Goal: Task Accomplishment & Management: Complete application form

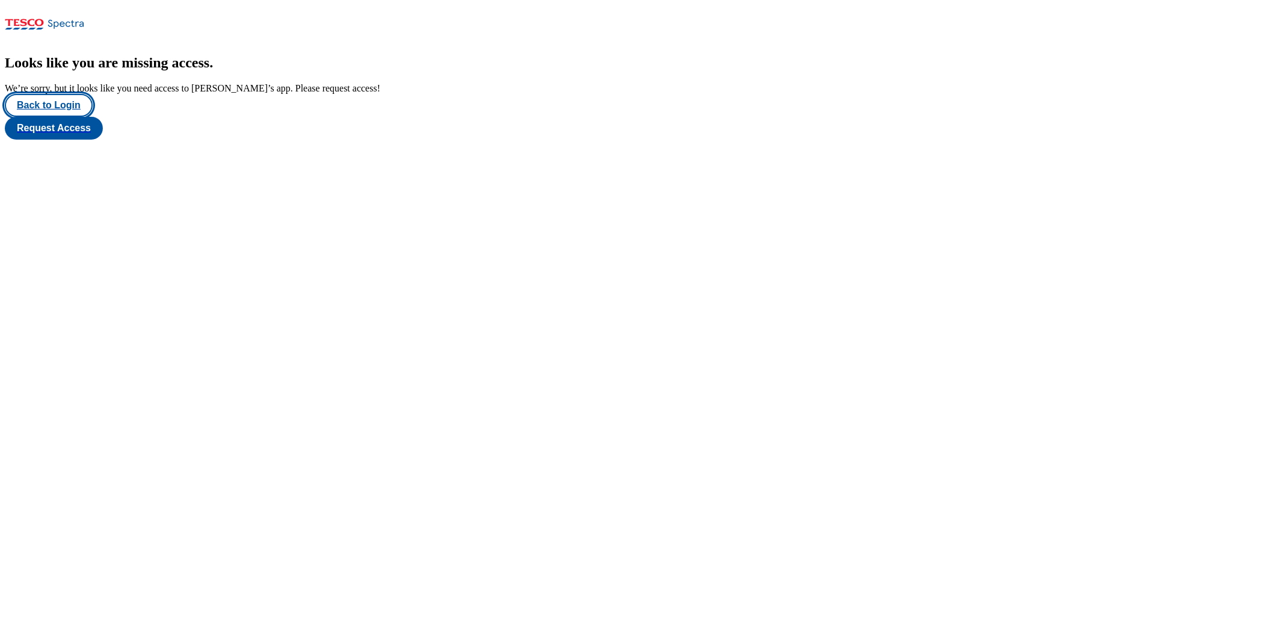
click at [73, 117] on button "Back to Login" at bounding box center [49, 105] width 88 height 23
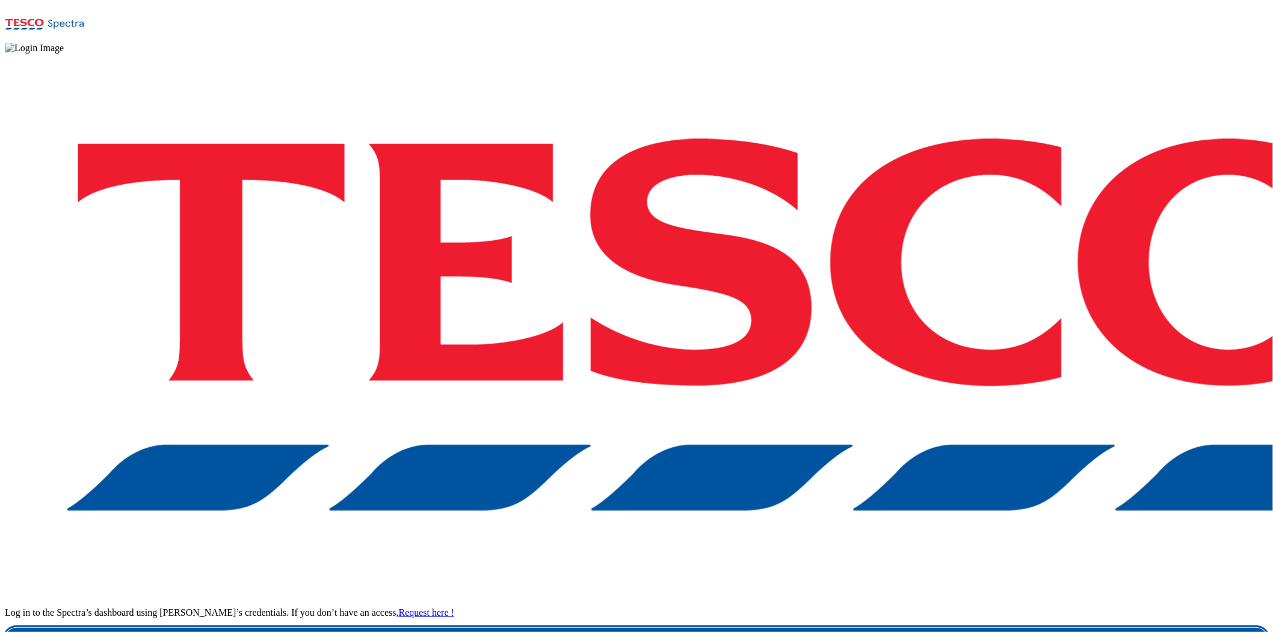
click at [948, 628] on link "Login" at bounding box center [636, 640] width 1263 height 24
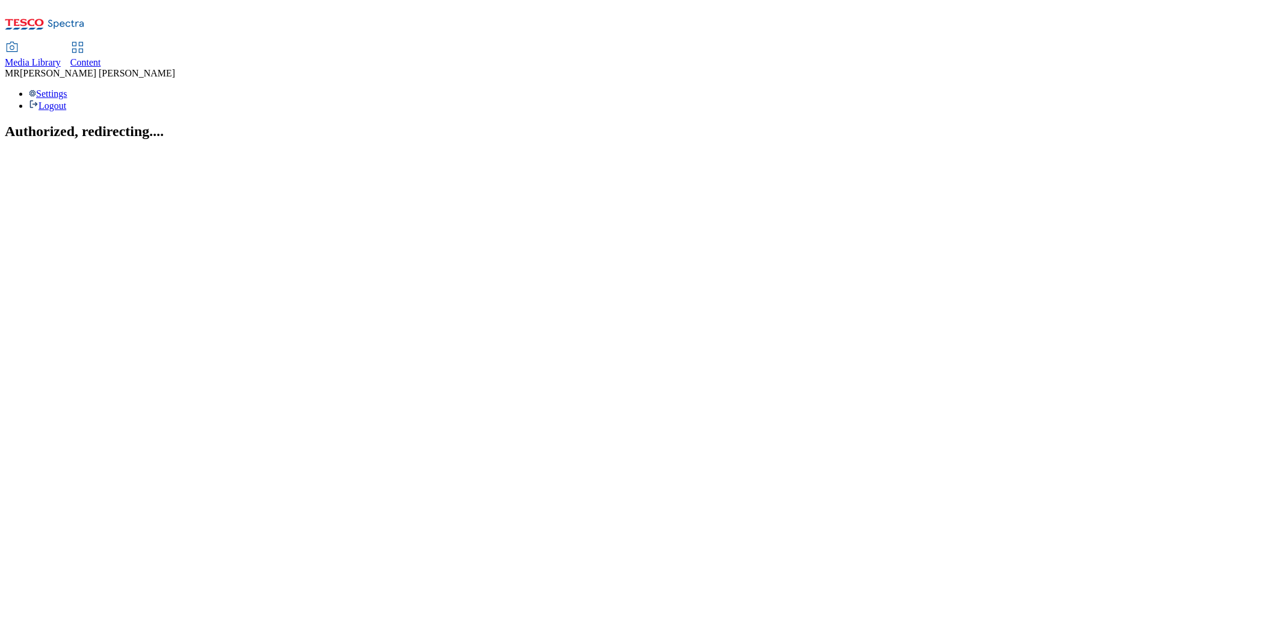
click at [101, 57] on span "Content" at bounding box center [85, 62] width 31 height 10
select select "ghs-[GEOGRAPHIC_DATA]"
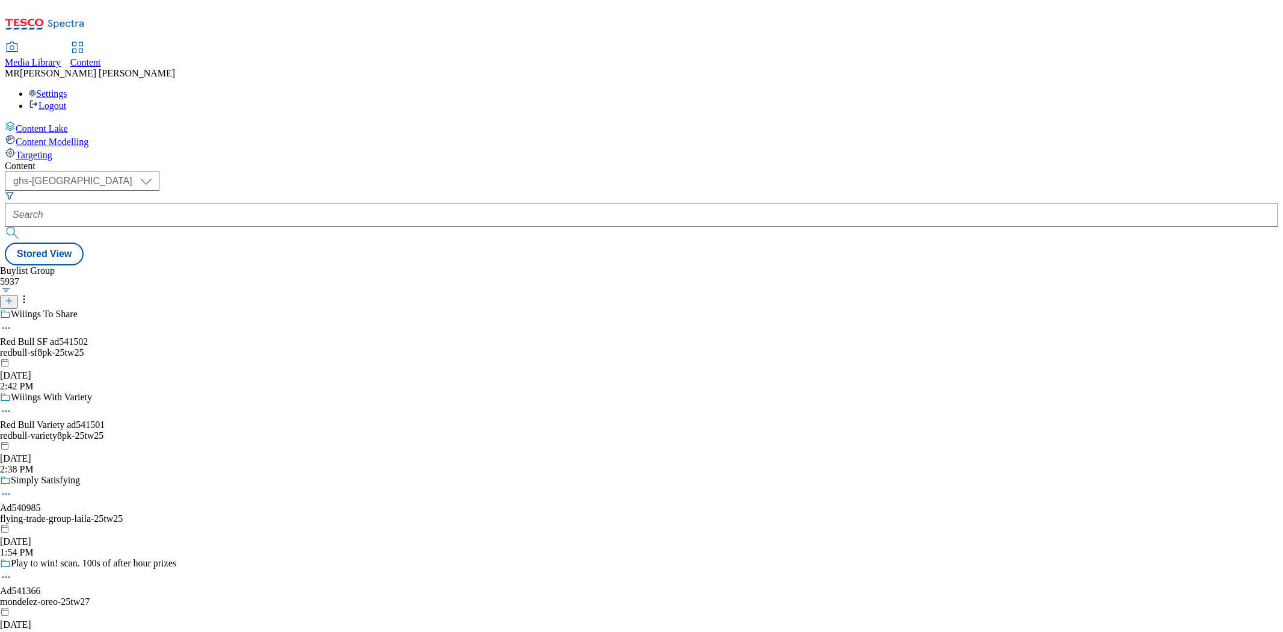
click at [13, 297] on icon at bounding box center [9, 301] width 8 height 8
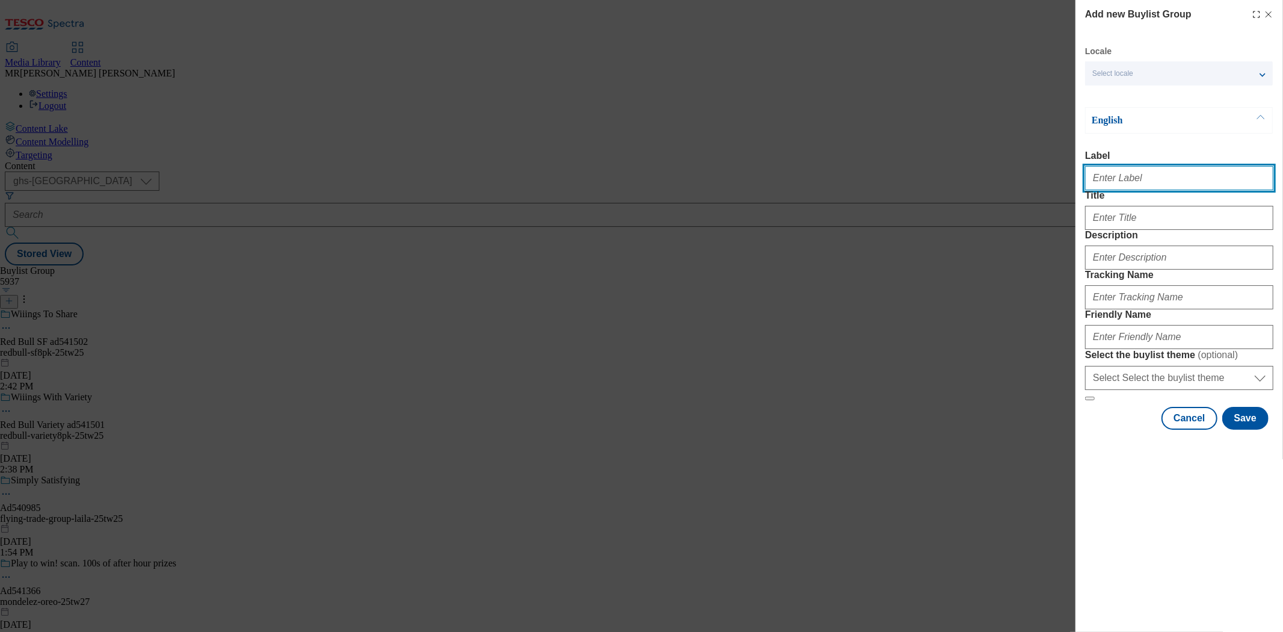
click at [1115, 187] on input "Label" at bounding box center [1179, 178] width 188 height 24
paste input "Ad541130"
type input "Ad541130"
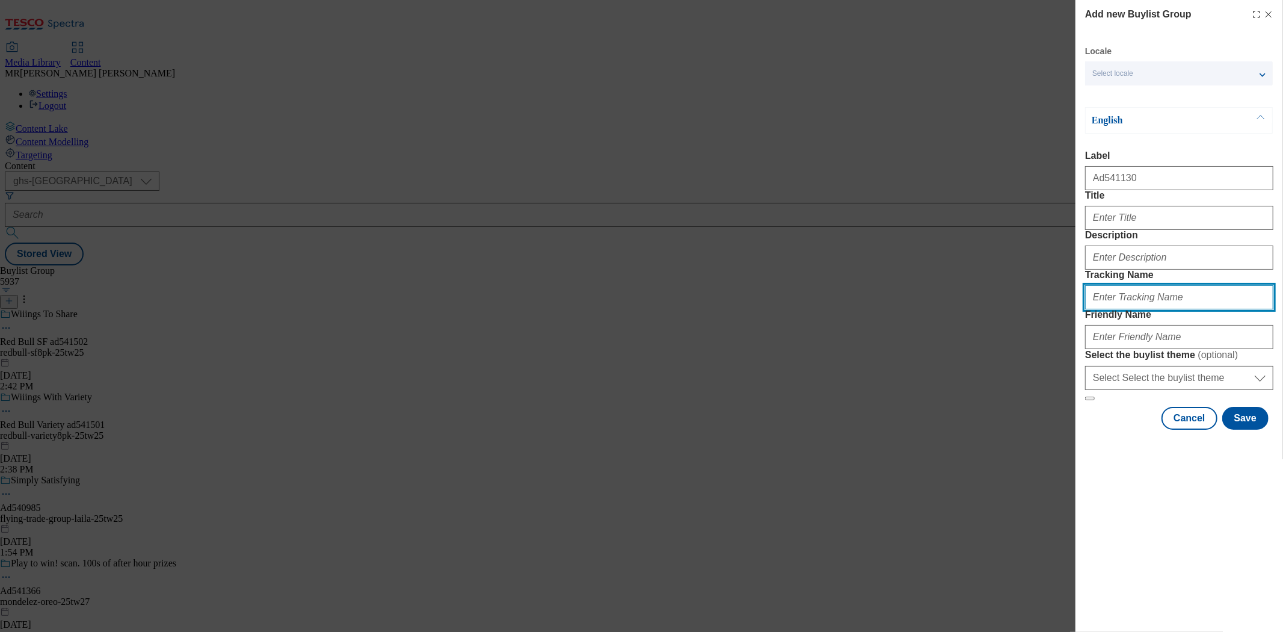
click at [1113, 309] on input "Tracking Name" at bounding box center [1179, 297] width 188 height 24
paste input "Ad541130"
click at [1115, 309] on input "DH_Ad541130" at bounding box center [1179, 297] width 188 height 24
type input "DH_AD541130"
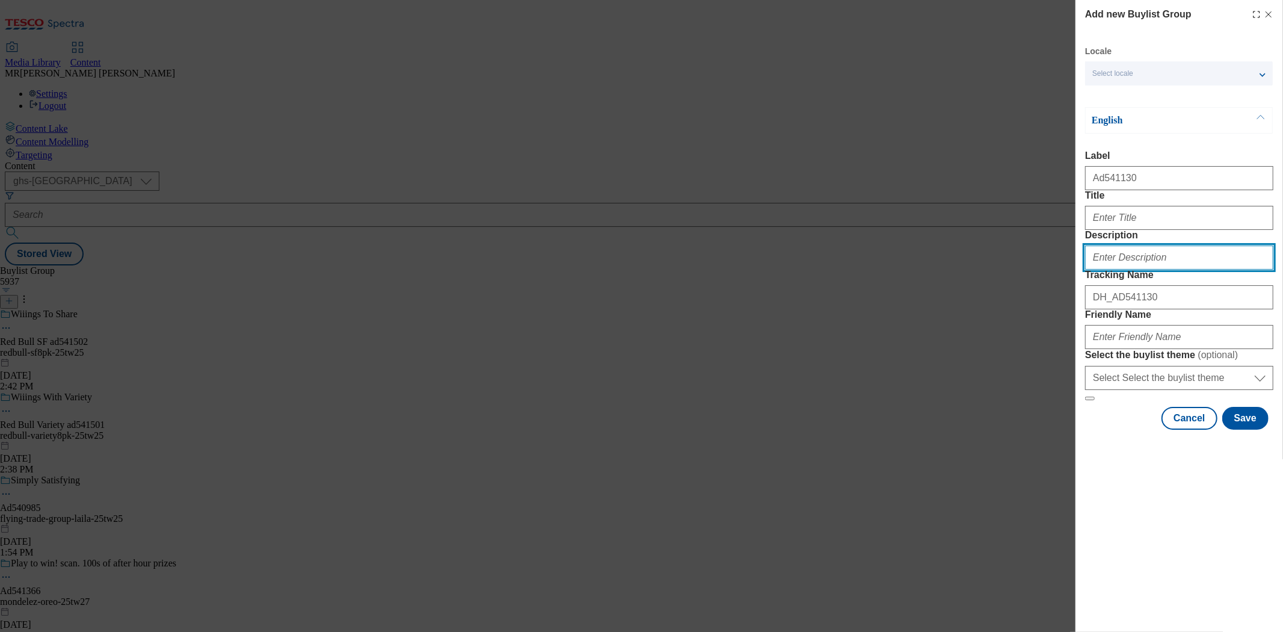
click at [1135, 270] on input "Description" at bounding box center [1179, 257] width 188 height 24
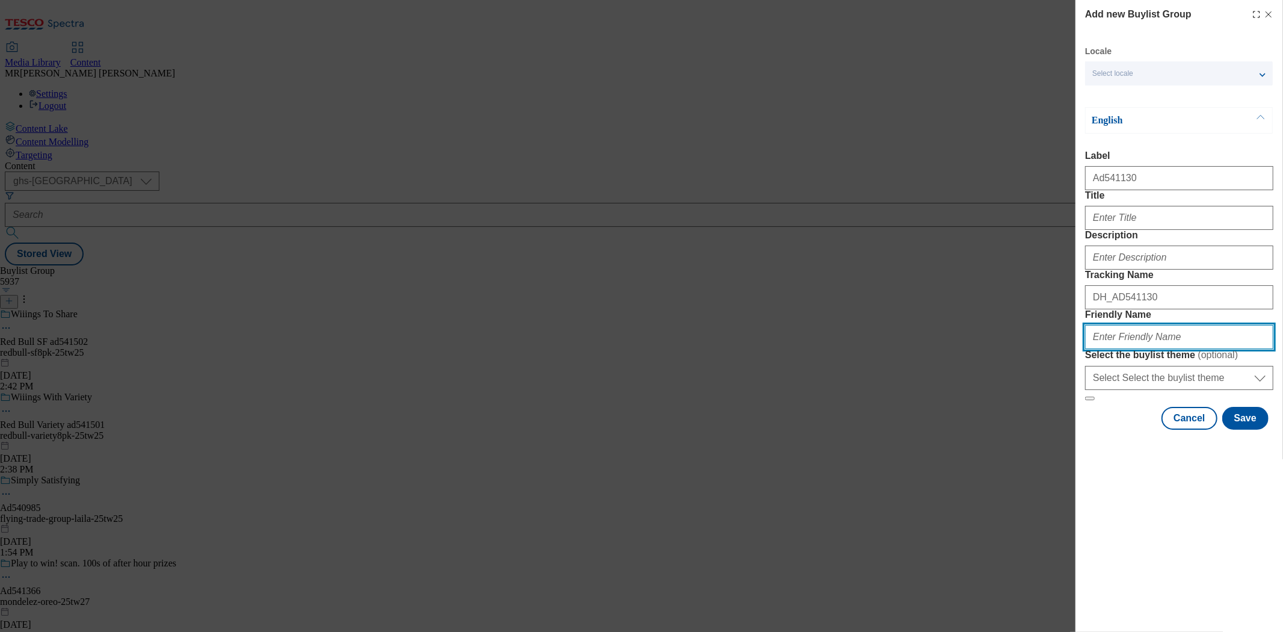
click at [1134, 349] on input "Friendly Name" at bounding box center [1179, 337] width 188 height 24
paste input "Natural Balance"
drag, startPoint x: 1097, startPoint y: 428, endPoint x: 1078, endPoint y: 428, distance: 19.9
click at [1078, 428] on div "Add new Buylist Group Locale Select locale English Welsh English Label Ad541130…" at bounding box center [1180, 216] width 208 height 432
drag, startPoint x: 1116, startPoint y: 426, endPoint x: 1122, endPoint y: 425, distance: 6.0
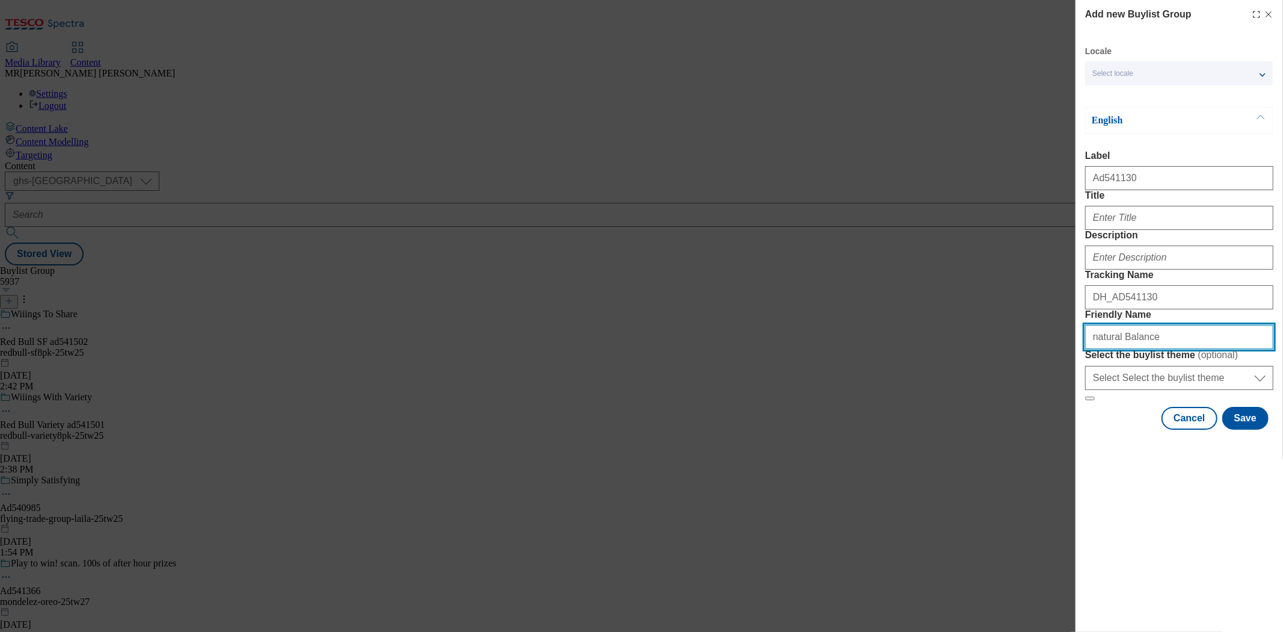
click at [1122, 349] on input "natural Balance" at bounding box center [1179, 337] width 188 height 24
click at [1150, 349] on input "natural-balance" at bounding box center [1179, 337] width 188 height 24
type input "natural-balance-trek-25tw25"
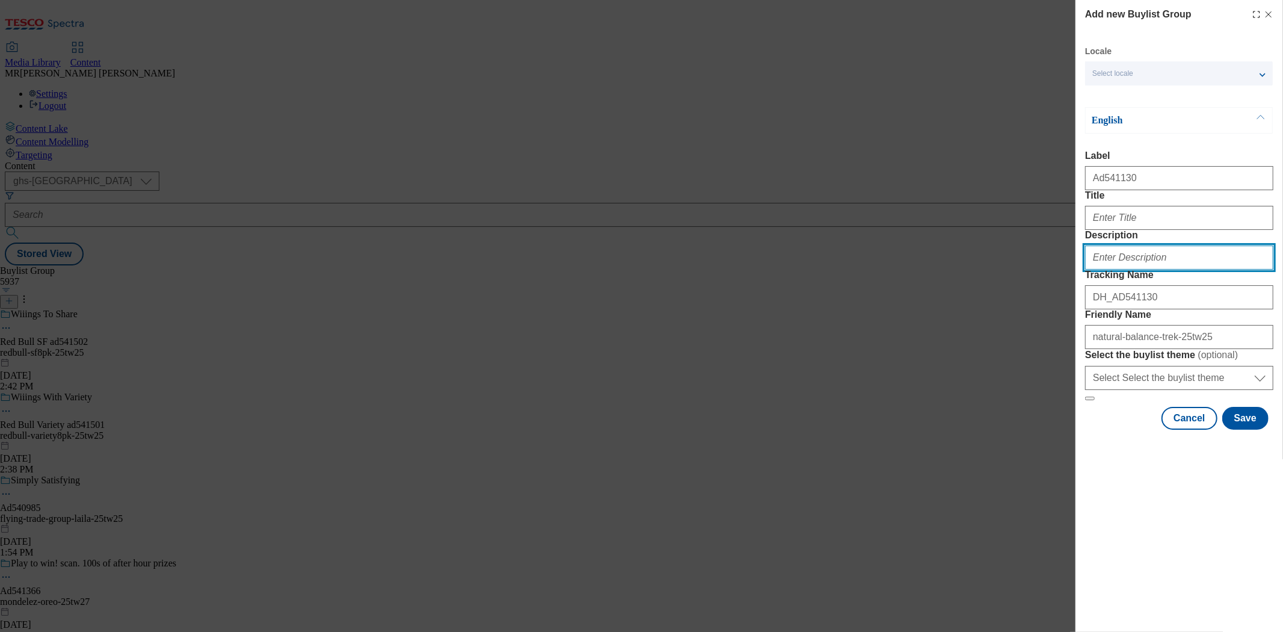
click at [1143, 270] on input "Description" at bounding box center [1179, 257] width 188 height 24
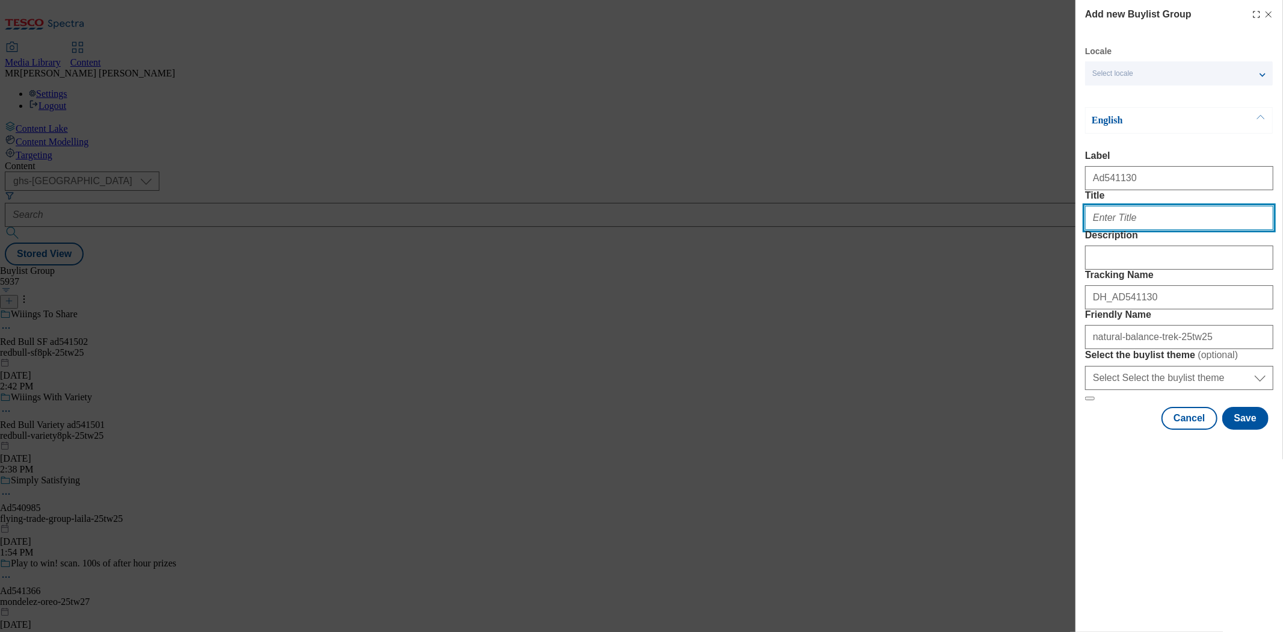
click at [1139, 230] on input "Title" at bounding box center [1179, 218] width 188 height 24
type input "The only protein flapjack with [PERSON_NAME]"
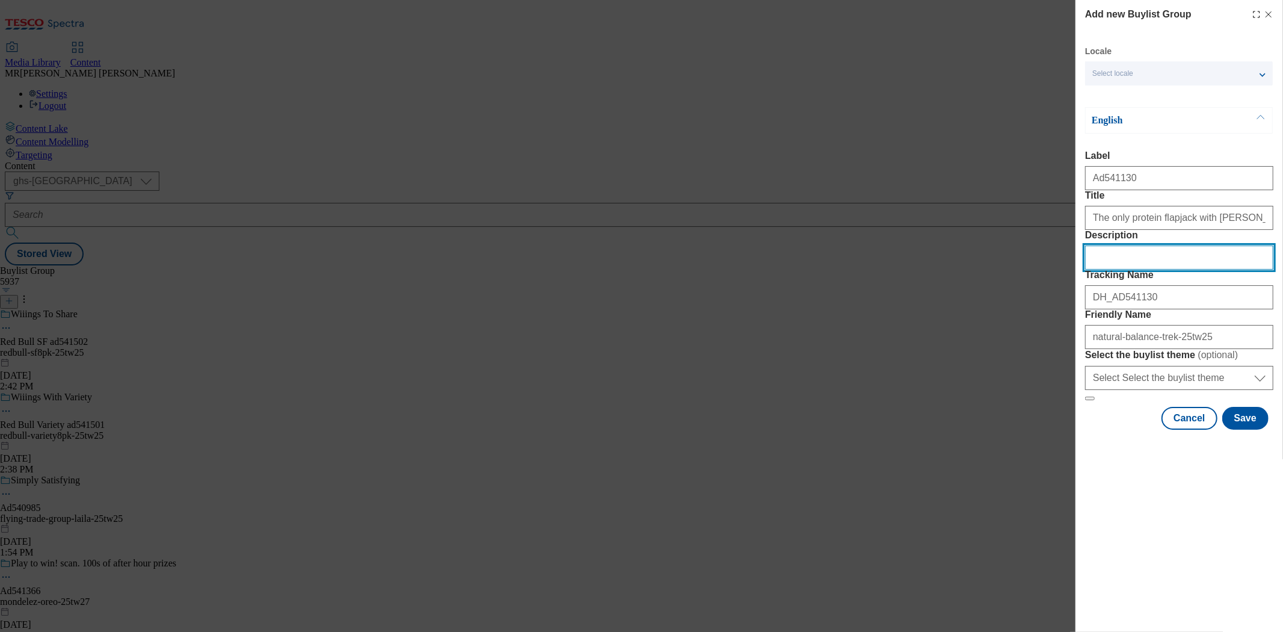
click at [1100, 270] on input "Description" at bounding box center [1179, 257] width 188 height 24
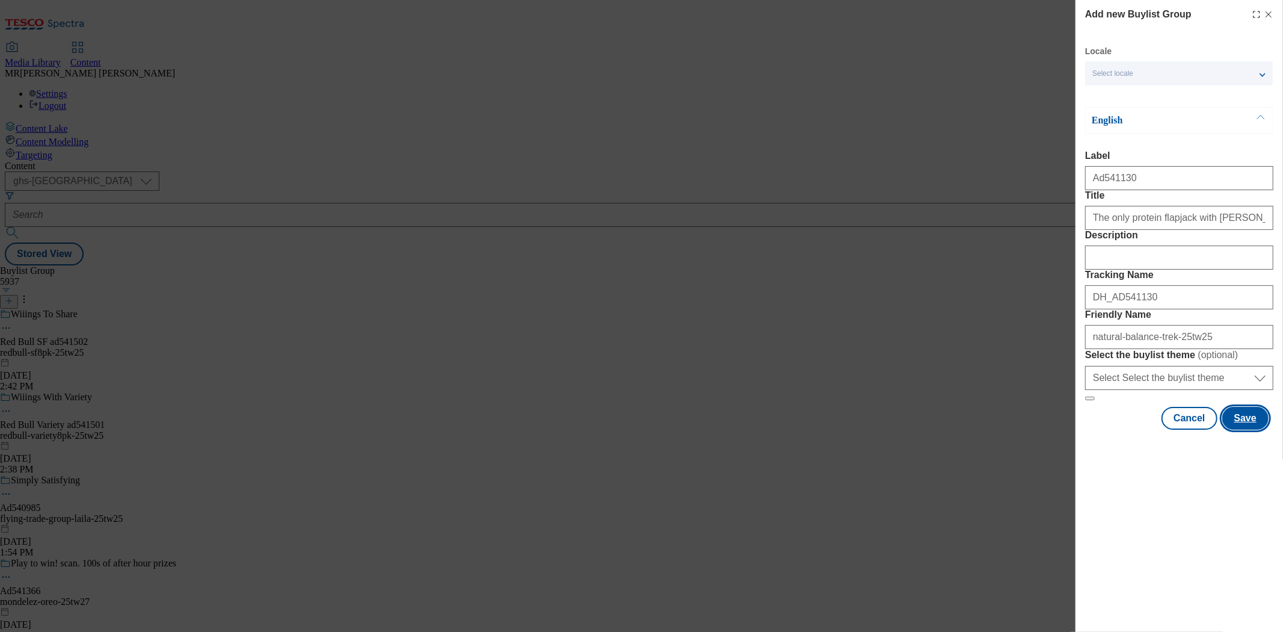
click at [1254, 430] on button "Save" at bounding box center [1246, 418] width 46 height 23
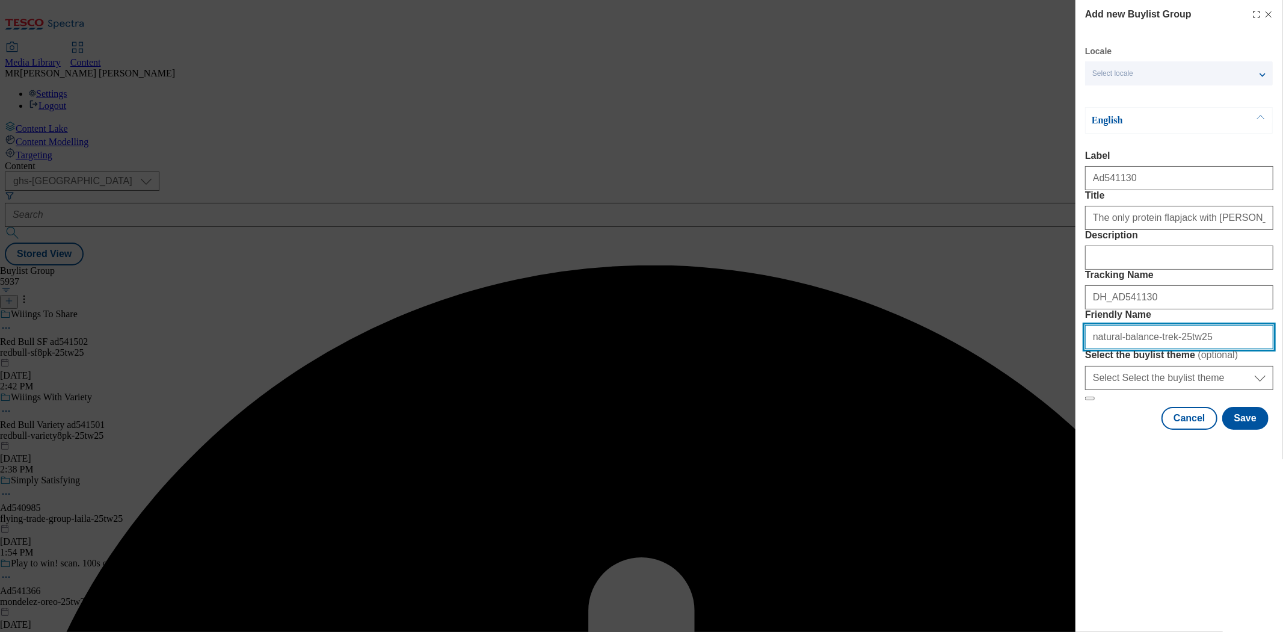
click at [1165, 349] on input "natural-balance-trek-25tw25" at bounding box center [1179, 337] width 188 height 24
paste input "Flapjacks"
click at [1164, 349] on input "natural-balance-trek-Flapjacks25tw25" at bounding box center [1179, 337] width 188 height 24
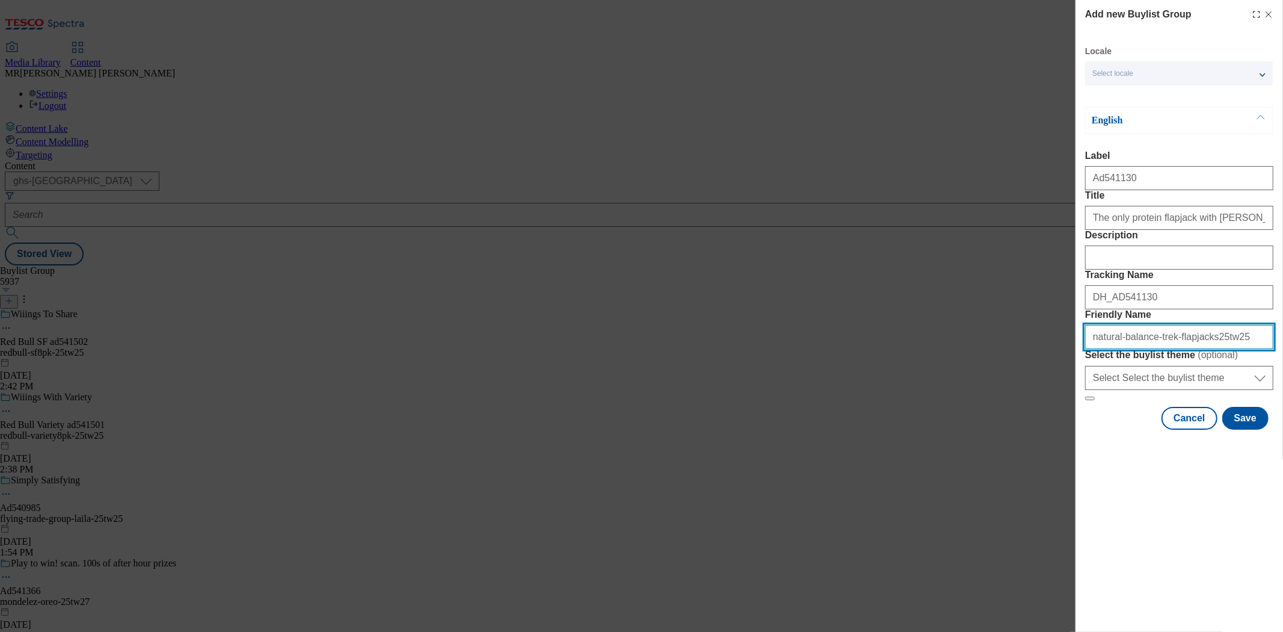
click at [1194, 349] on input "natural-balance-trek-flapjacks25tw25" at bounding box center [1179, 337] width 188 height 24
type input "natural-balance-trek-flapjacks-25tw25"
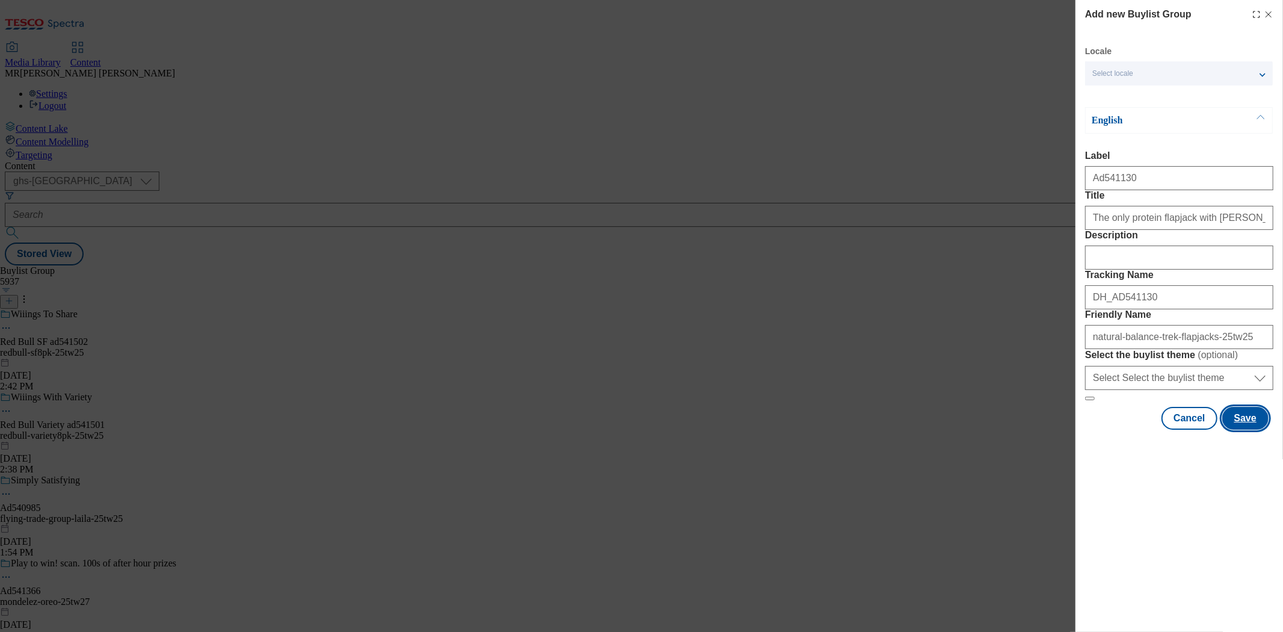
click at [1241, 430] on button "Save" at bounding box center [1246, 418] width 46 height 23
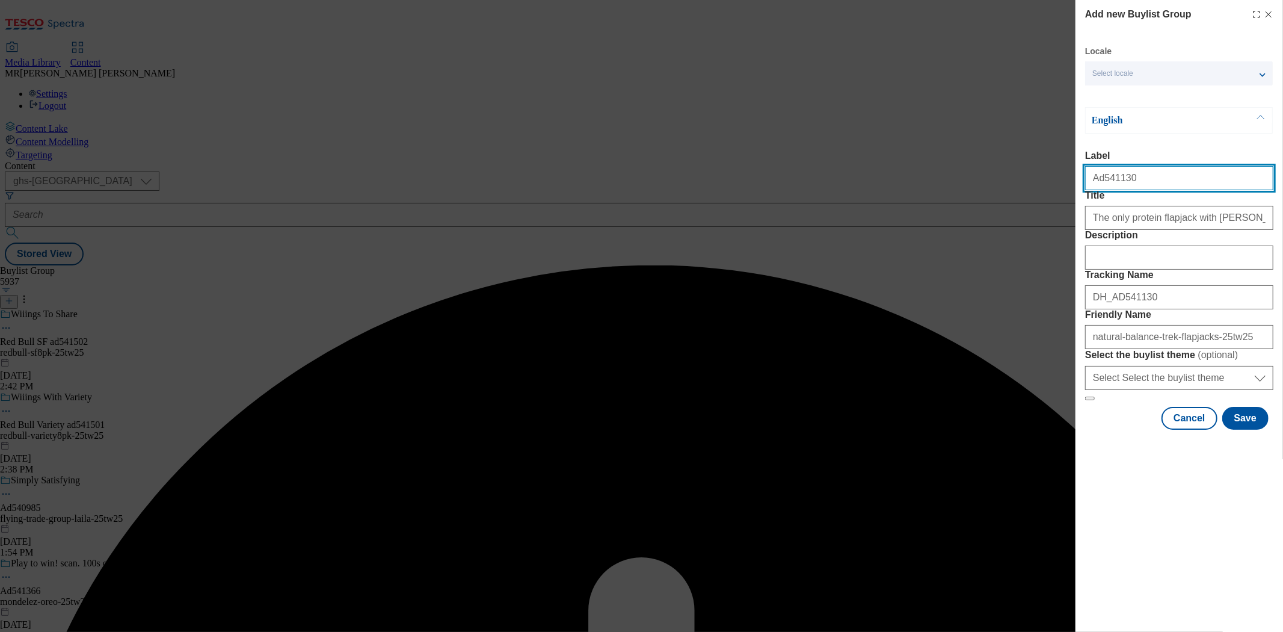
click at [1154, 178] on input "Ad541130" at bounding box center [1179, 178] width 188 height 24
type input "Ad541130"
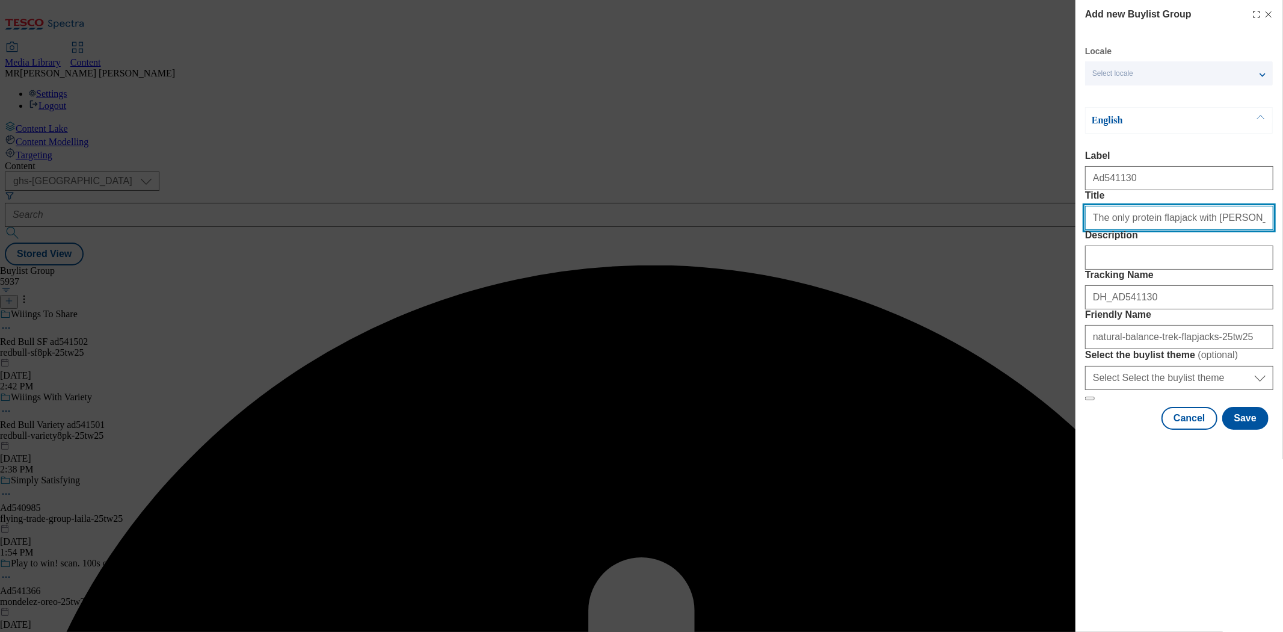
click at [1237, 230] on input "The only protein flapjack with [PERSON_NAME]" at bounding box center [1179, 218] width 188 height 24
type input "The only protein flapjack with [PERSON_NAME]"
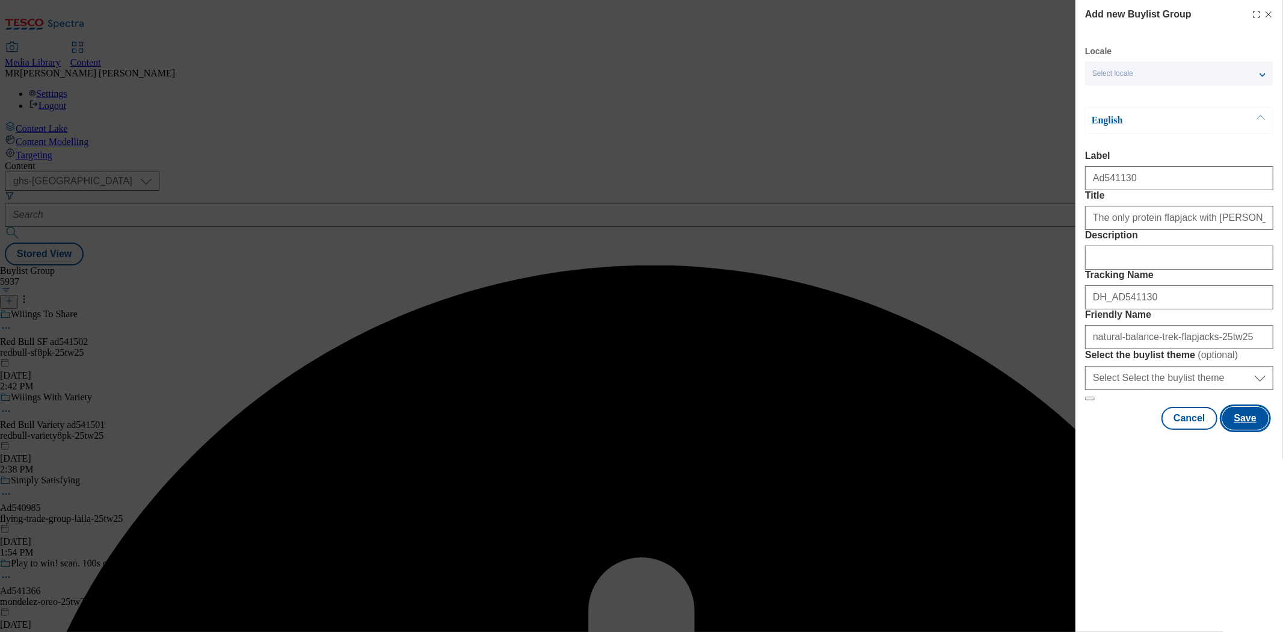
click at [1252, 430] on button "Save" at bounding box center [1246, 418] width 46 height 23
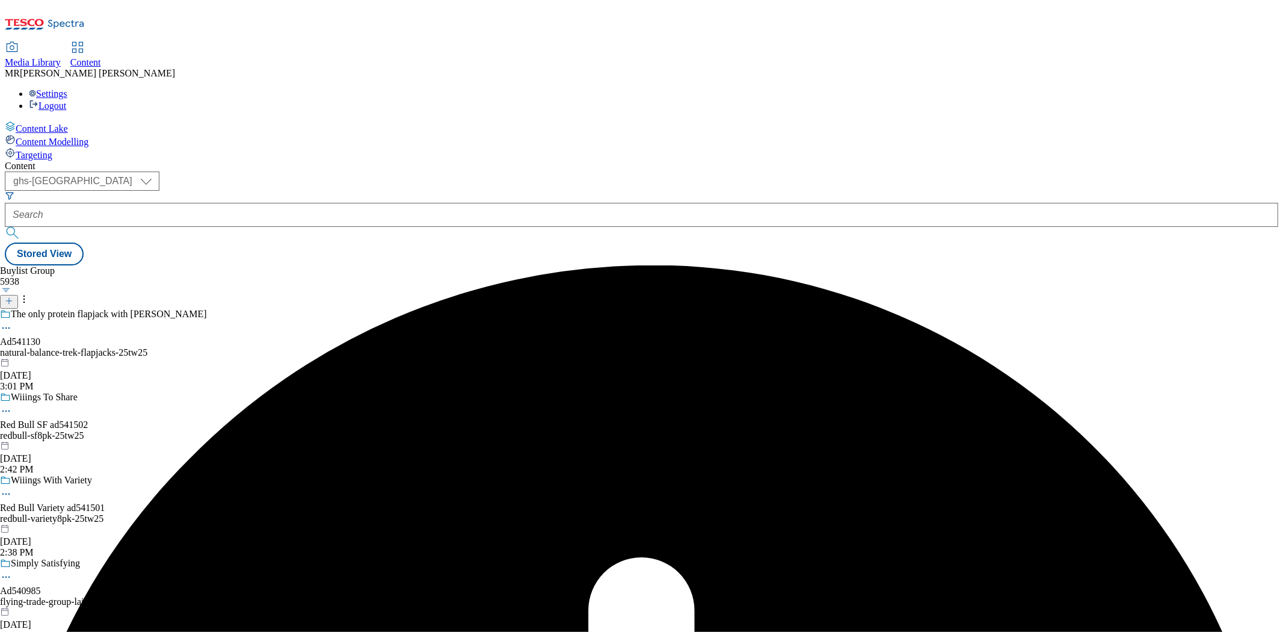
click at [40, 336] on div "Ad541130" at bounding box center [20, 341] width 40 height 11
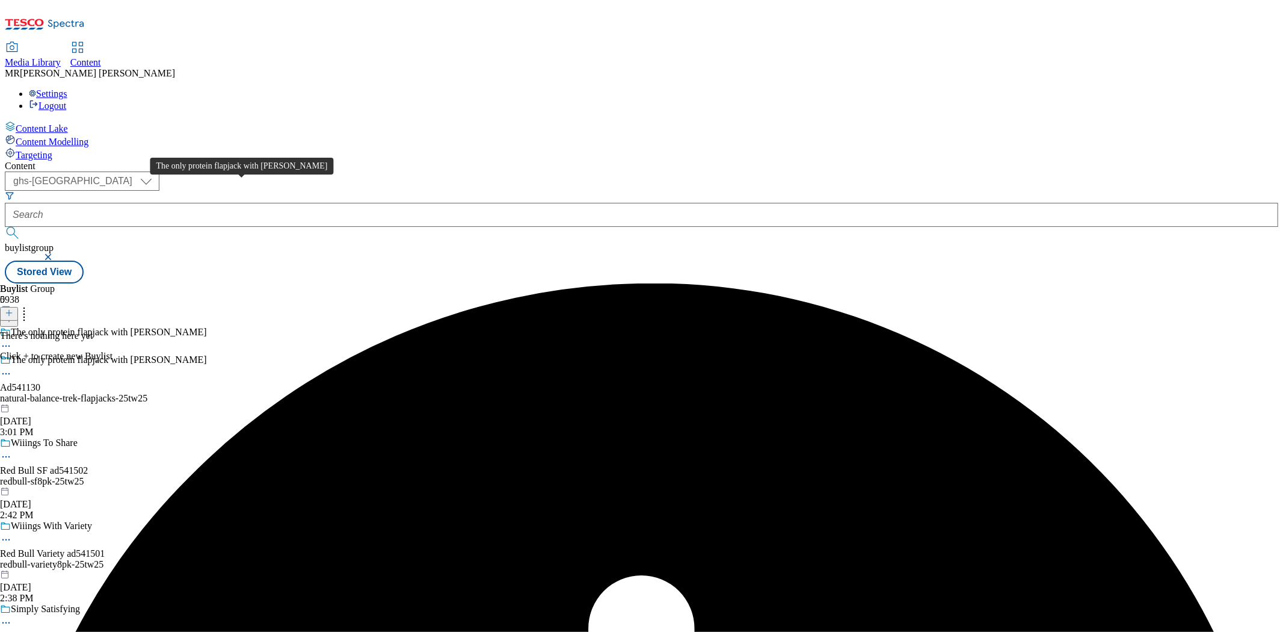
click at [207, 354] on span "The only protein flapjack with [PERSON_NAME]" at bounding box center [109, 360] width 196 height 13
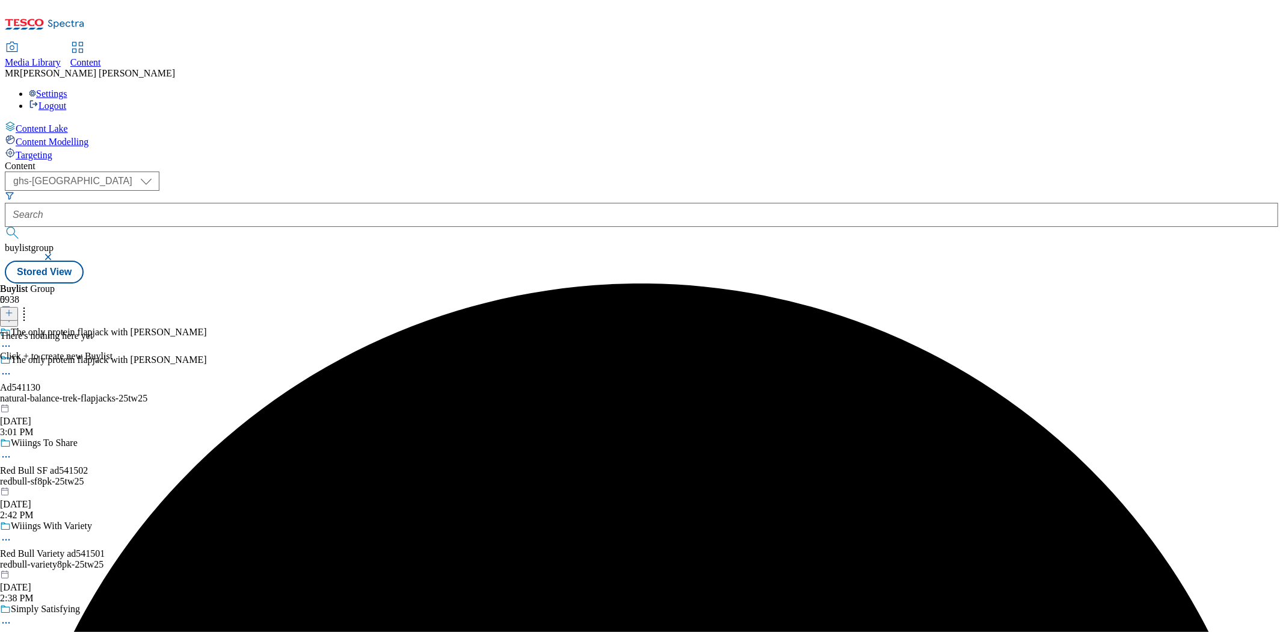
click at [18, 307] on button at bounding box center [9, 314] width 18 height 14
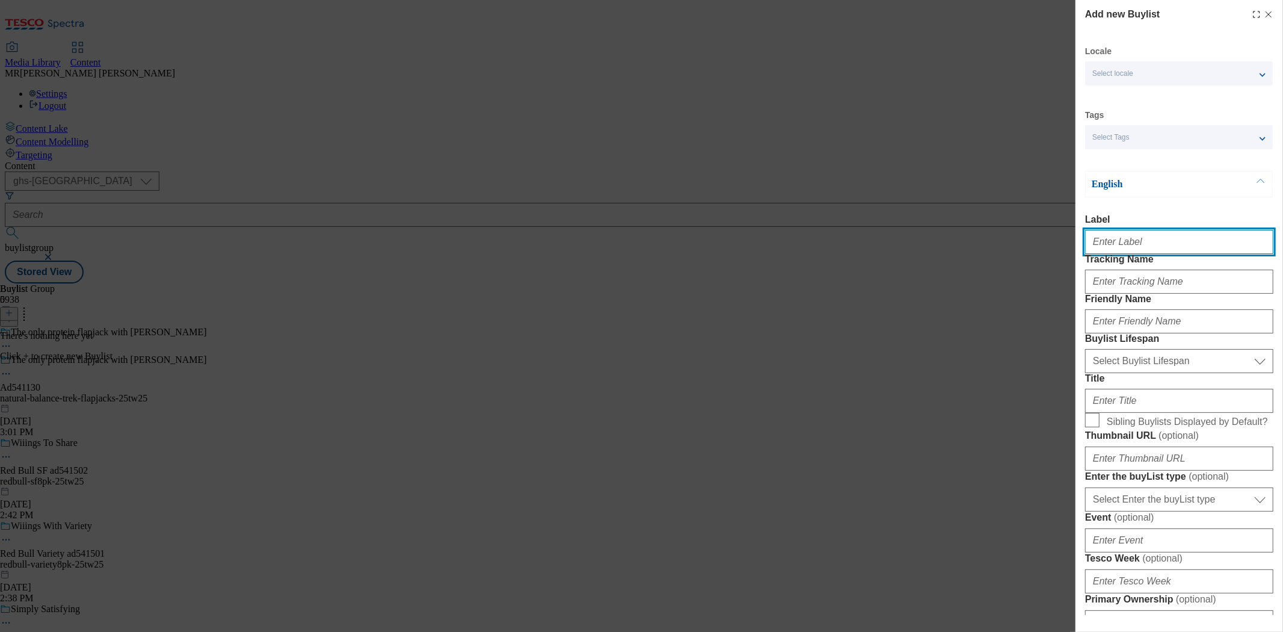
click at [1104, 241] on input "Label" at bounding box center [1179, 242] width 188 height 24
paste input "Ad541130"
type input "Ad541130"
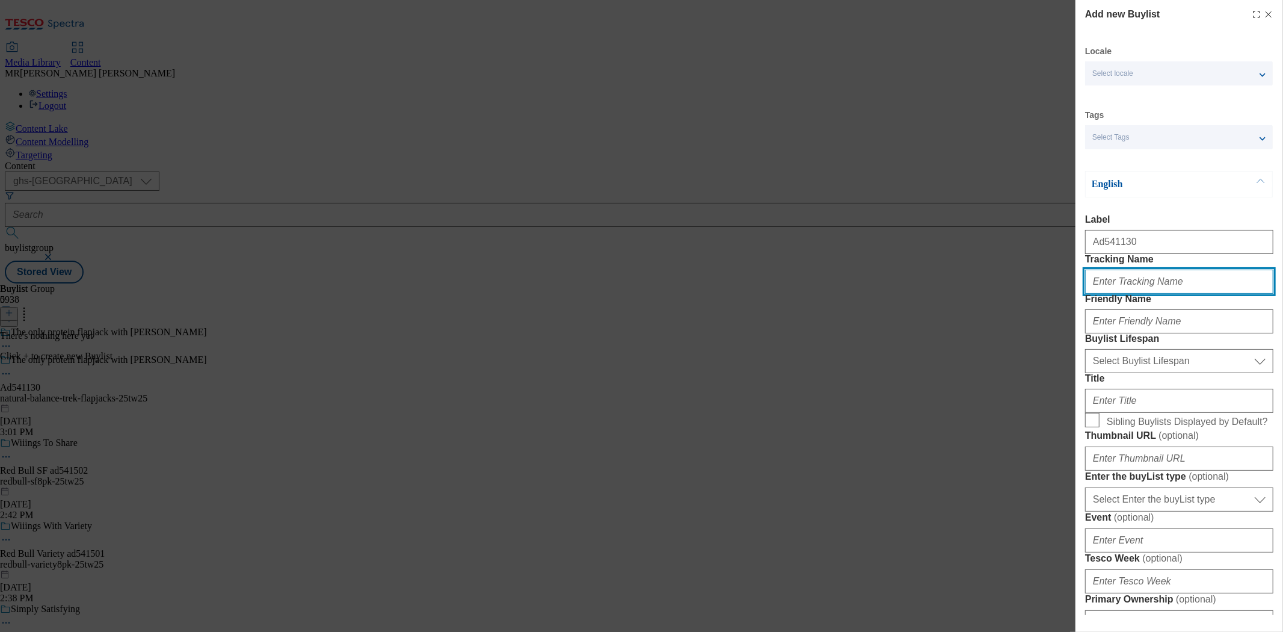
click at [1130, 294] on input "Tracking Name" at bounding box center [1179, 282] width 188 height 24
paste input "Ad541130"
click at [1110, 294] on input "DH_Ad541130" at bounding box center [1179, 282] width 188 height 24
type input "DH_AD541130"
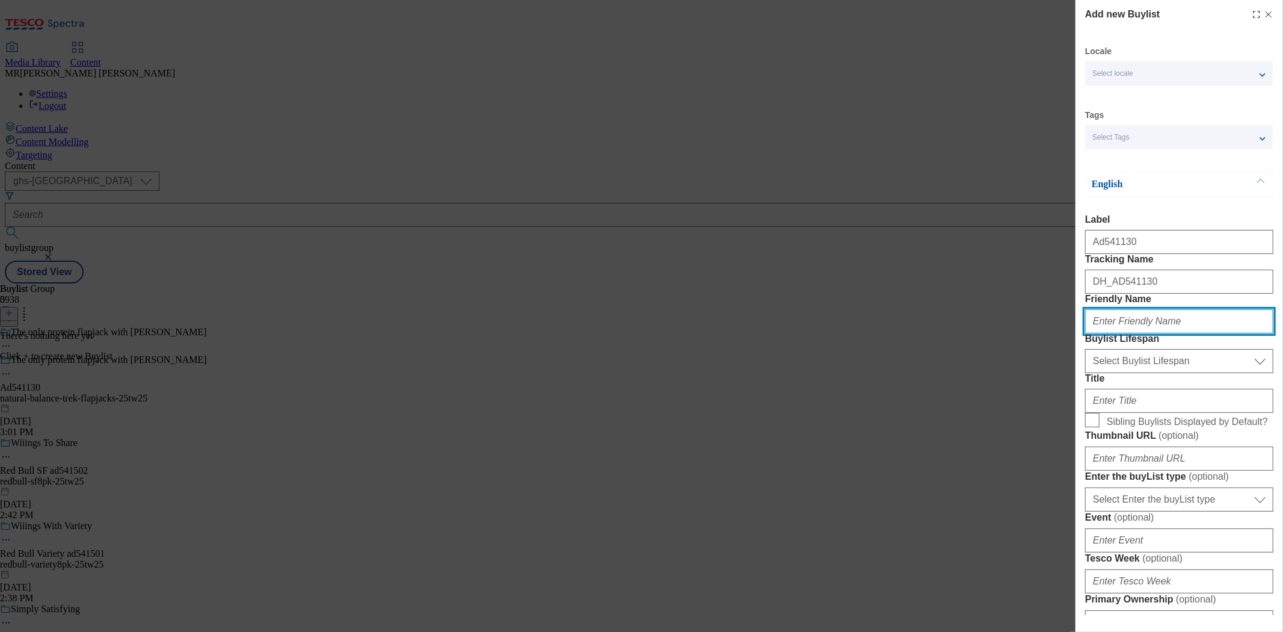
click at [1130, 333] on input "Friendly Name" at bounding box center [1179, 321] width 188 height 24
paste input "natural-balance"
type input "natural-balance"
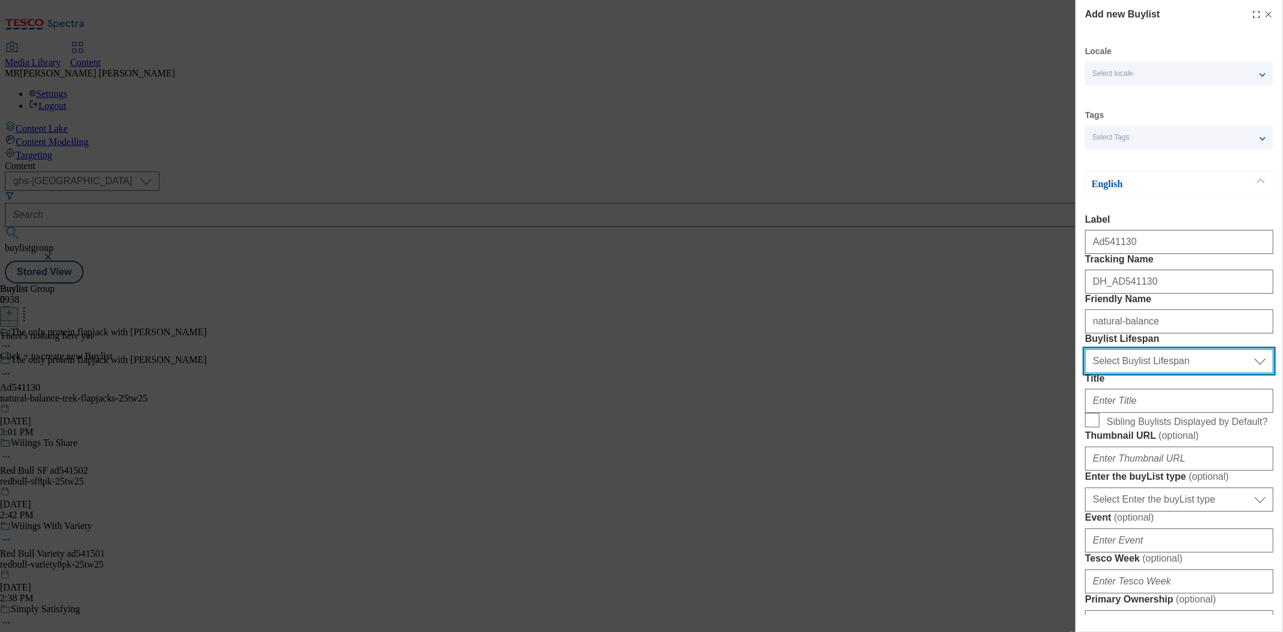
click at [1130, 373] on select "Select Buylist Lifespan evergreen seasonal tactical" at bounding box center [1179, 361] width 188 height 24
select select "tactical"
click at [1085, 373] on select "Select Buylist Lifespan evergreen seasonal tactical" at bounding box center [1179, 361] width 188 height 24
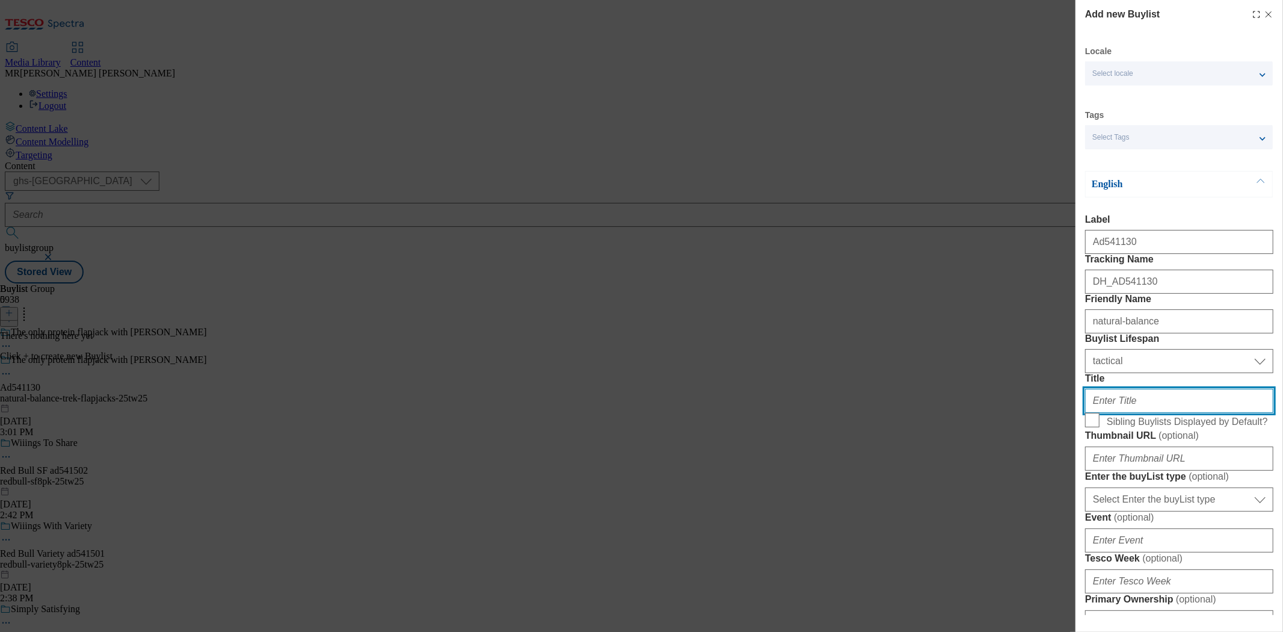
click at [1128, 413] on input "Title" at bounding box center [1179, 401] width 188 height 24
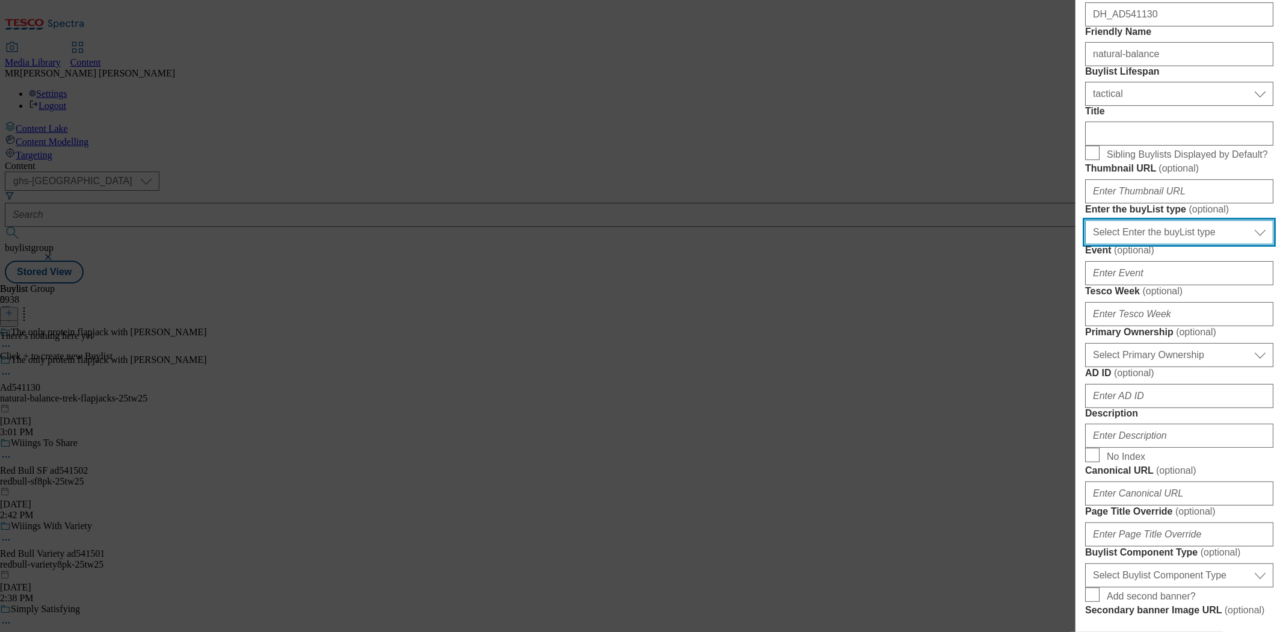
click at [1134, 244] on select "Select Enter the buyList type event supplier funded long term >4 weeks supplier…" at bounding box center [1179, 232] width 188 height 24
select select "supplier funded short term 1-3 weeks"
click at [1085, 244] on select "Select Enter the buyList type event supplier funded long term >4 weeks supplier…" at bounding box center [1179, 232] width 188 height 24
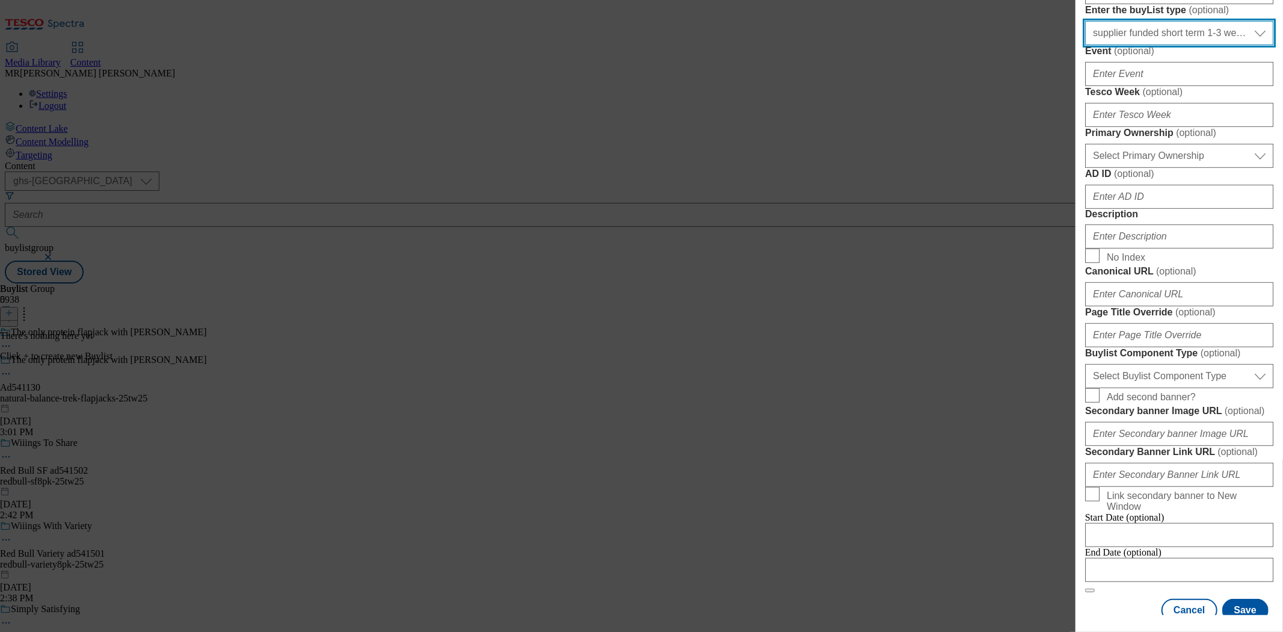
scroll to position [467, 0]
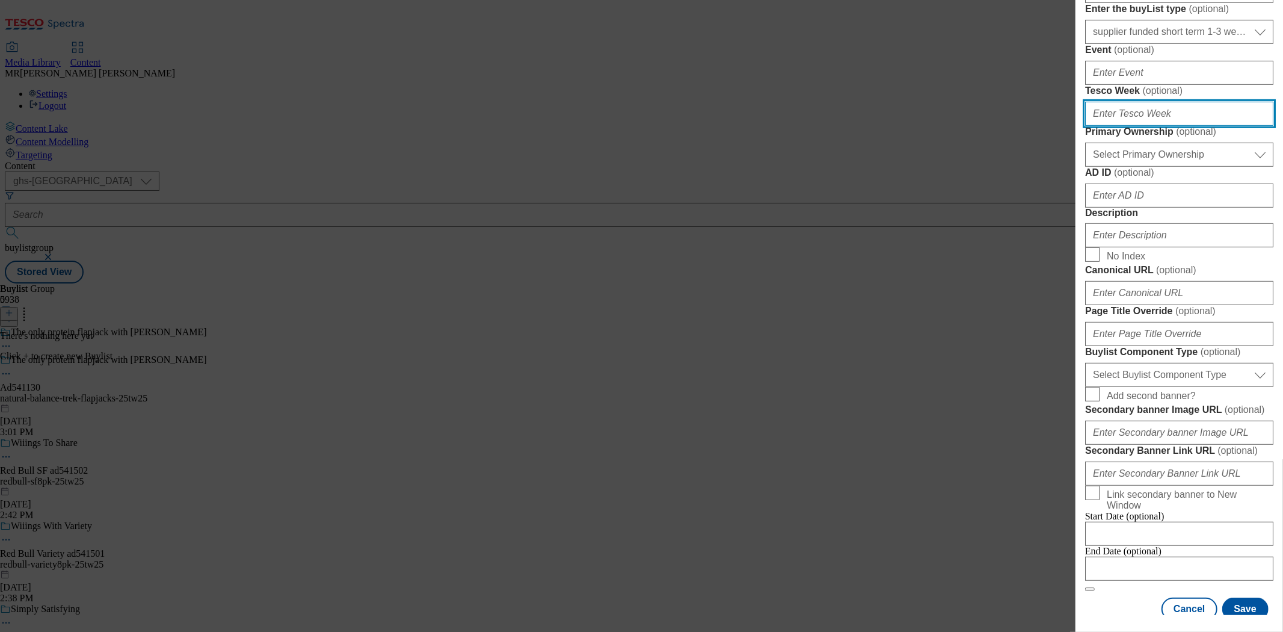
click at [1109, 126] on input "Tesco Week ( optional )" at bounding box center [1179, 114] width 188 height 24
type input "25"
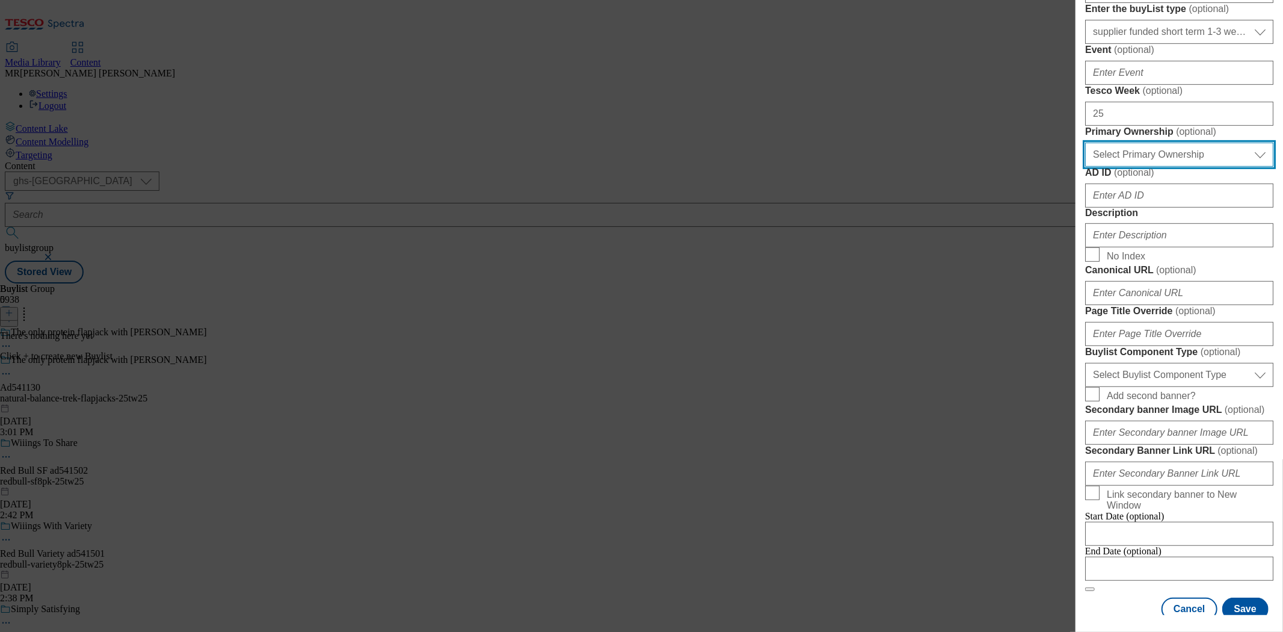
click at [1117, 167] on select "Select Primary Ownership tesco dunnhumby" at bounding box center [1179, 155] width 188 height 24
select select "dunnhumby"
click at [1085, 167] on select "Select Primary Ownership tesco dunnhumby" at bounding box center [1179, 155] width 188 height 24
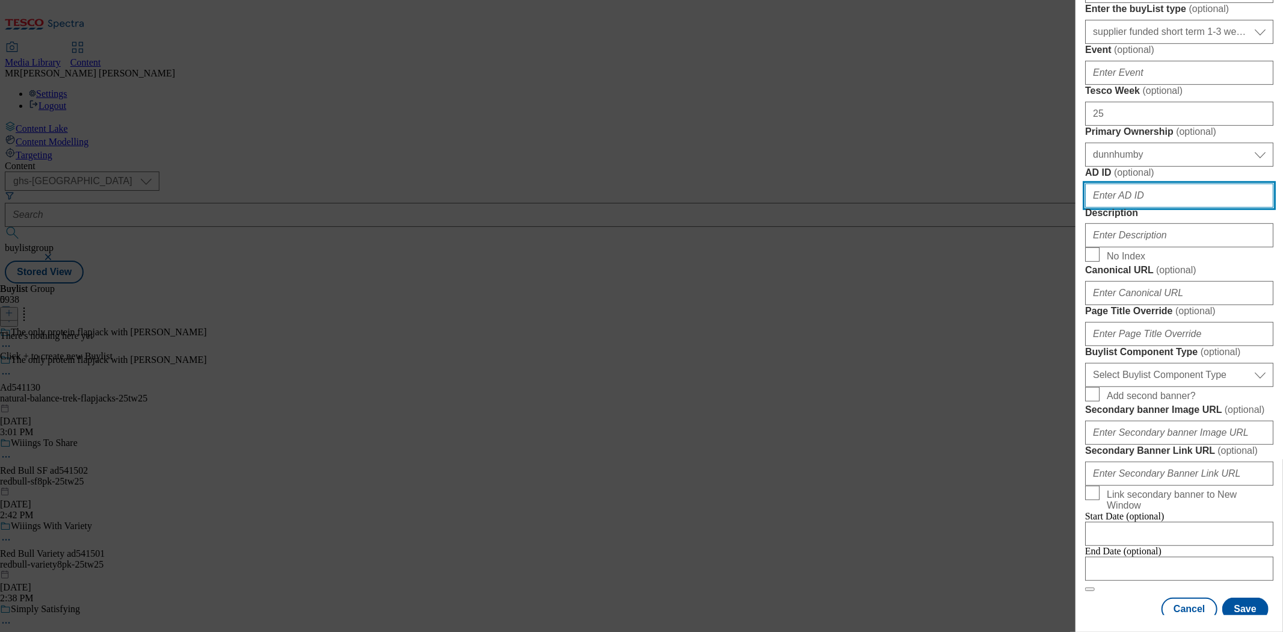
click at [1125, 208] on input "AD ID ( optional )" at bounding box center [1179, 196] width 188 height 24
paste input "natural-balance"
type input "natural-balance"
paste input "541130"
type input "541130"
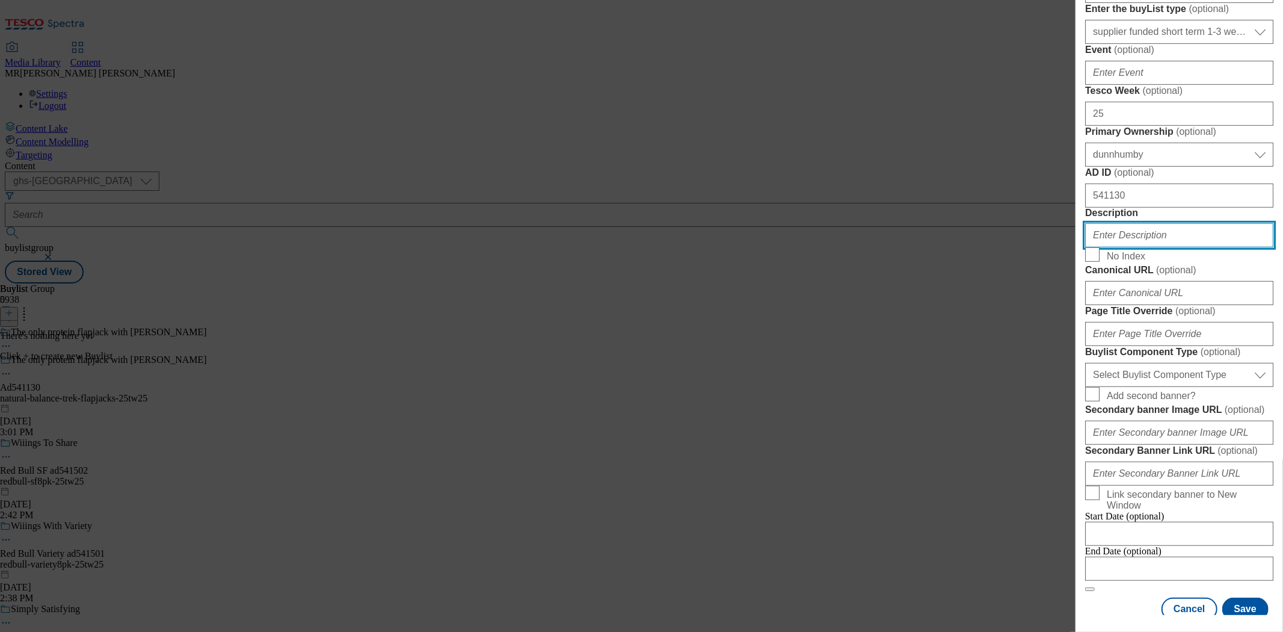
click at [1134, 247] on input "Description" at bounding box center [1179, 235] width 188 height 24
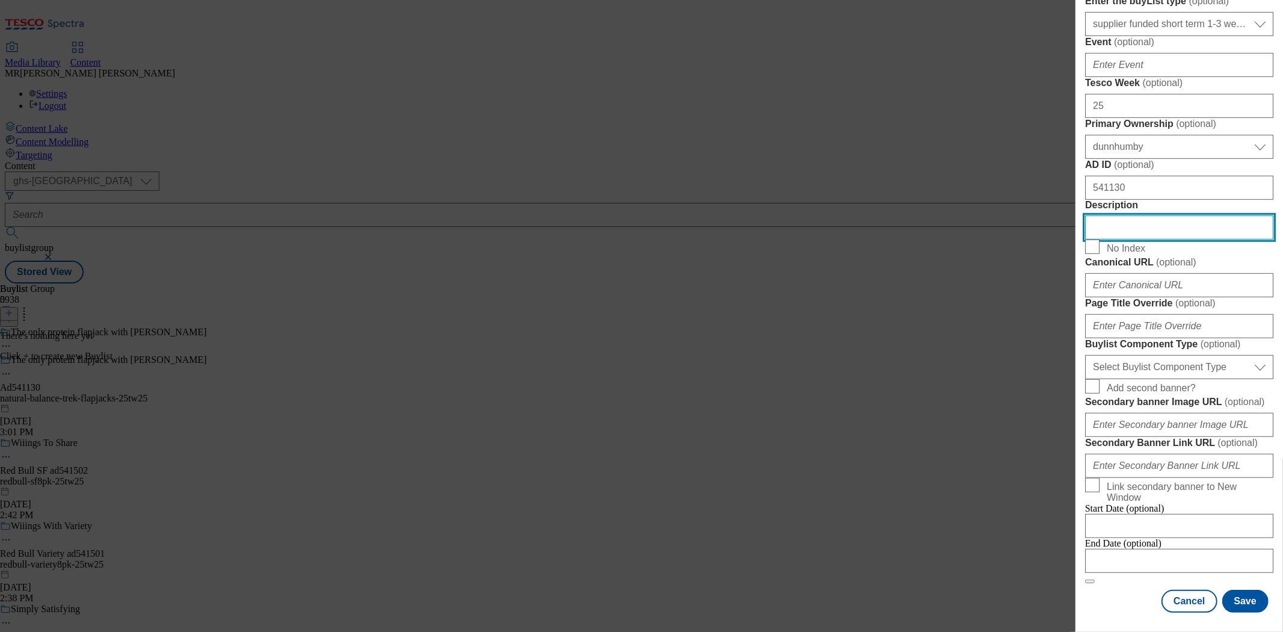
scroll to position [735, 0]
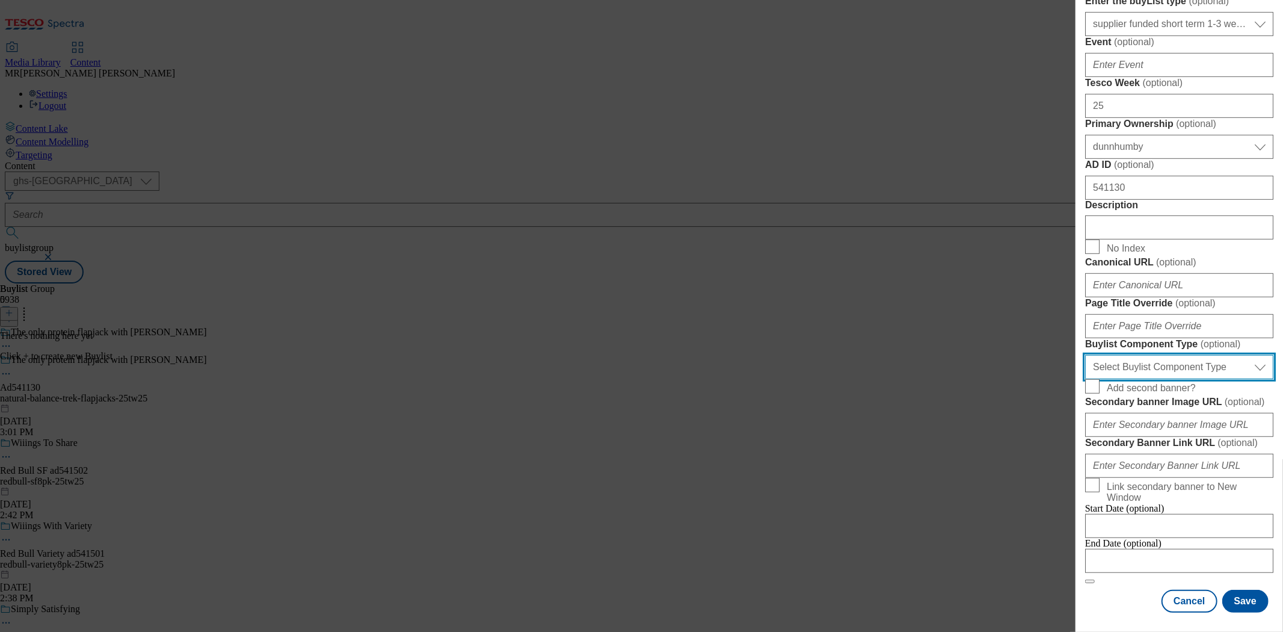
click at [1140, 379] on select "Select Buylist Component Type Banner Competition Header Meal" at bounding box center [1179, 367] width 188 height 24
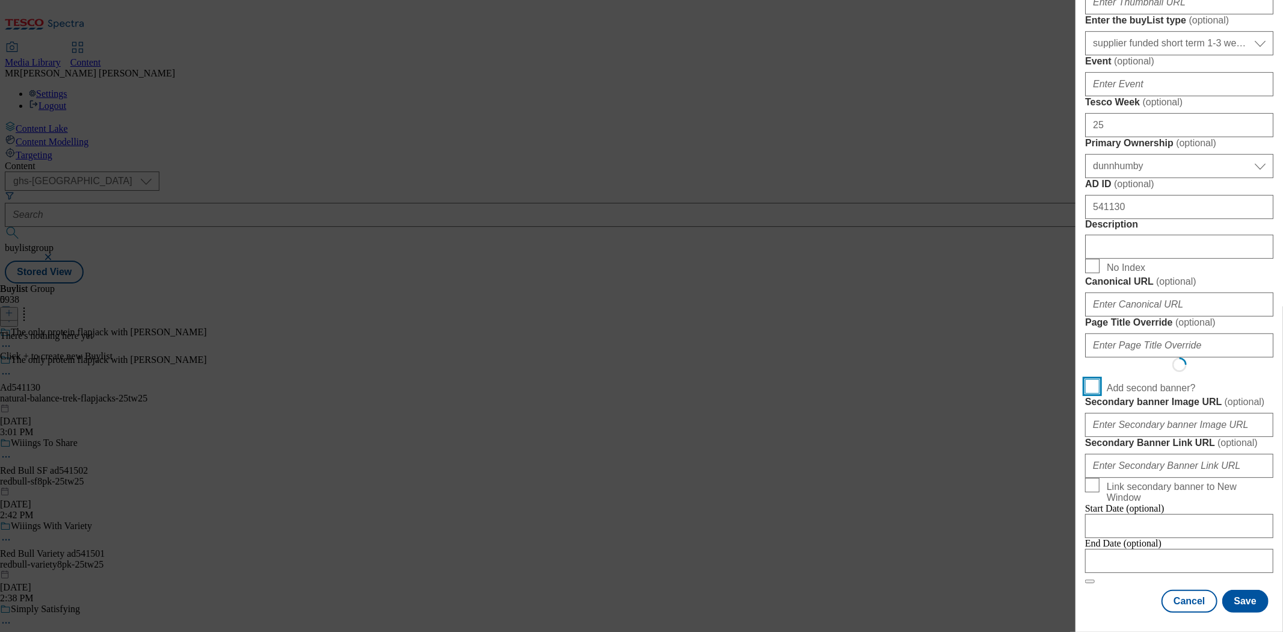
scroll to position [883, 0]
select select "Banner"
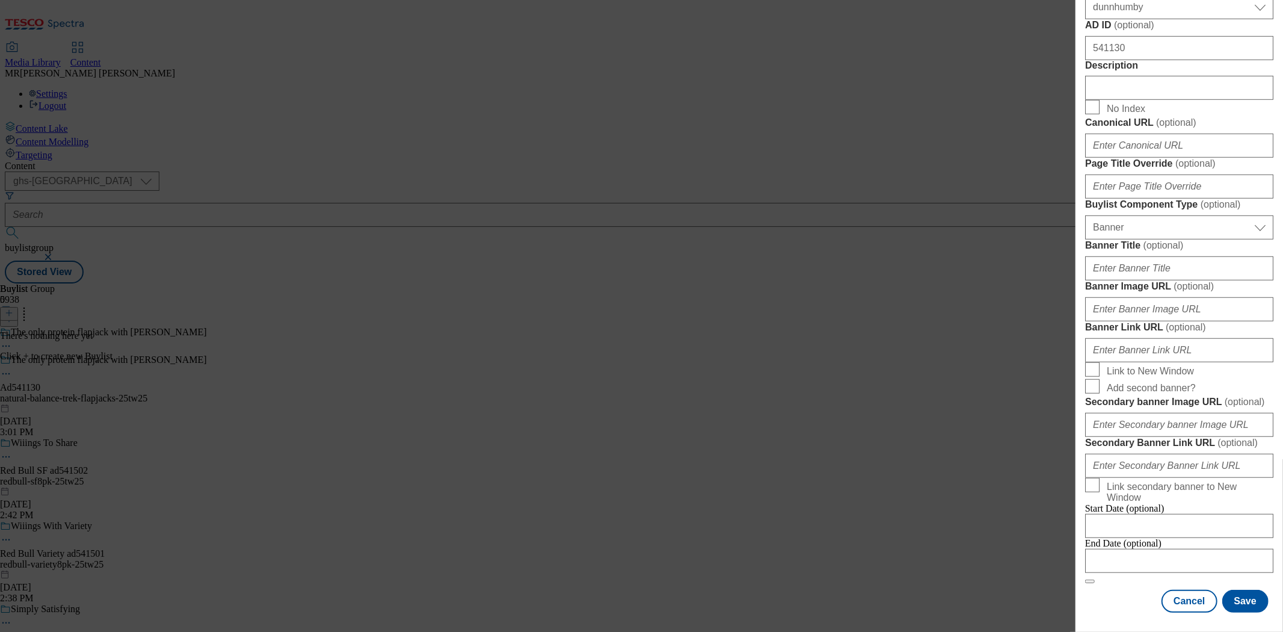
scroll to position [1138, 0]
click at [1142, 549] on input "Modal" at bounding box center [1179, 561] width 188 height 24
select select "2025"
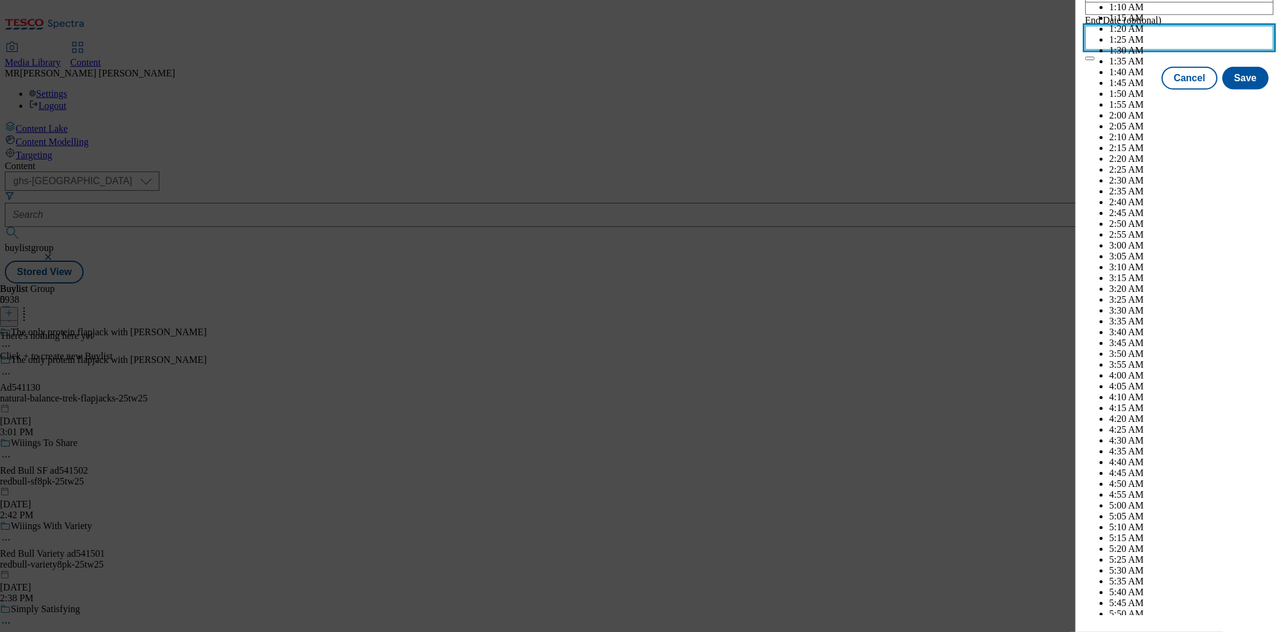
scroll to position [4008, 0]
select select "November"
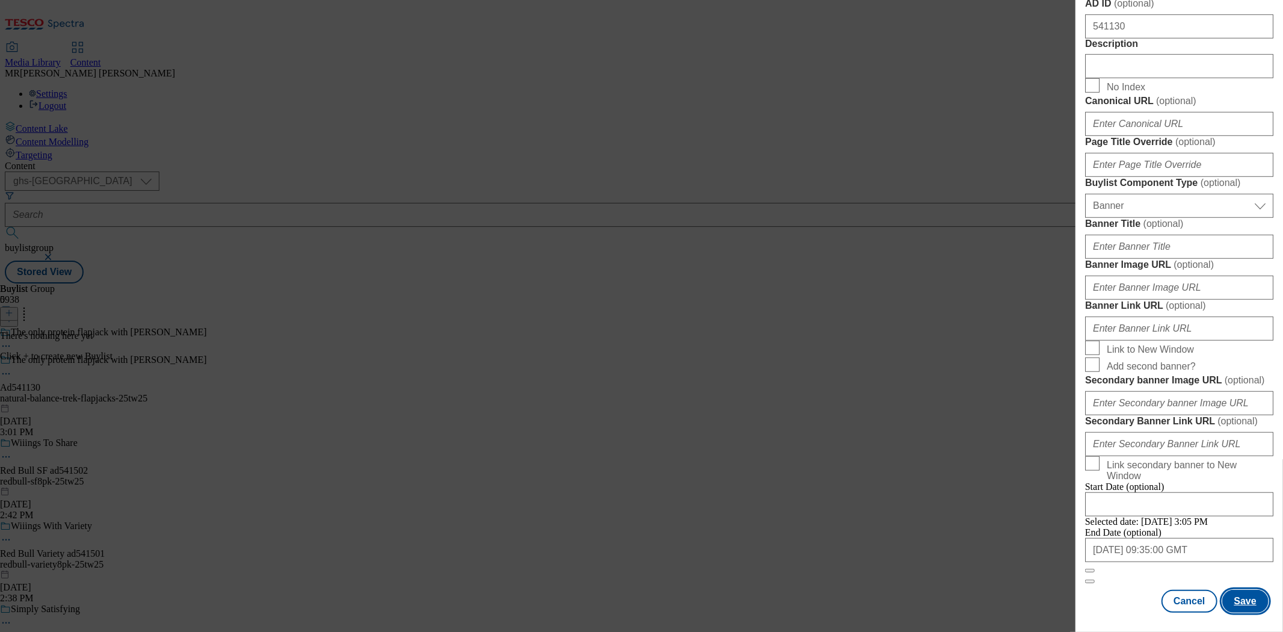
click at [1245, 590] on button "Save" at bounding box center [1246, 601] width 46 height 23
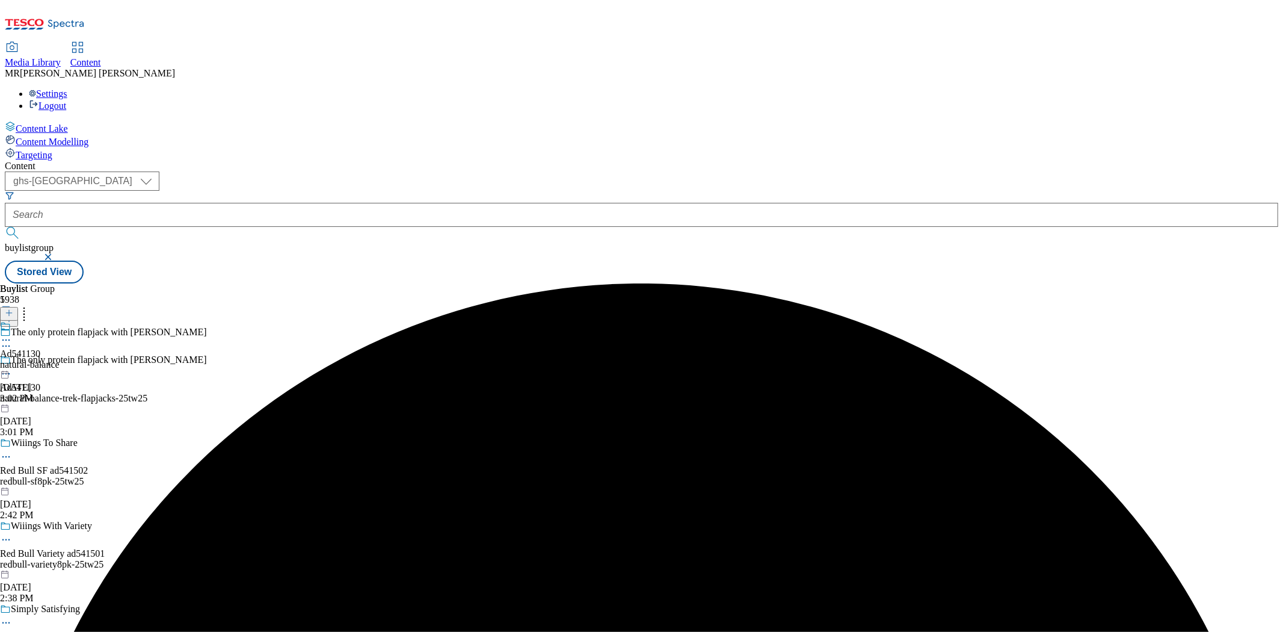
click at [60, 321] on div "Ad541130 natural-balance Aug 12, 2025 3:02 PM" at bounding box center [30, 362] width 60 height 83
click at [18, 307] on button at bounding box center [9, 314] width 18 height 14
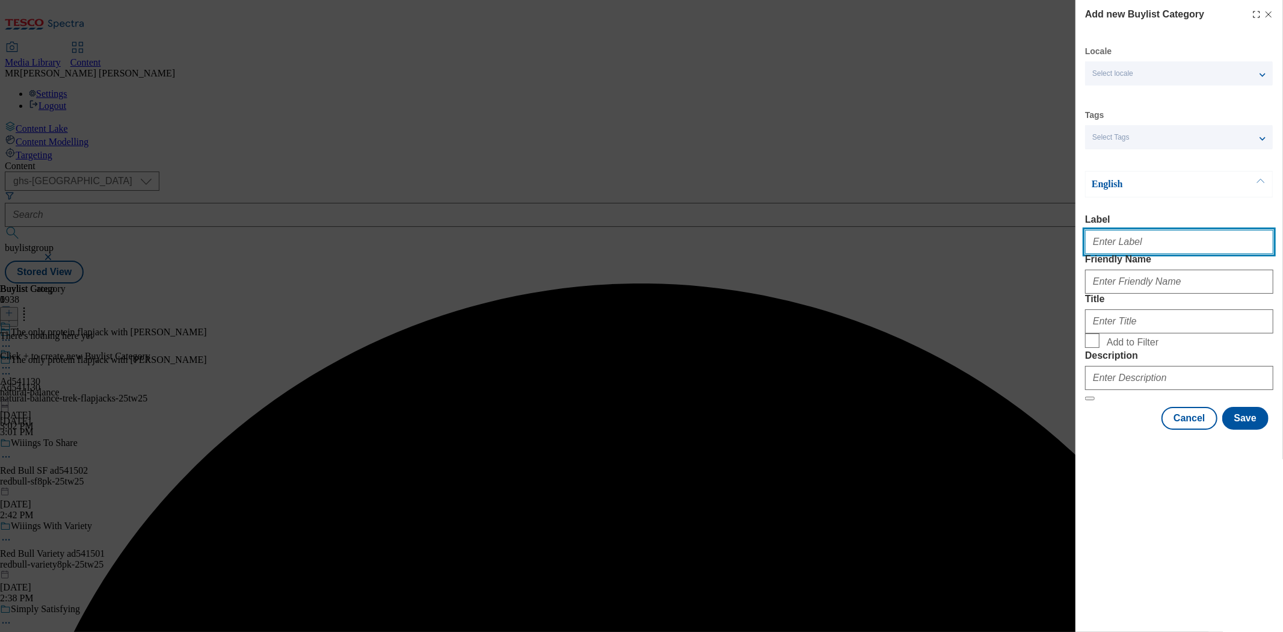
click at [1129, 254] on input "Label" at bounding box center [1179, 242] width 188 height 24
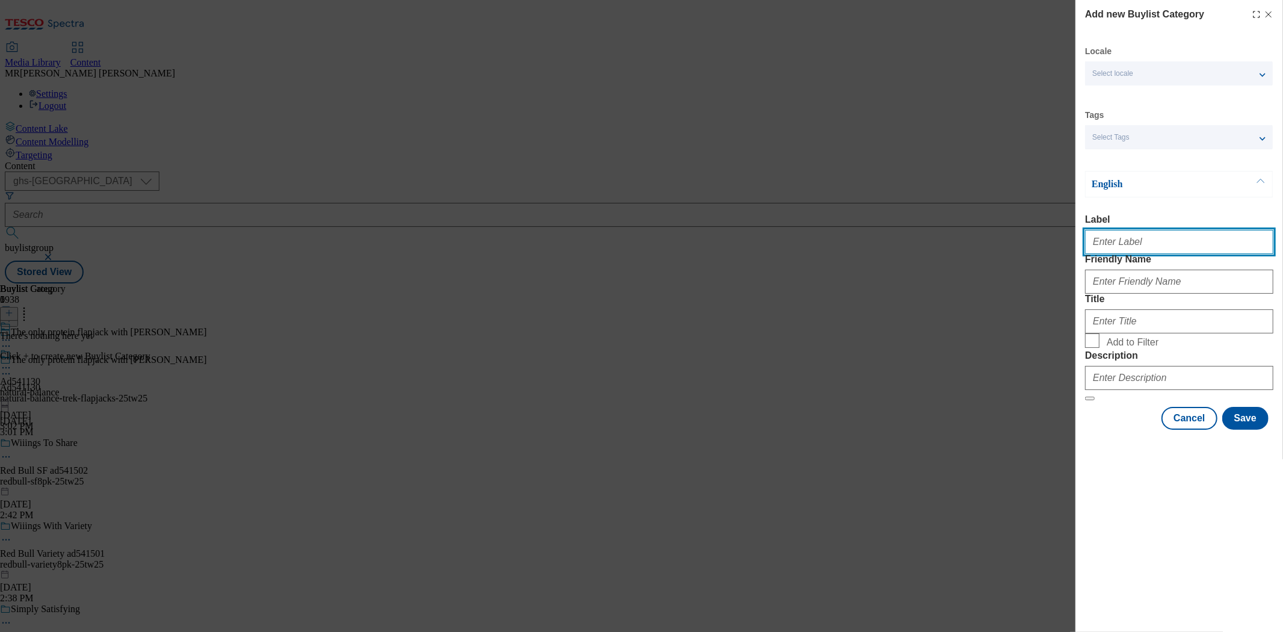
paste input "Ad541130"
type input "Ad541130"
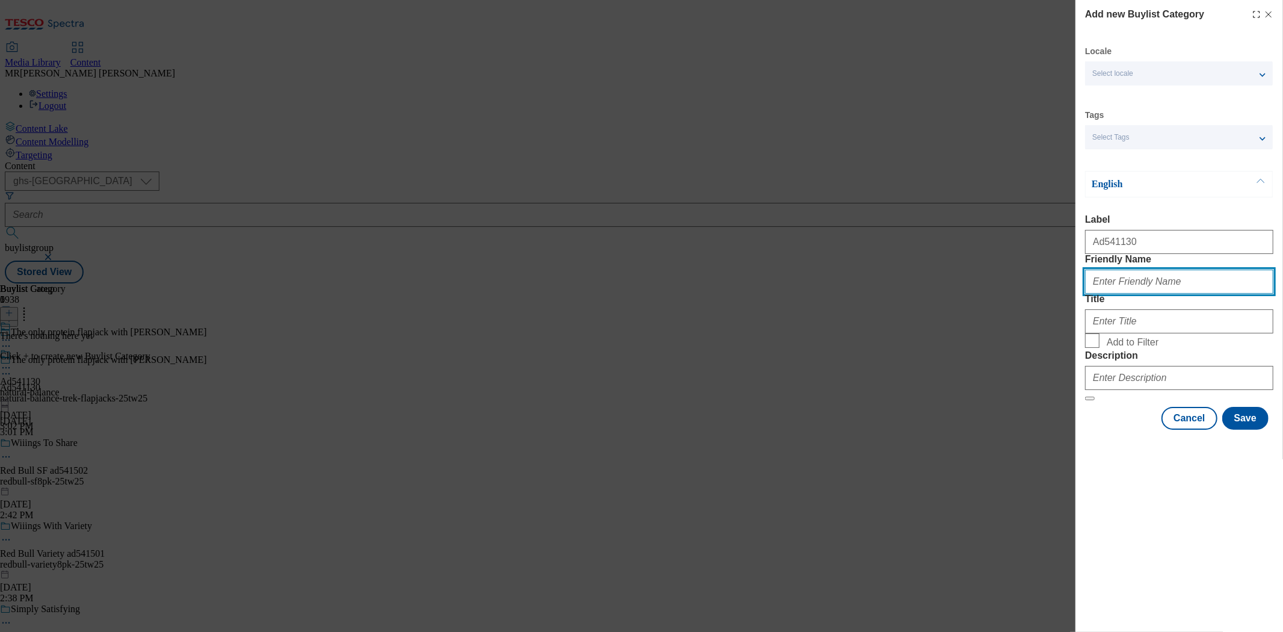
click at [1137, 294] on input "Friendly Name" at bounding box center [1179, 282] width 188 height 24
paste input "natural-balance-trek-flapjacks-25tw25"
drag, startPoint x: 1196, startPoint y: 308, endPoint x: 1250, endPoint y: 310, distance: 53.6
click at [1250, 294] on input "natural-balance-trek-flapjacks-25tw25" at bounding box center [1179, 282] width 188 height 24
type input "natural-balance-trek-flapjacks"
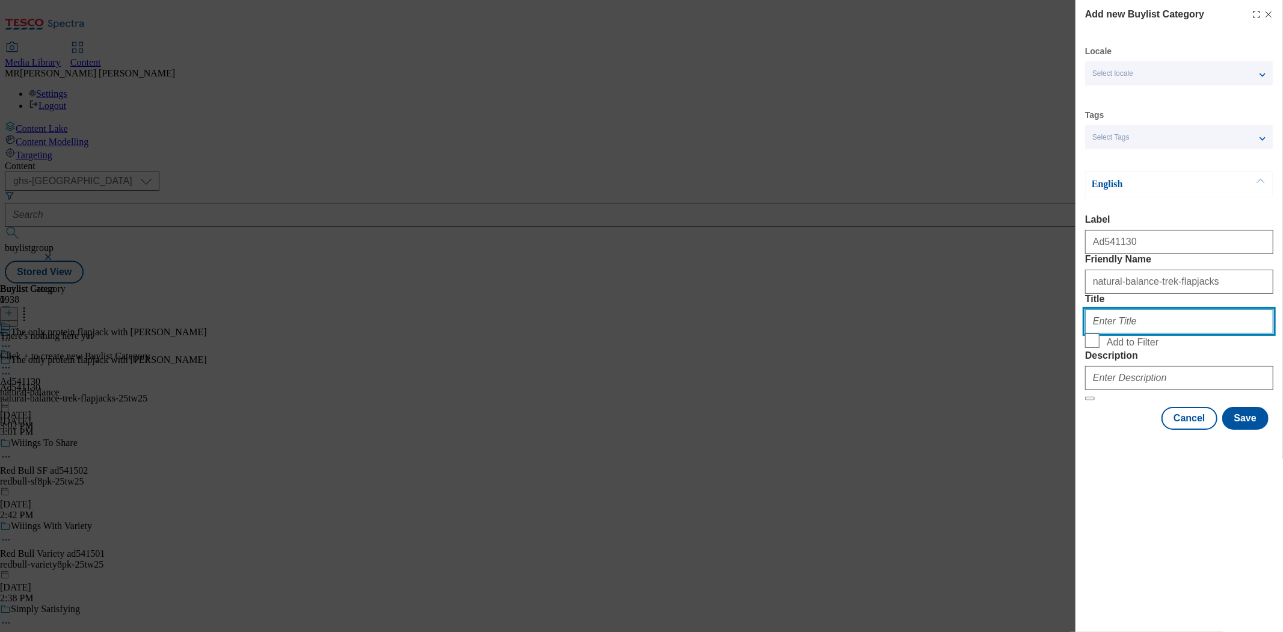
click at [1170, 333] on input "Title" at bounding box center [1179, 321] width 188 height 24
paste input "Natural Balance"
type input "Natural Balance"
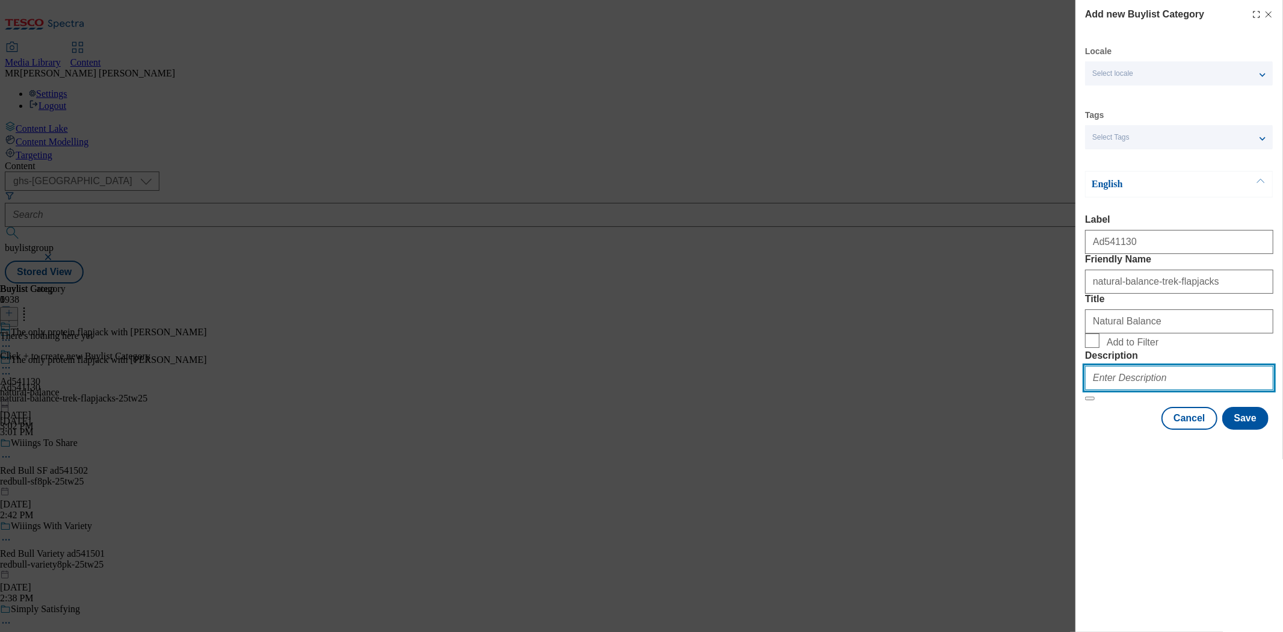
click at [1140, 390] on input "Description" at bounding box center [1179, 378] width 188 height 24
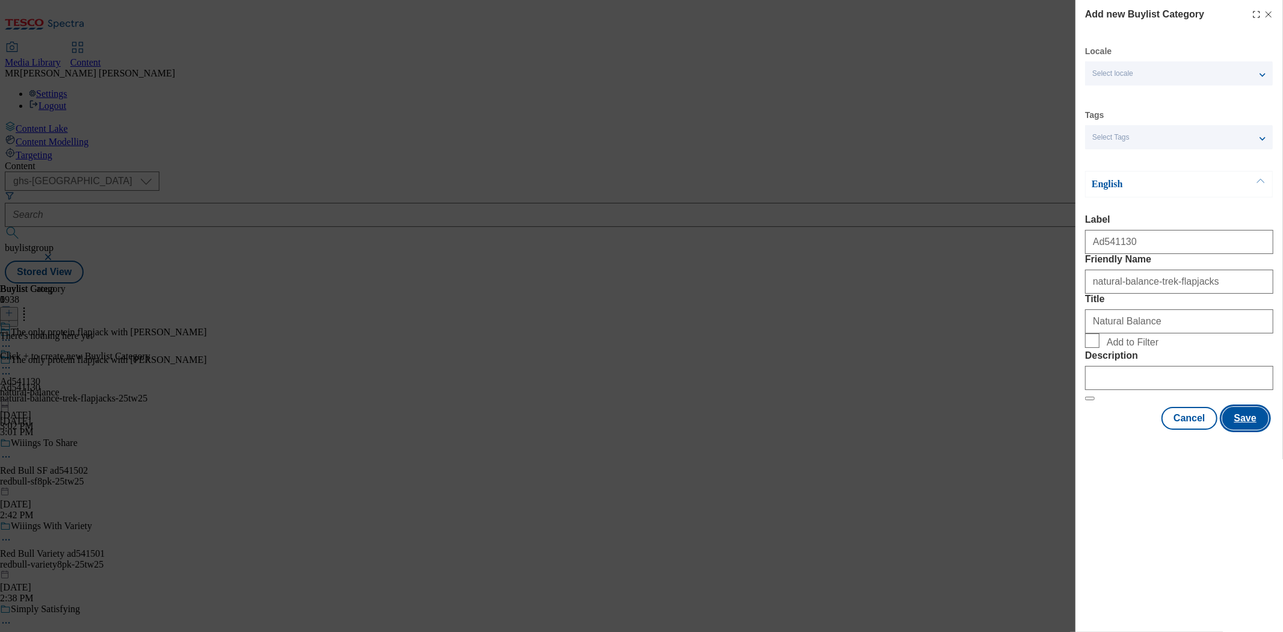
click at [1244, 430] on button "Save" at bounding box center [1246, 418] width 46 height 23
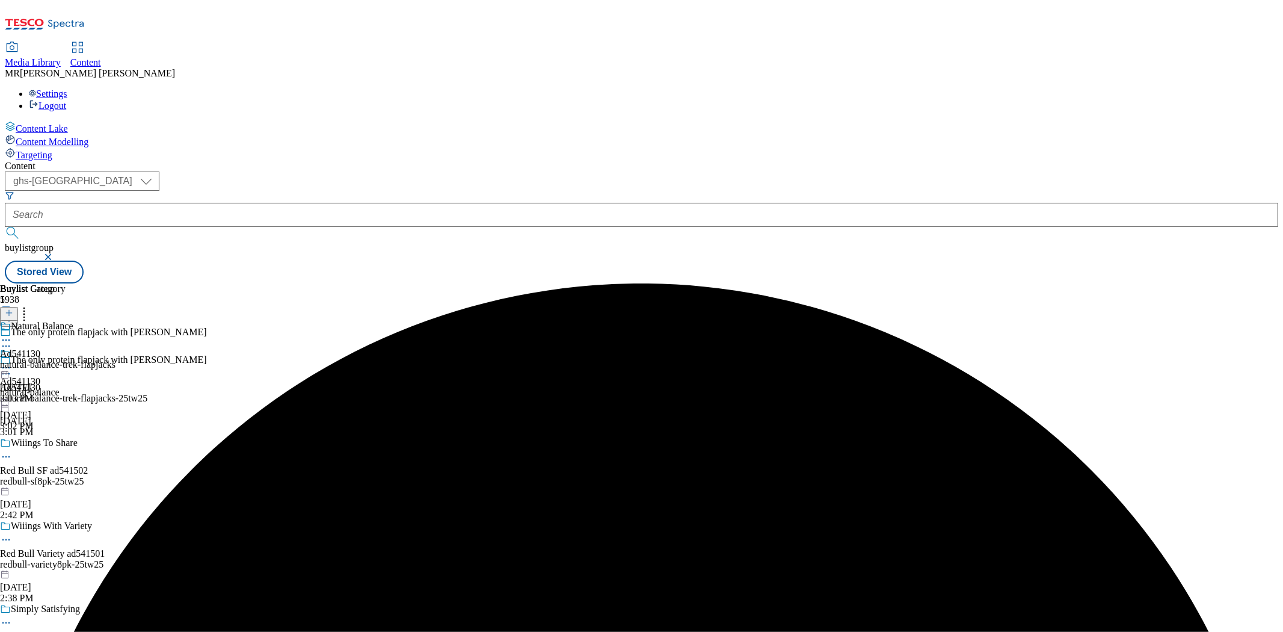
click at [116, 359] on div "natural-balance-trek-flapjacks" at bounding box center [58, 364] width 116 height 11
click at [13, 309] on icon at bounding box center [9, 313] width 8 height 8
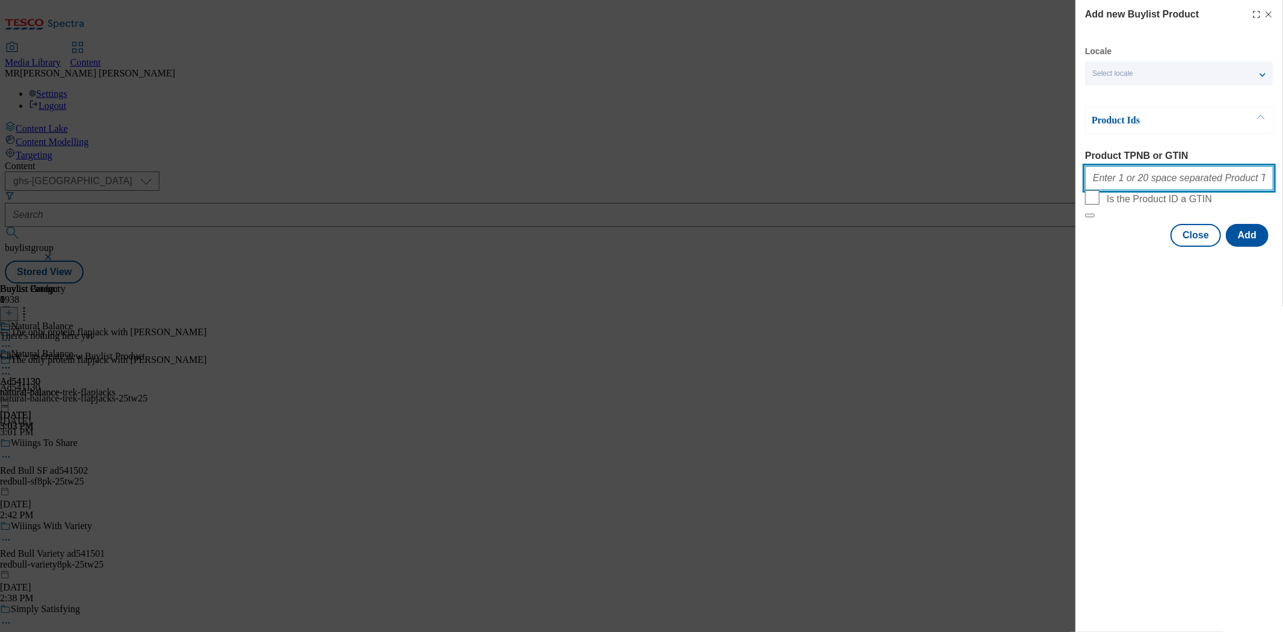
click at [1139, 180] on input "Product TPNB or GTIN" at bounding box center [1179, 178] width 188 height 24
paste input "96494322 80643442 87589253 88301466 88313544 80643471"
type input "96494322 80643442 87589253 88301466 88313544 80643471"
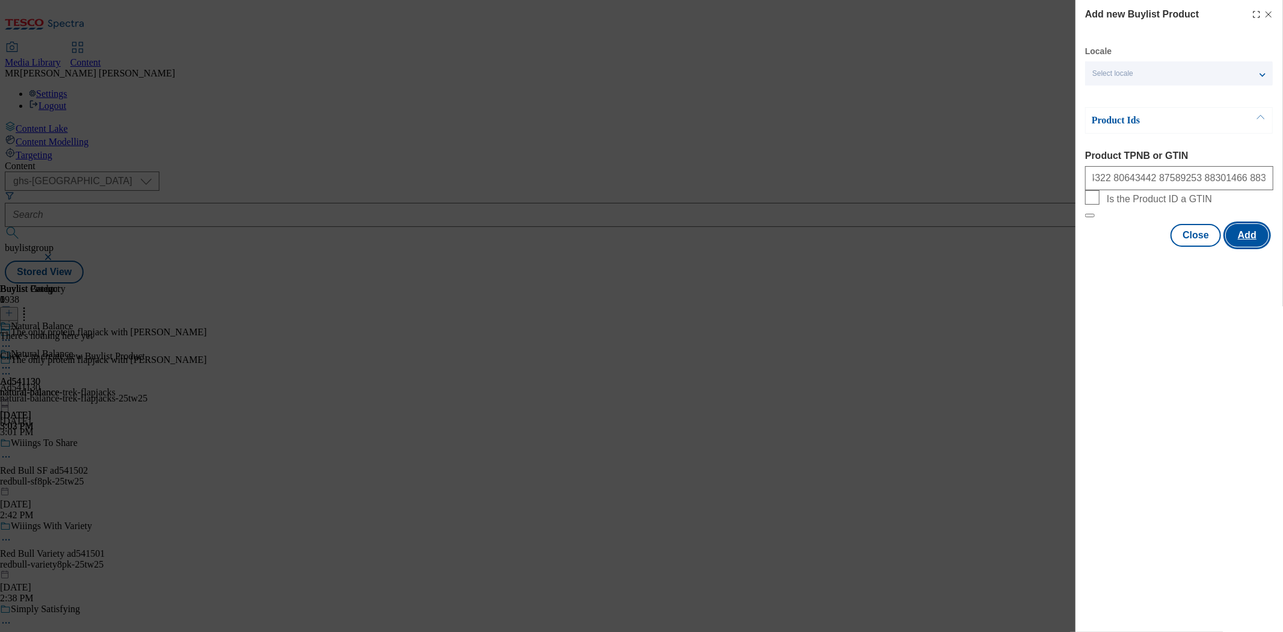
click at [1250, 247] on button "Add" at bounding box center [1247, 235] width 43 height 23
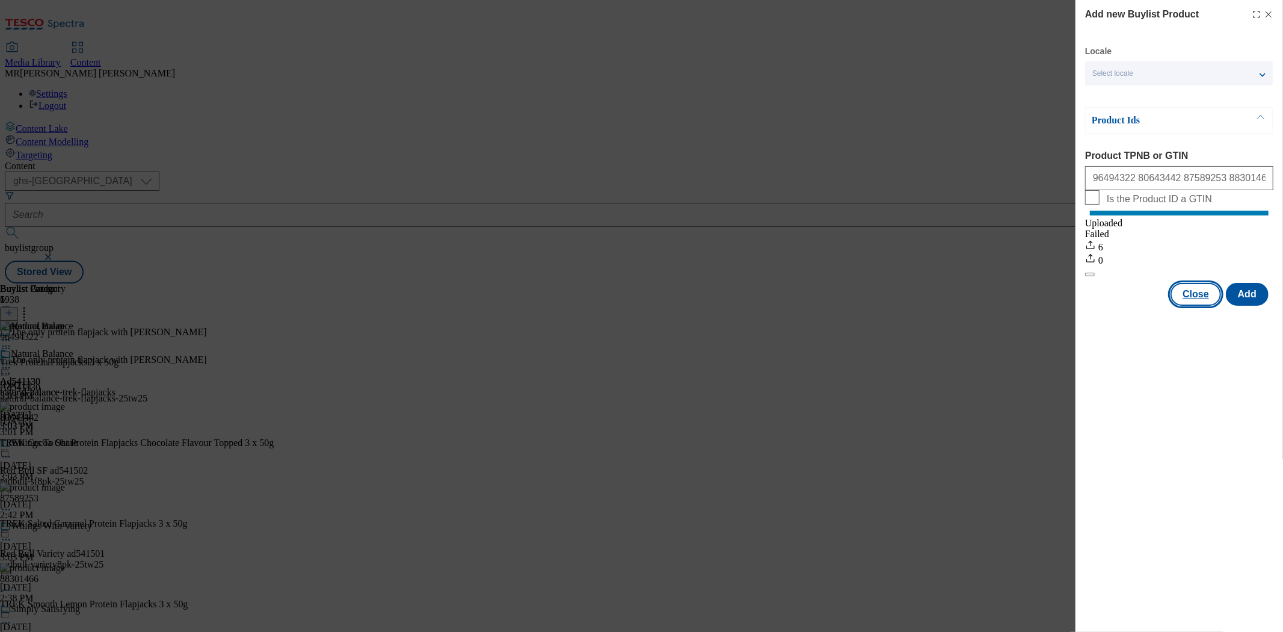
click at [1203, 306] on button "Close" at bounding box center [1196, 294] width 51 height 23
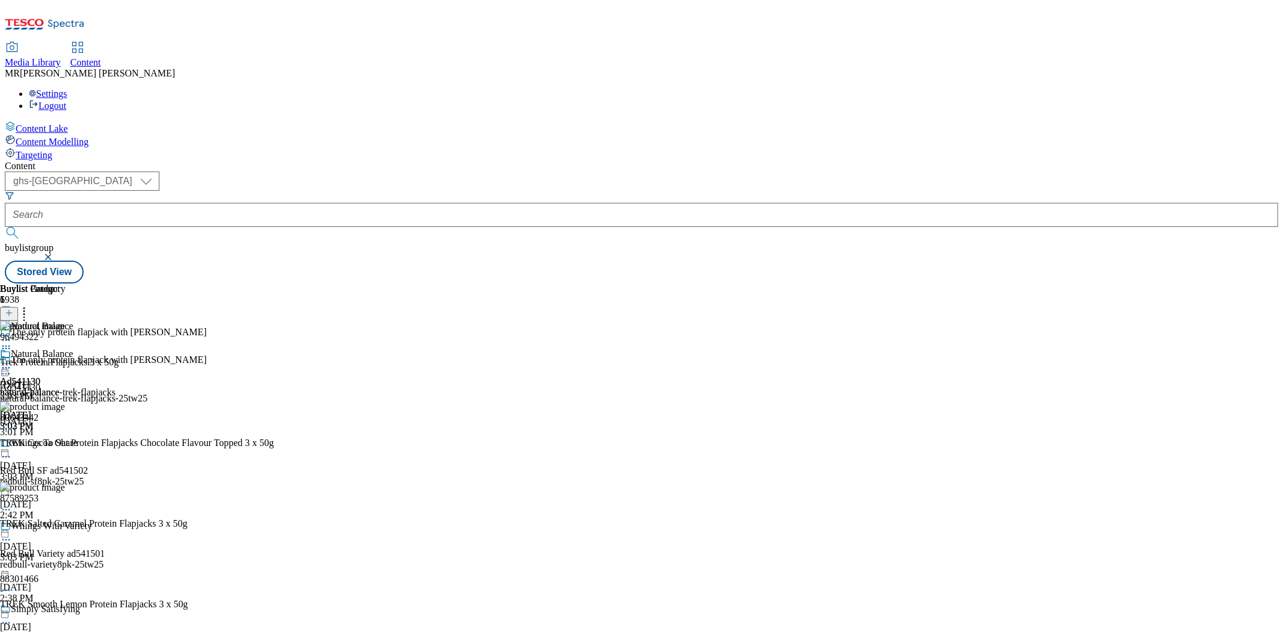
click at [12, 362] on icon at bounding box center [6, 368] width 12 height 12
click at [66, 444] on span "Preview" at bounding box center [51, 448] width 28 height 9
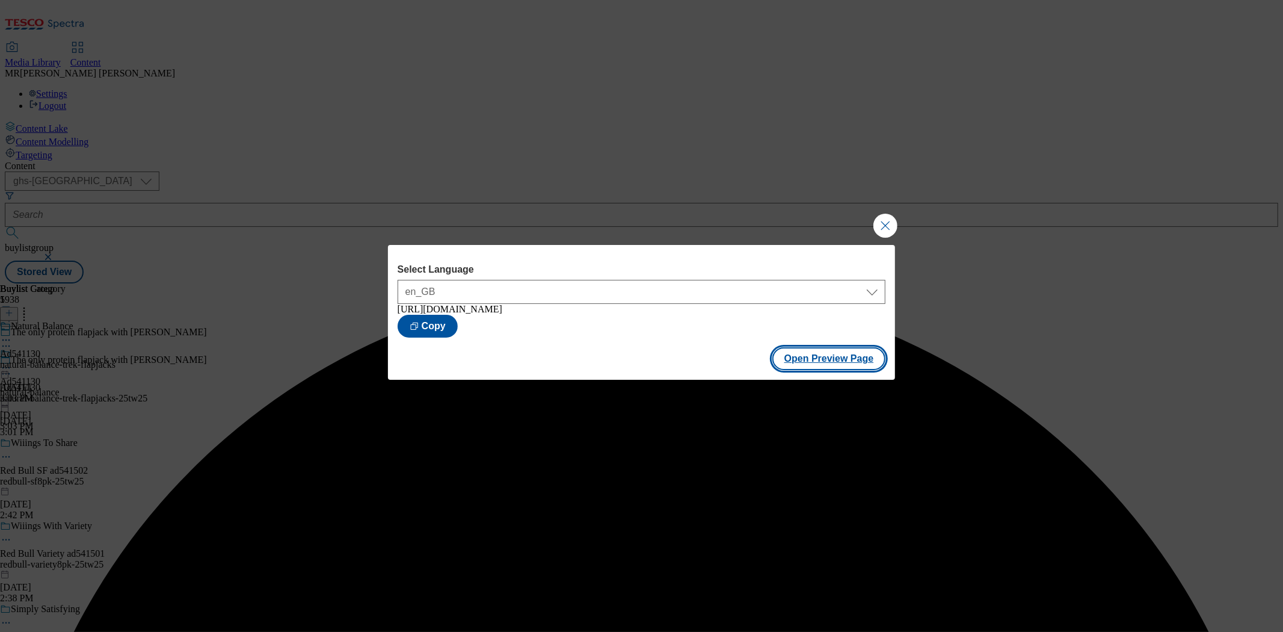
click at [834, 367] on button "Open Preview Page" at bounding box center [830, 358] width 114 height 23
drag, startPoint x: 902, startPoint y: 230, endPoint x: 890, endPoint y: 224, distance: 13.7
click at [901, 230] on div "Select Language en_GB en_GB https://www.tesco.com/groceries/en-GB/buylists/natu…" at bounding box center [641, 316] width 1283 height 632
click at [887, 220] on button "Close Modal" at bounding box center [886, 226] width 24 height 24
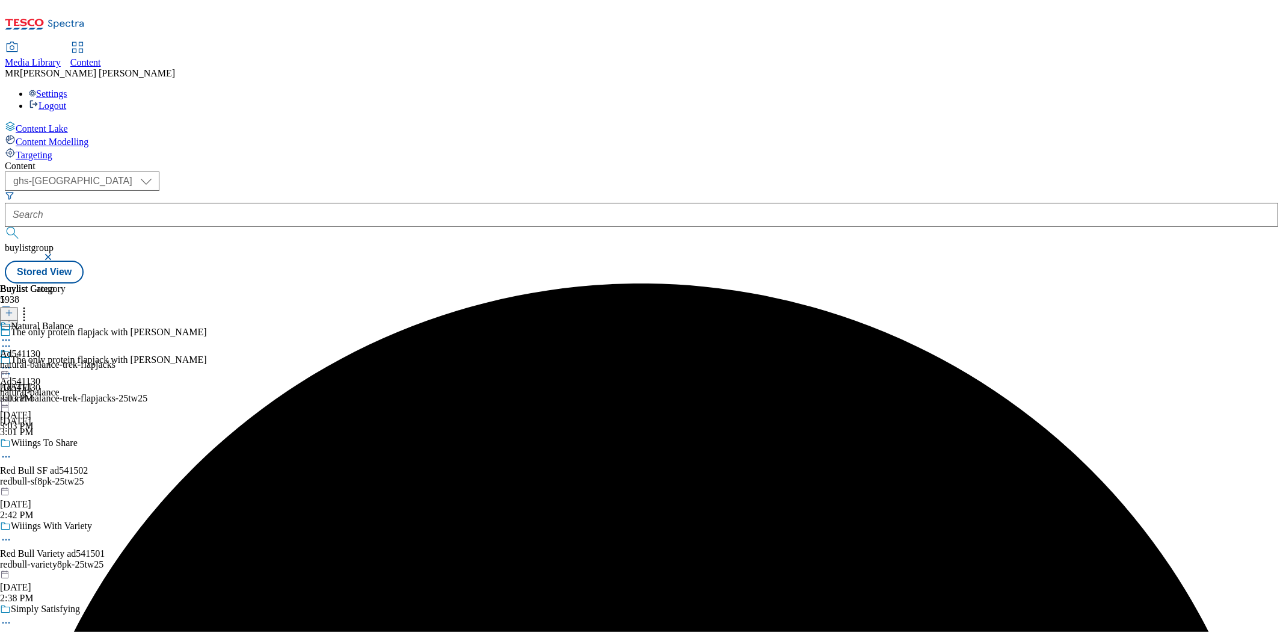
click at [12, 368] on icon at bounding box center [6, 374] width 12 height 12
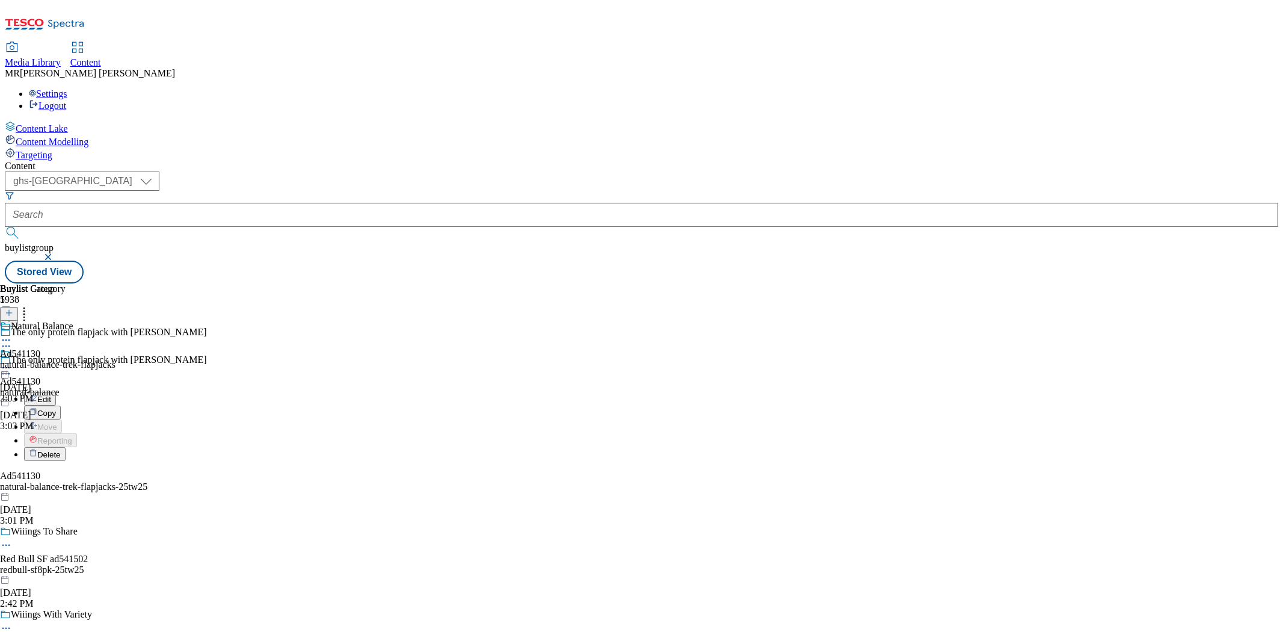
click at [37, 393] on icon at bounding box center [33, 397] width 8 height 8
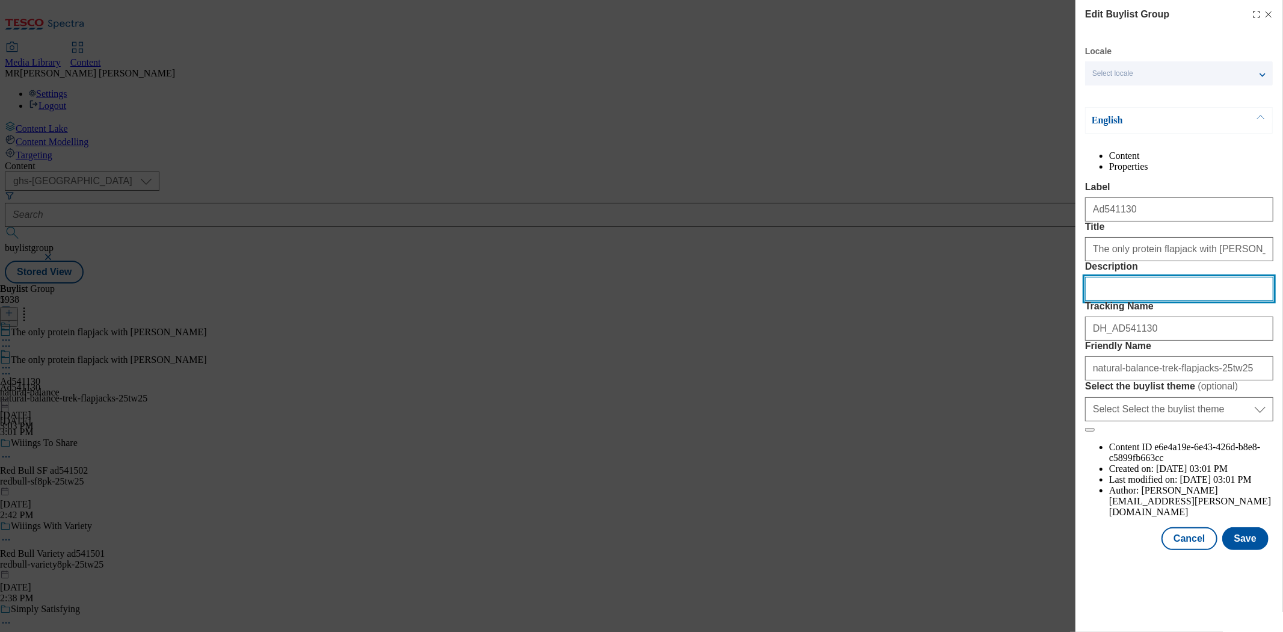
click at [1156, 301] on input "Description" at bounding box center [1179, 289] width 188 height 24
paste input "Trek Protein Flapjacks with Lotus Biscoff 3x50g"
type input "Trek Protein Flapjacks with Lotus Biscoff 3x50g"
click at [1237, 550] on button "Save" at bounding box center [1246, 538] width 46 height 23
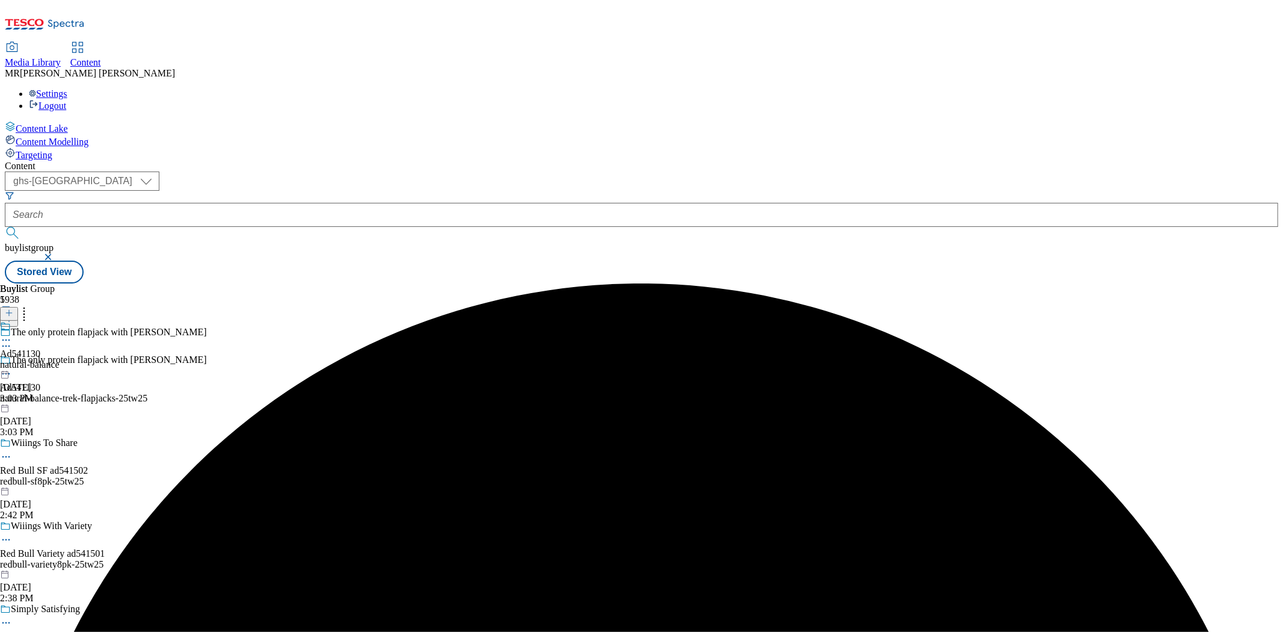
click at [12, 334] on icon at bounding box center [6, 340] width 12 height 12
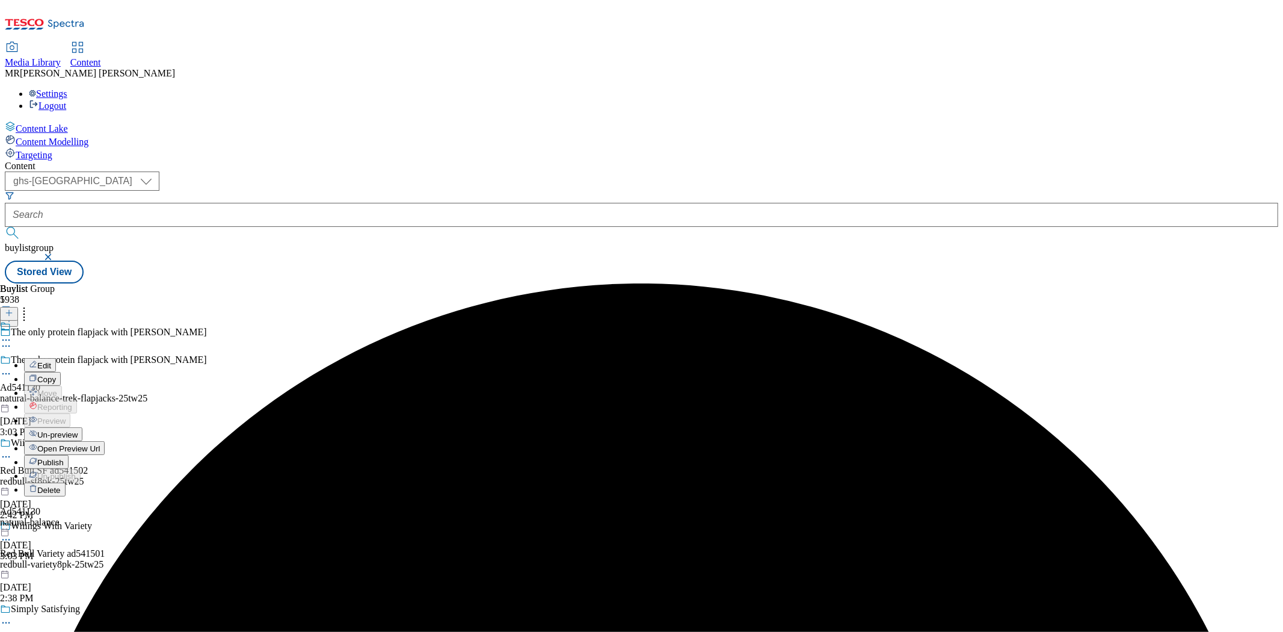
click at [51, 361] on span "Edit" at bounding box center [44, 365] width 14 height 9
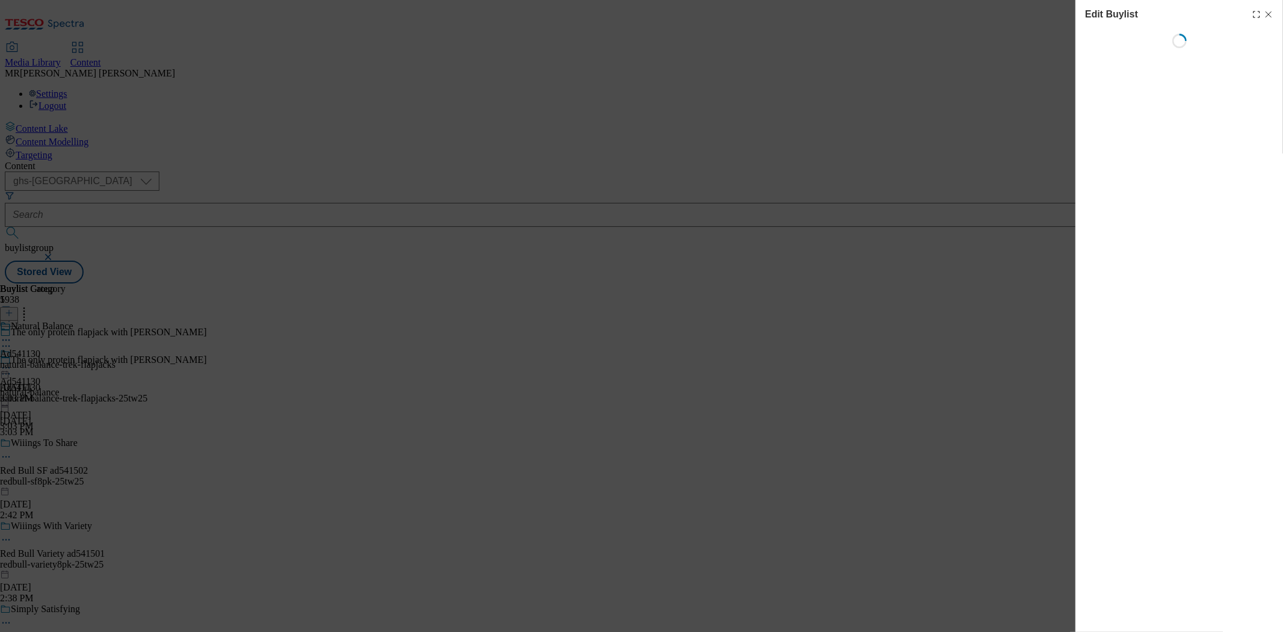
select select "tactical"
select select "supplier funded short term 1-3 weeks"
select select "dunnhumby"
select select "Banner"
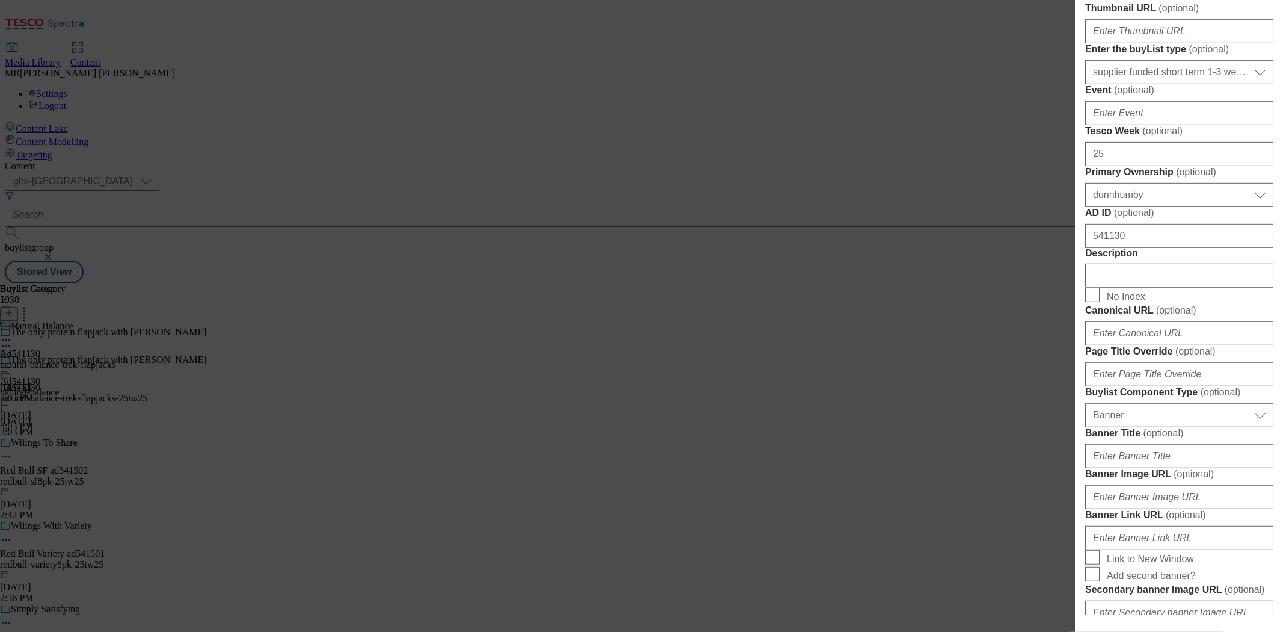
scroll to position [668, 0]
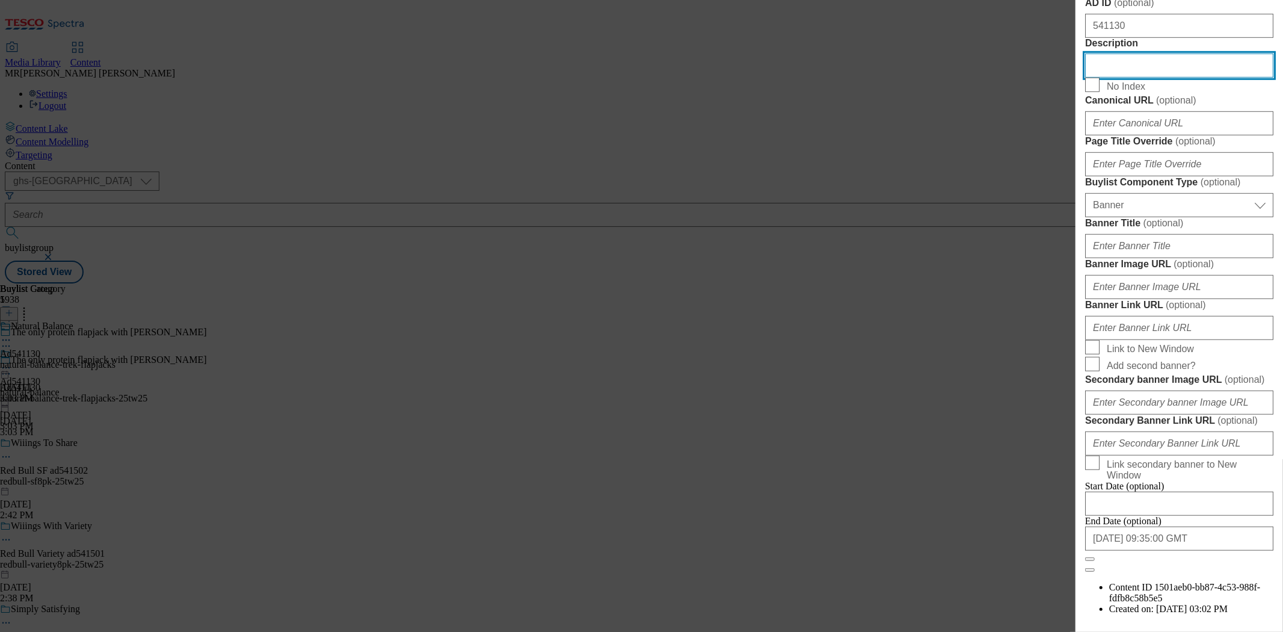
click at [1132, 78] on input "Description" at bounding box center [1179, 66] width 188 height 24
paste input "Trek Protein Flapjacks with Lotus Biscoff 3x50g"
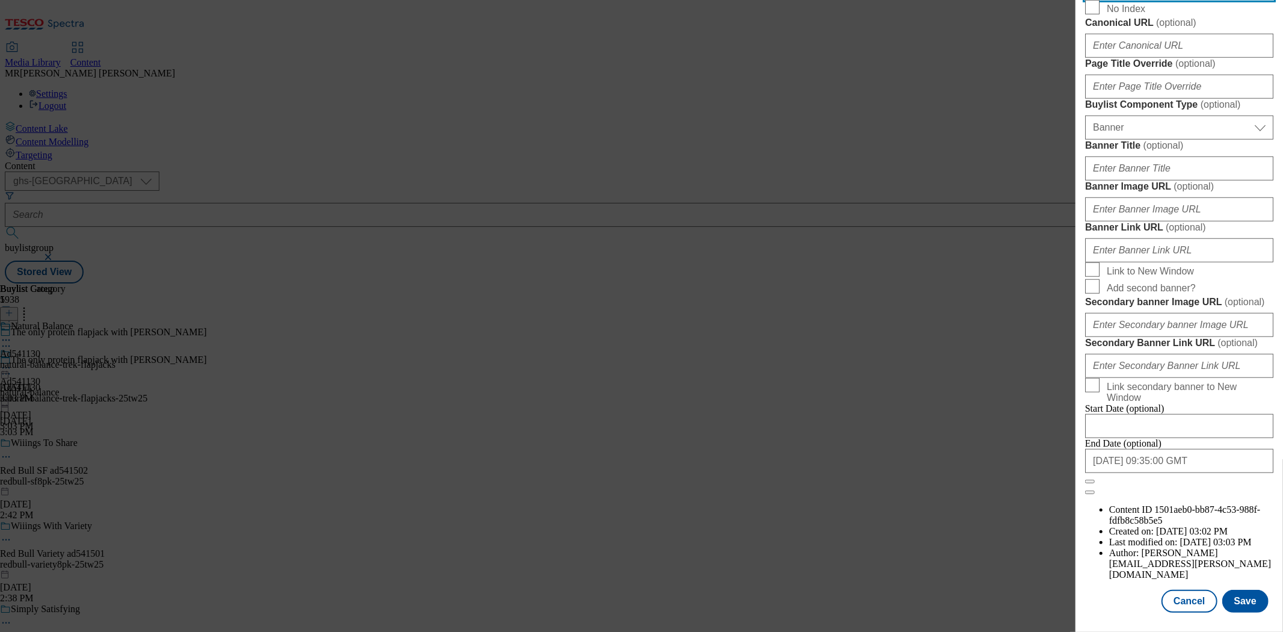
scroll to position [1190, 0]
type input "Trek Protein Flapjacks with Lotus Biscoff 3x50g"
click at [1241, 590] on button "Save" at bounding box center [1246, 601] width 46 height 23
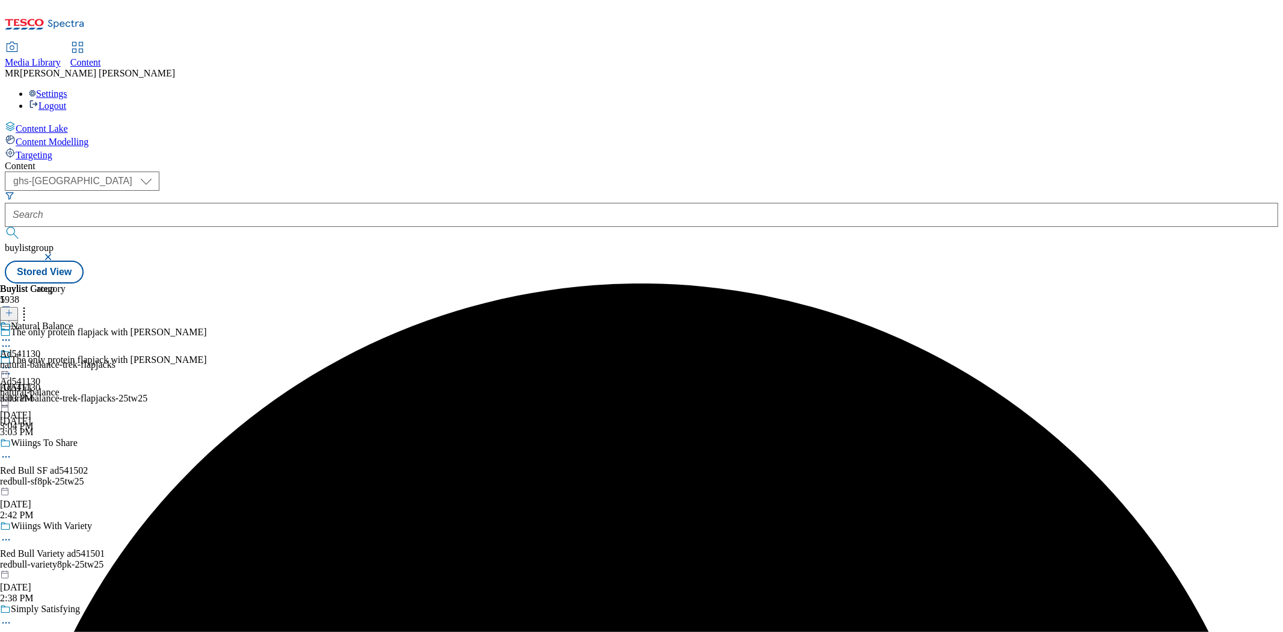
click at [12, 334] on icon at bounding box center [6, 340] width 12 height 12
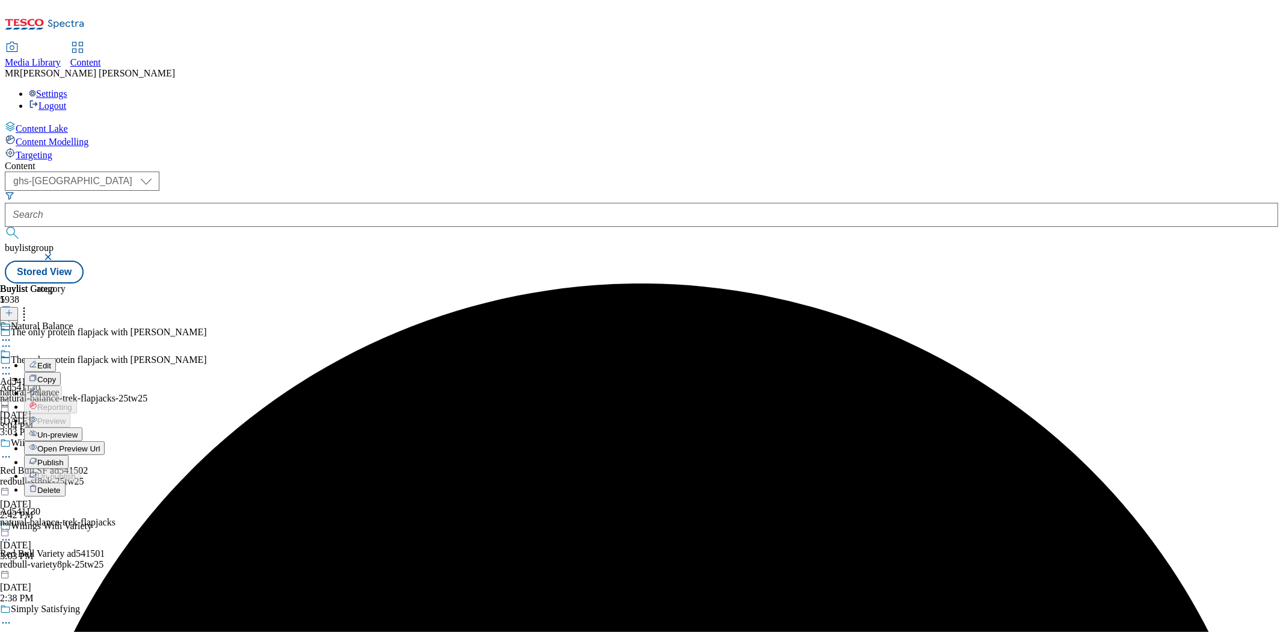
click at [51, 361] on span "Edit" at bounding box center [44, 365] width 14 height 9
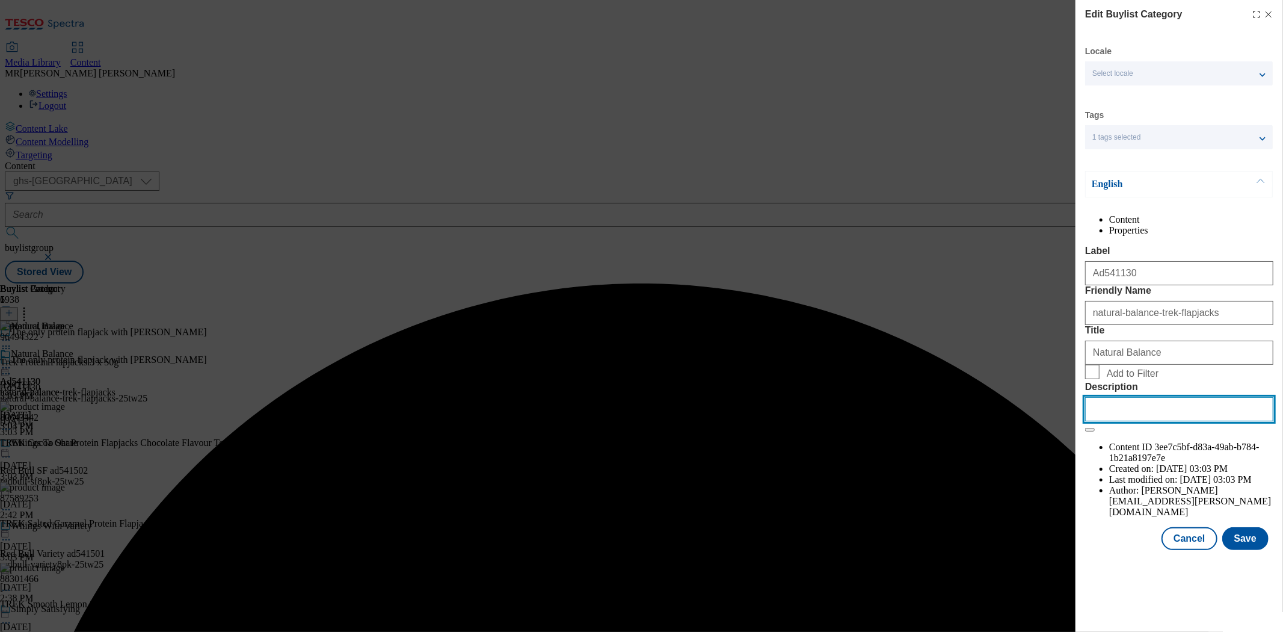
click at [1147, 421] on input "Description" at bounding box center [1179, 409] width 188 height 24
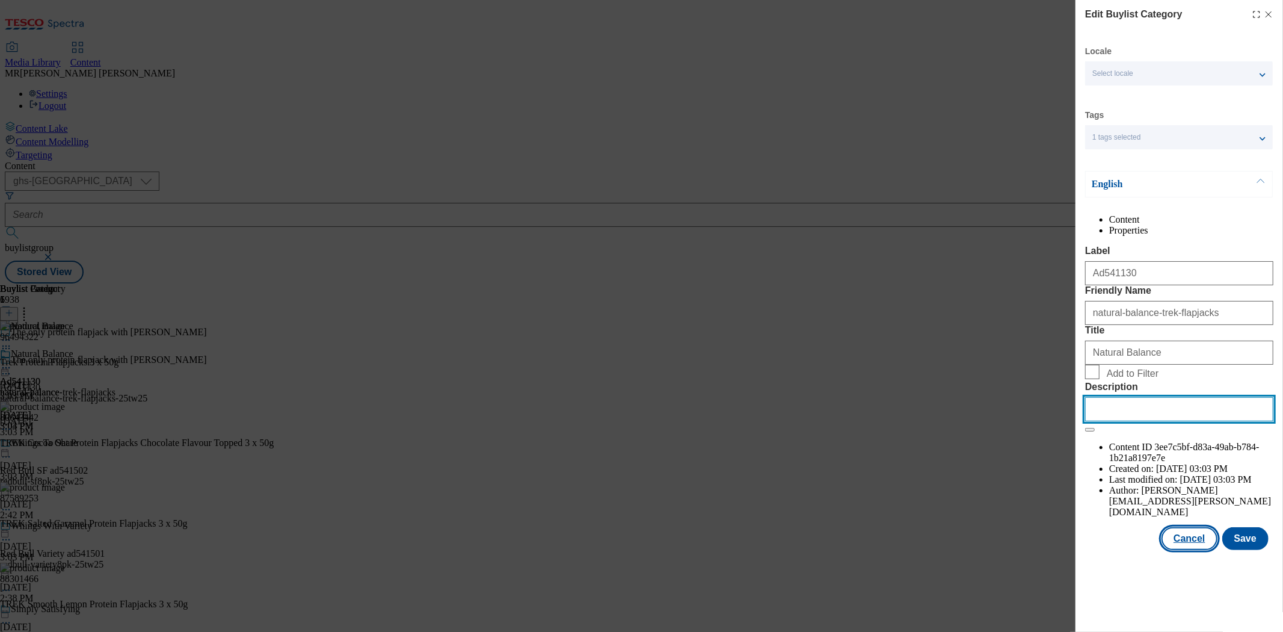
paste input "Trek Protein Flapjacks with Lotus Biscoff 3x50g"
type input "Trek Protein Flapjacks with Lotus Biscoff 3x50g"
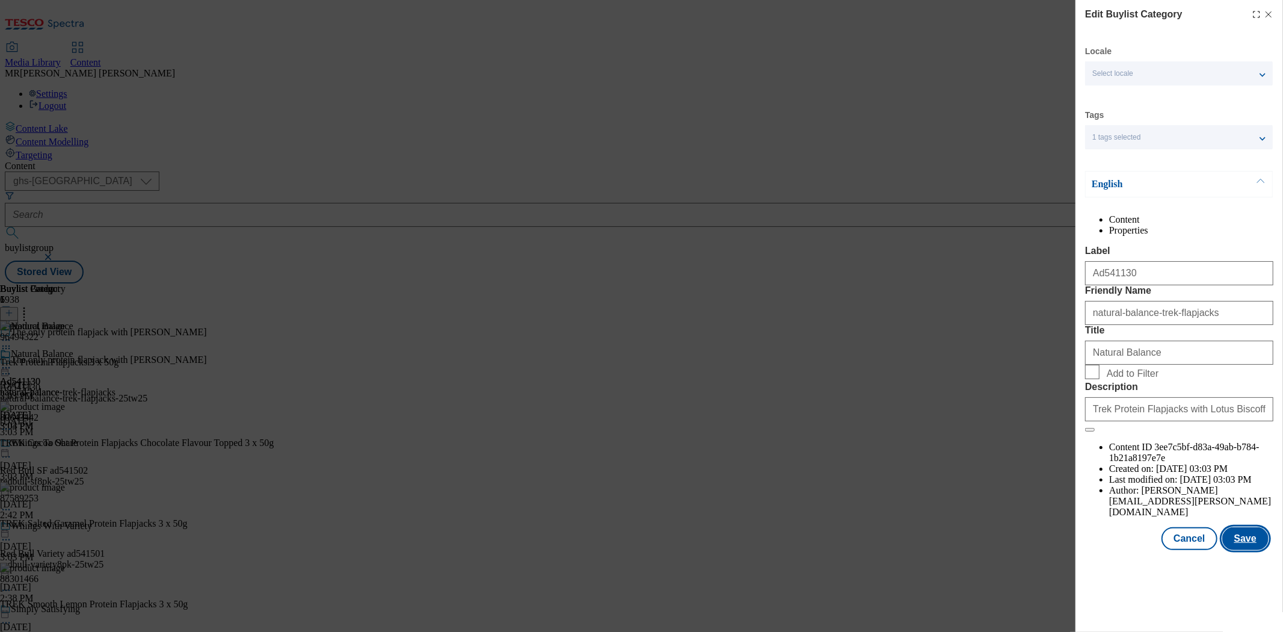
click at [1252, 550] on button "Save" at bounding box center [1246, 538] width 46 height 23
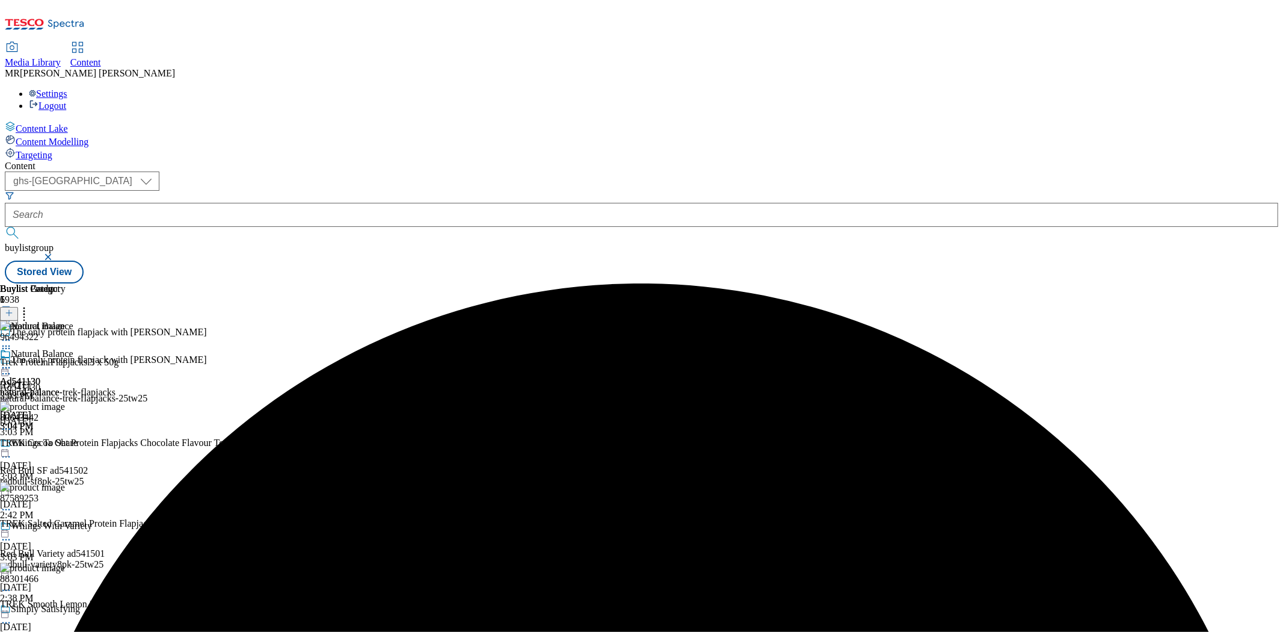
click at [60, 362] on div at bounding box center [30, 369] width 60 height 14
click at [66, 444] on span "Preview" at bounding box center [51, 448] width 28 height 9
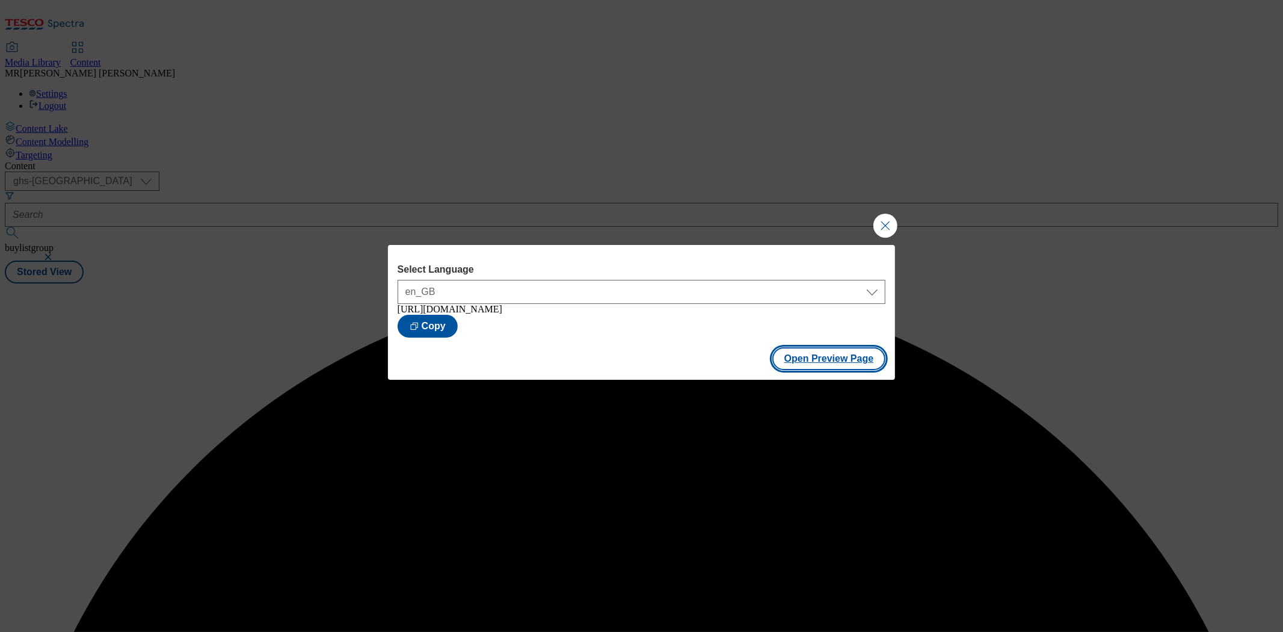
click at [853, 370] on button "Open Preview Page" at bounding box center [830, 358] width 114 height 23
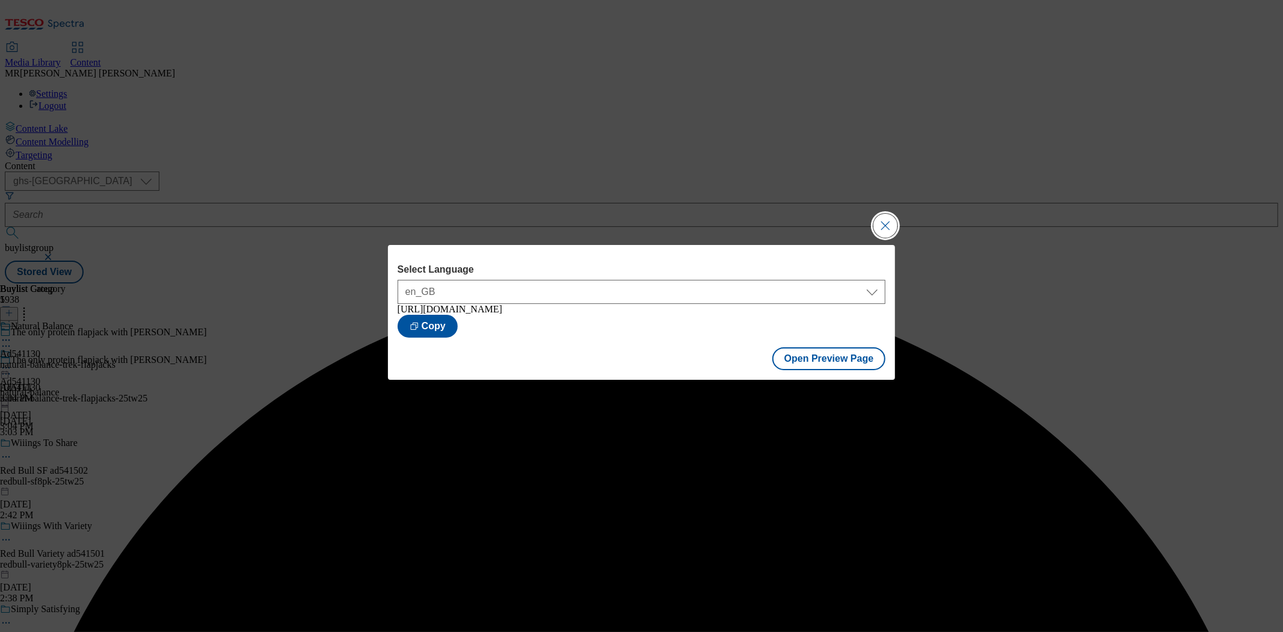
click at [888, 224] on button "Close Modal" at bounding box center [886, 226] width 24 height 24
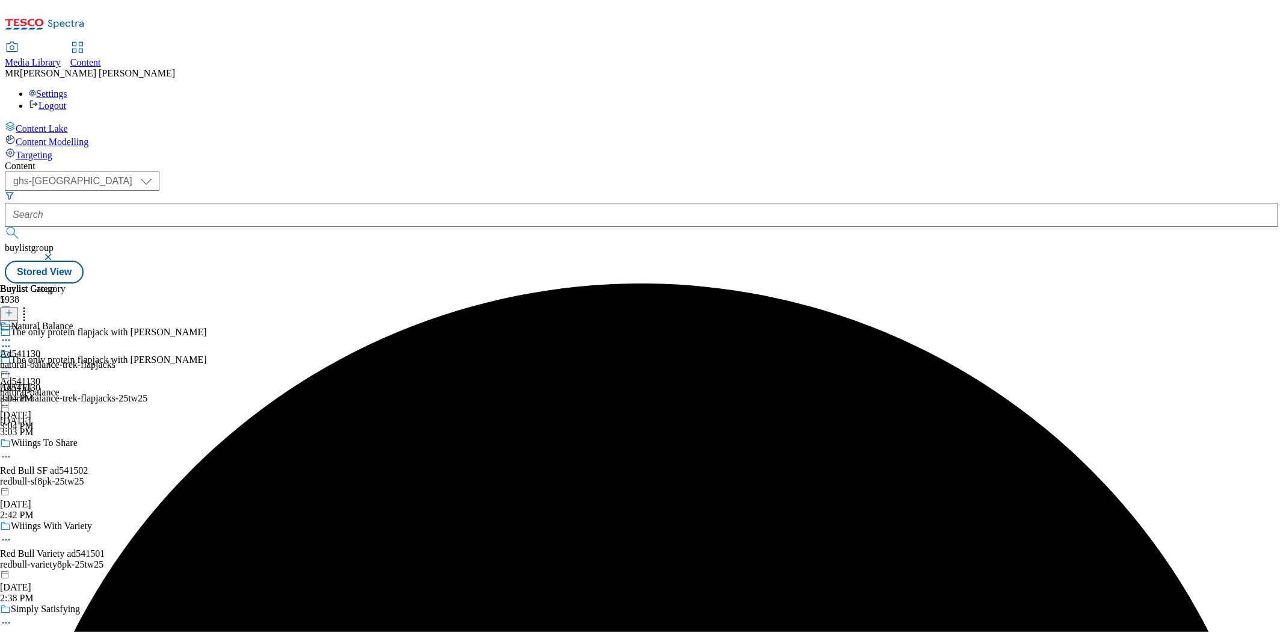
click at [12, 362] on icon at bounding box center [6, 368] width 12 height 12
click at [105, 483] on li "Publish" at bounding box center [64, 490] width 81 height 14
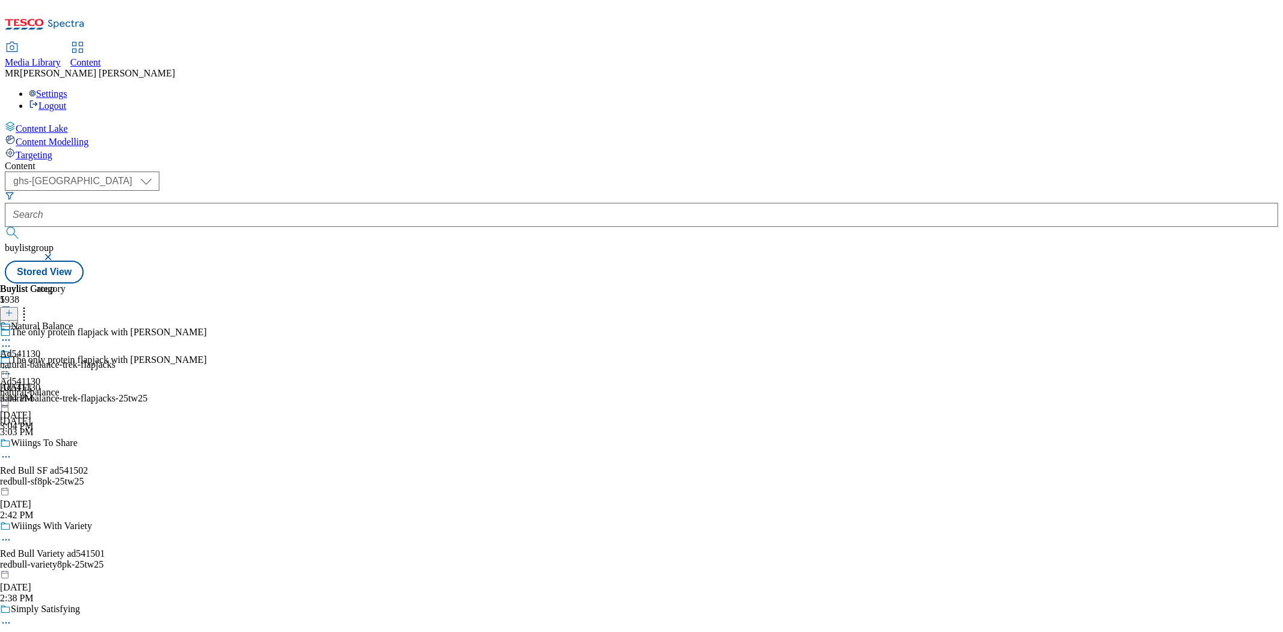
click at [12, 362] on icon at bounding box center [6, 368] width 12 height 12
click at [100, 472] on span "Open Preview Url" at bounding box center [68, 476] width 63 height 9
click at [12, 362] on icon at bounding box center [6, 368] width 12 height 12
click at [64, 486] on span "Publish" at bounding box center [50, 490] width 26 height 9
click at [12, 362] on icon at bounding box center [6, 368] width 12 height 12
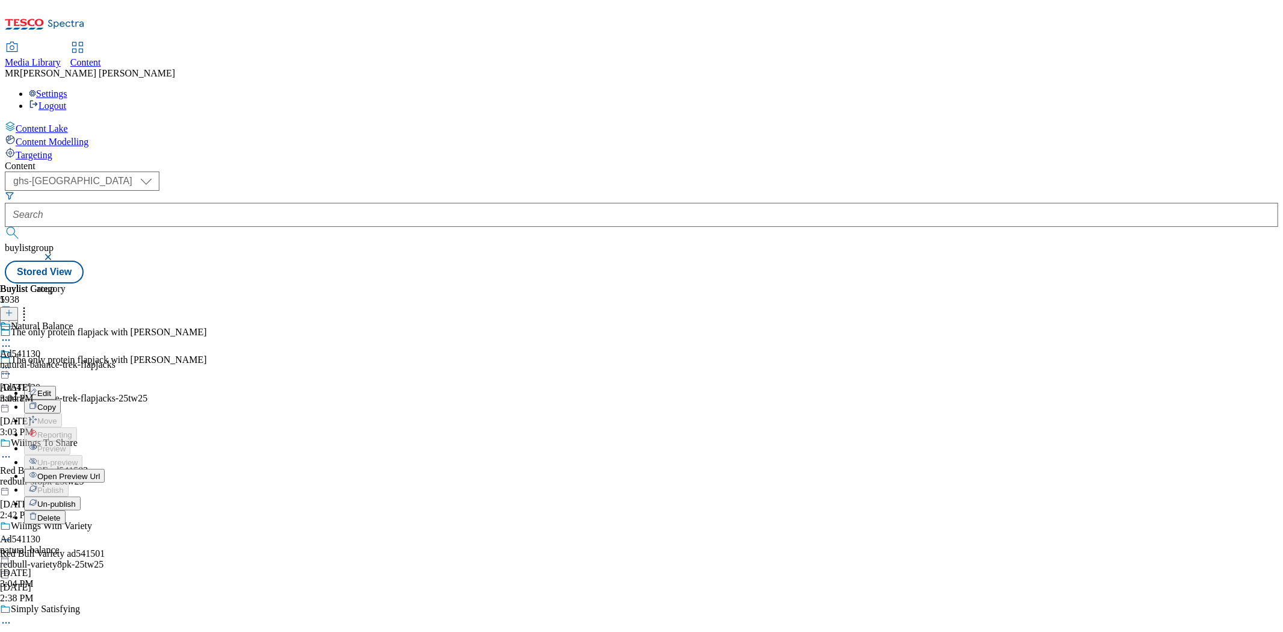
click at [100, 472] on span "Open Preview Url" at bounding box center [68, 476] width 63 height 9
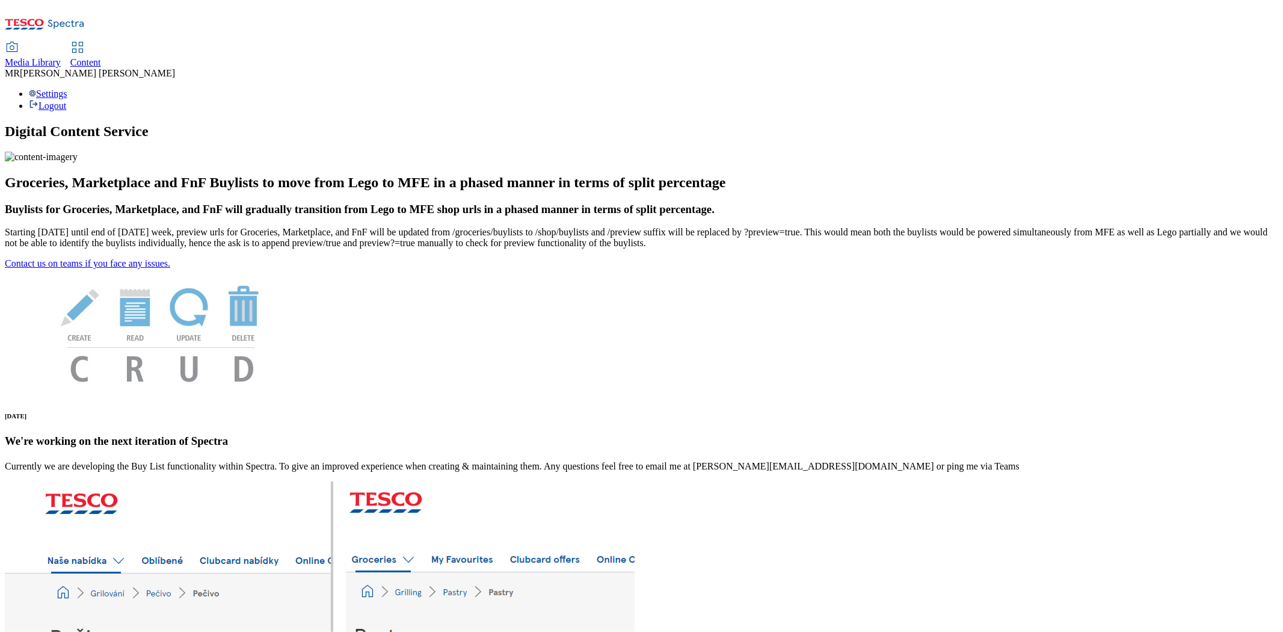
click at [101, 57] on span "Content" at bounding box center [85, 62] width 31 height 10
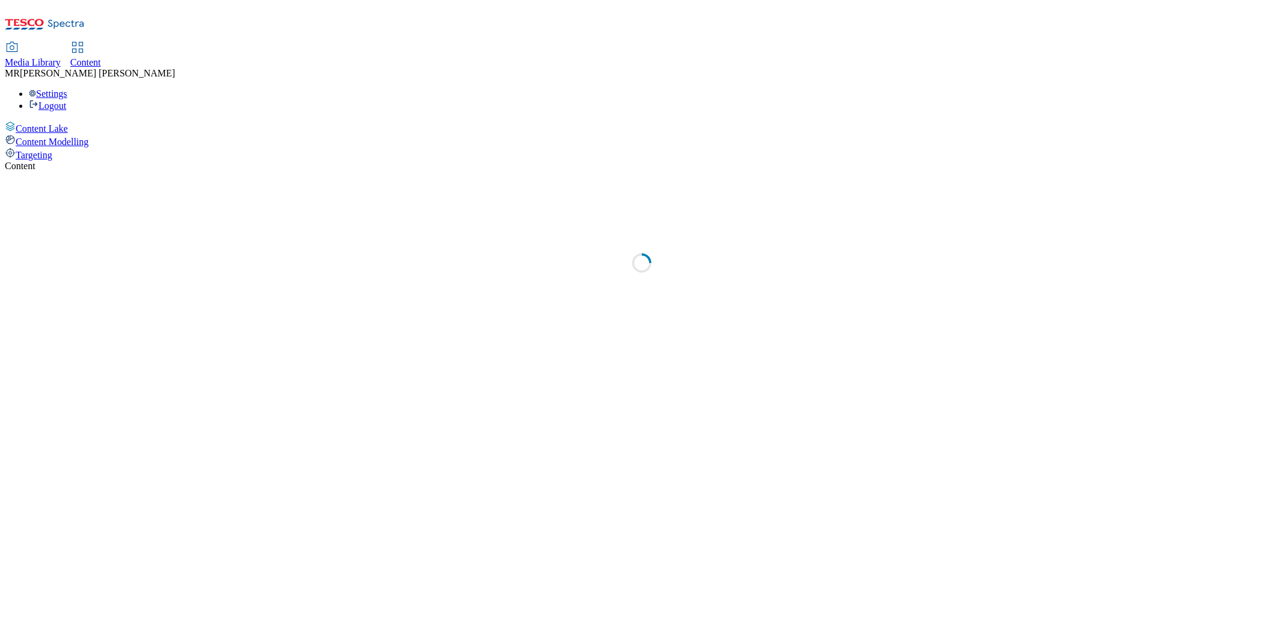
select select "ghs-[GEOGRAPHIC_DATA]"
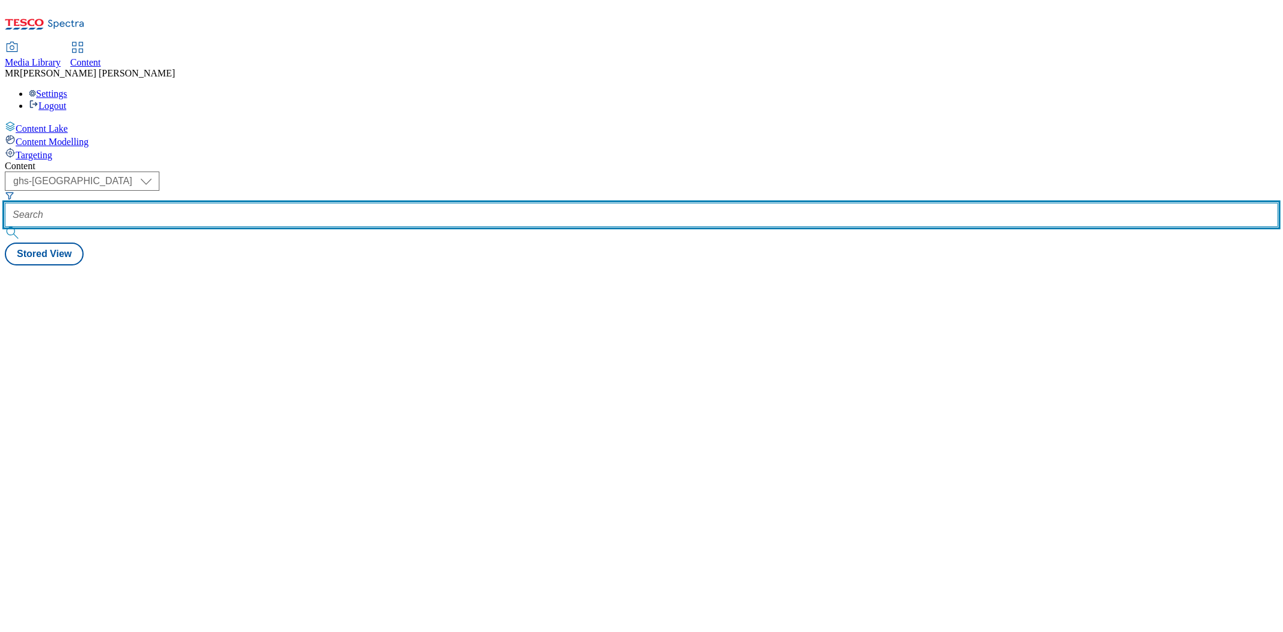
click at [327, 203] on input "text" at bounding box center [642, 215] width 1274 height 24
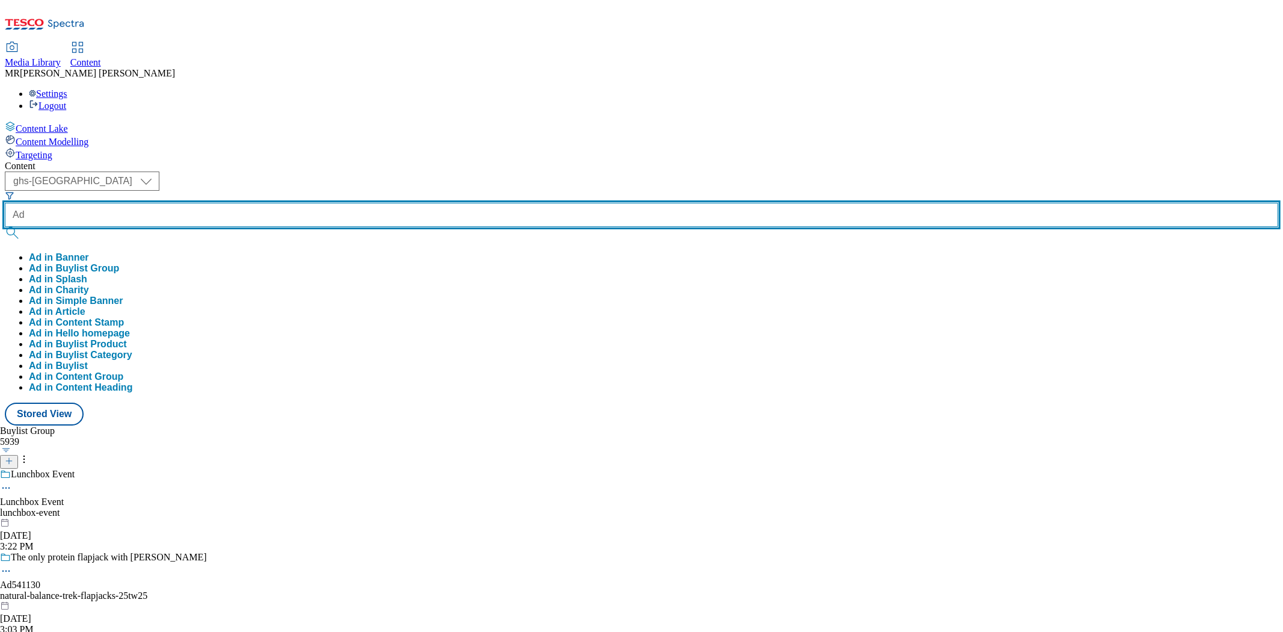
paste input "541366"
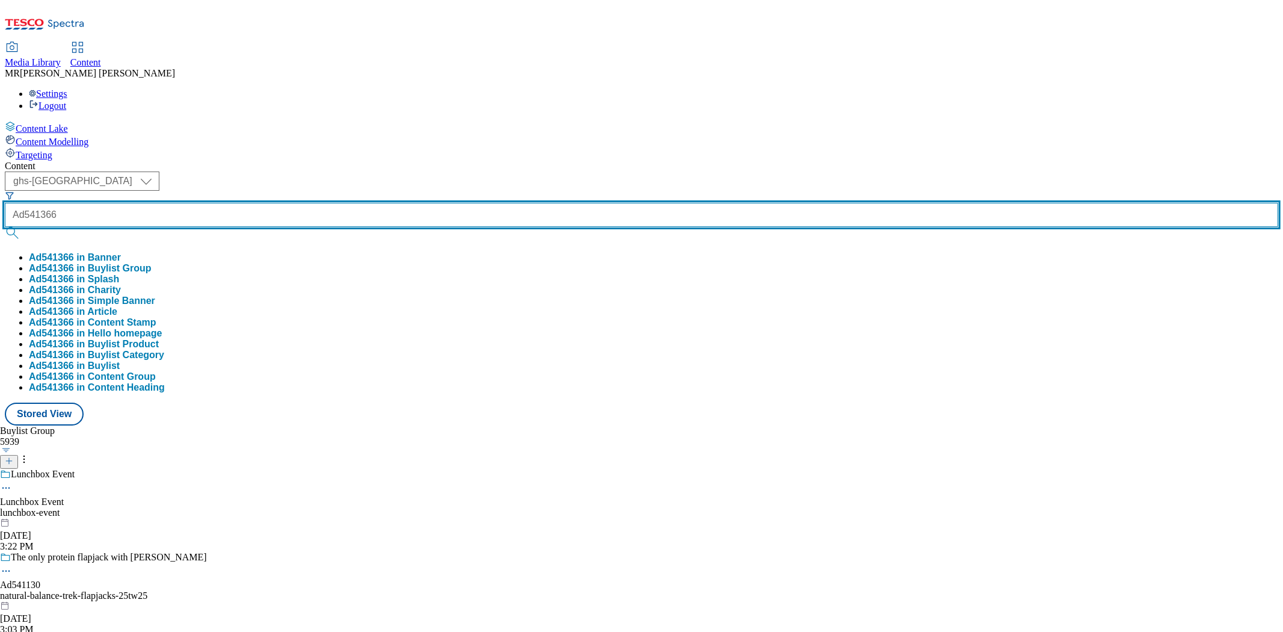
type input "Ad541366"
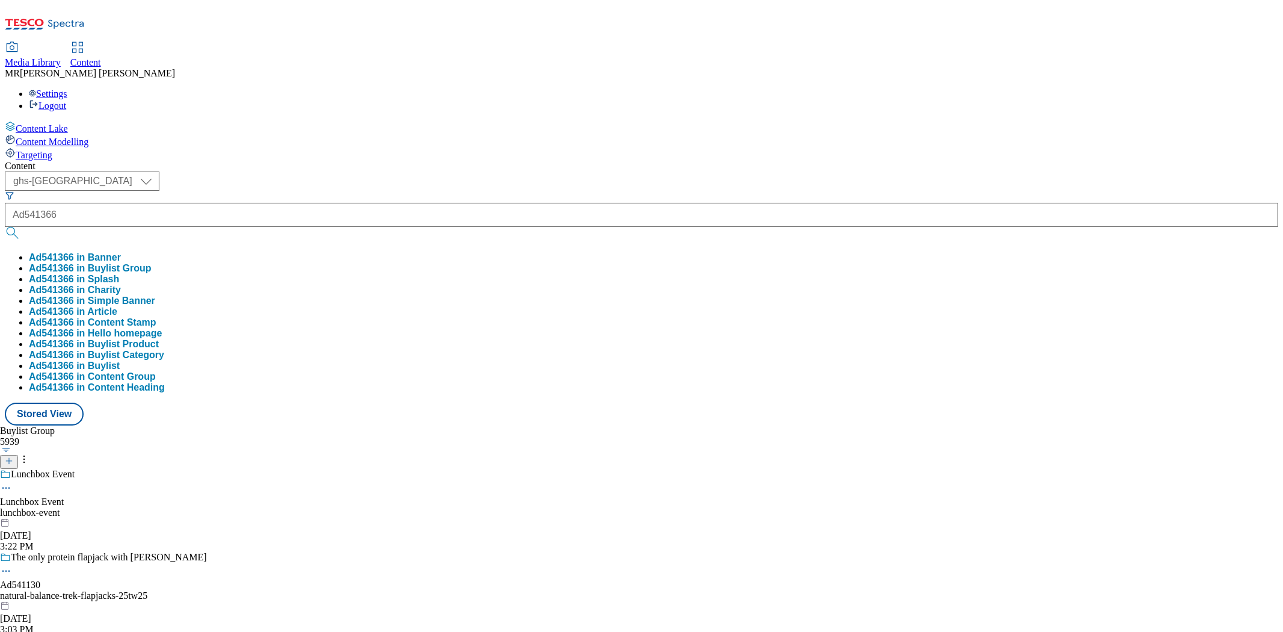
click at [152, 263] on button "Ad541366 in Buylist Group" at bounding box center [90, 268] width 123 height 11
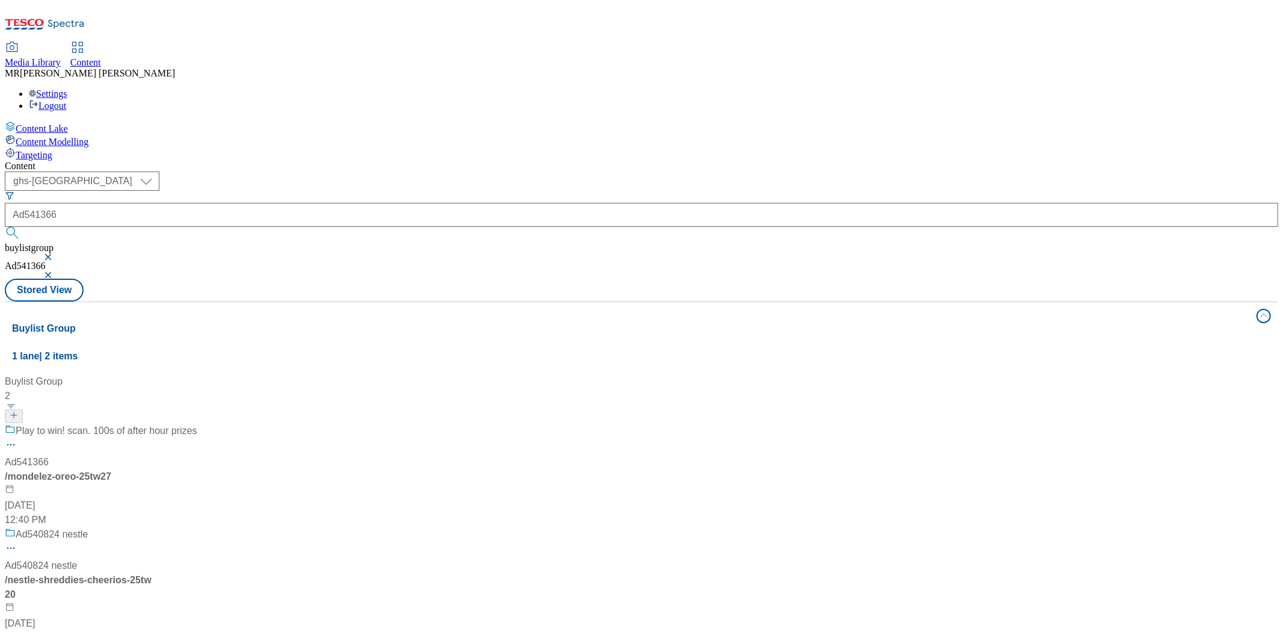
click at [197, 424] on div "Play to win! scan. 100s of after hour prizes Ad541366 / mondelez-oreo-25tw27 [D…" at bounding box center [101, 475] width 192 height 103
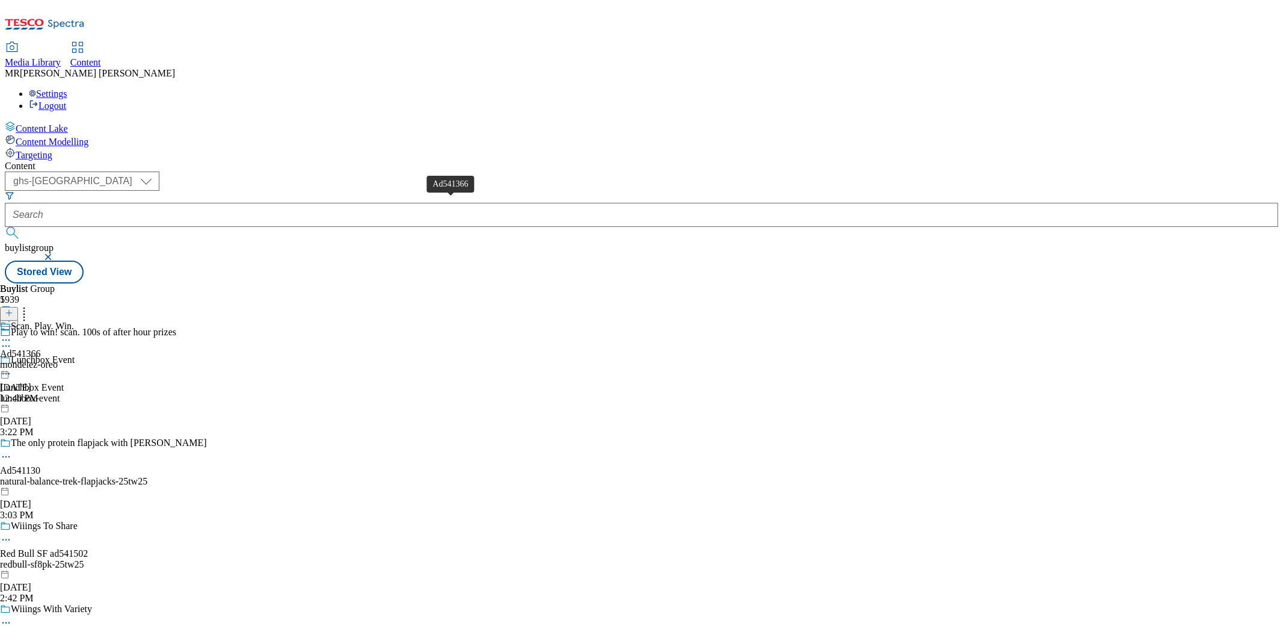
click at [41, 348] on div "Ad541366" at bounding box center [20, 353] width 41 height 11
click at [12, 362] on icon at bounding box center [6, 368] width 12 height 12
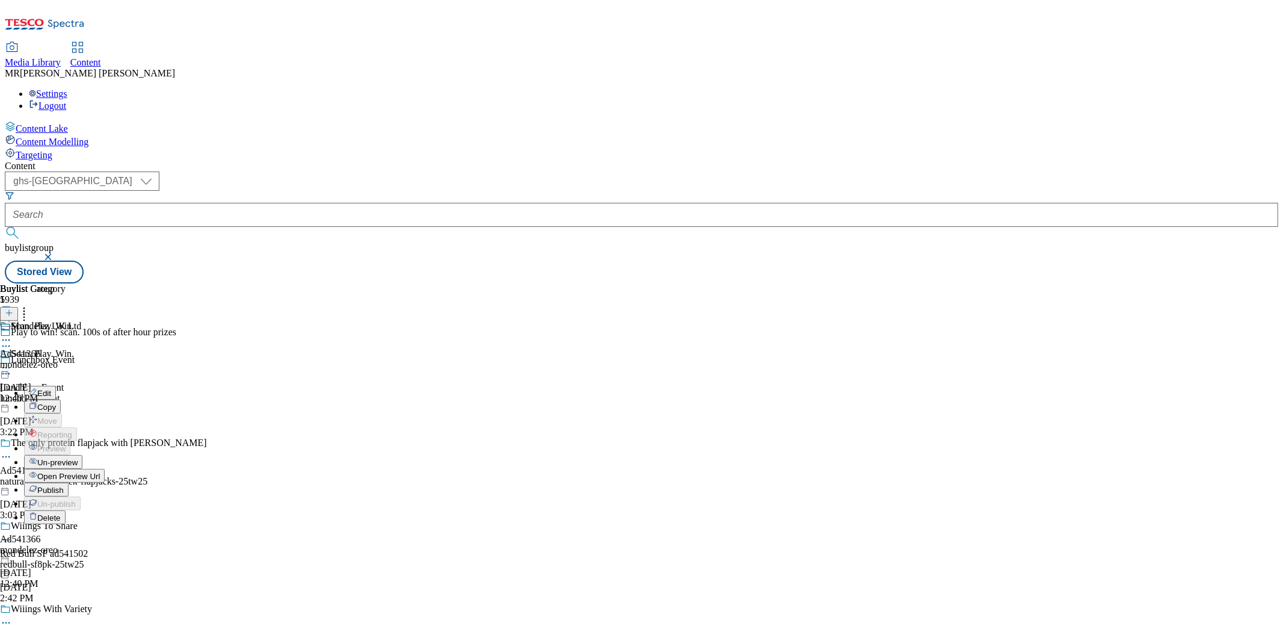
click at [100, 472] on span "Open Preview Url" at bounding box center [68, 476] width 63 height 9
click at [12, 362] on icon at bounding box center [6, 368] width 12 height 12
click at [64, 486] on span "Publish" at bounding box center [50, 490] width 26 height 9
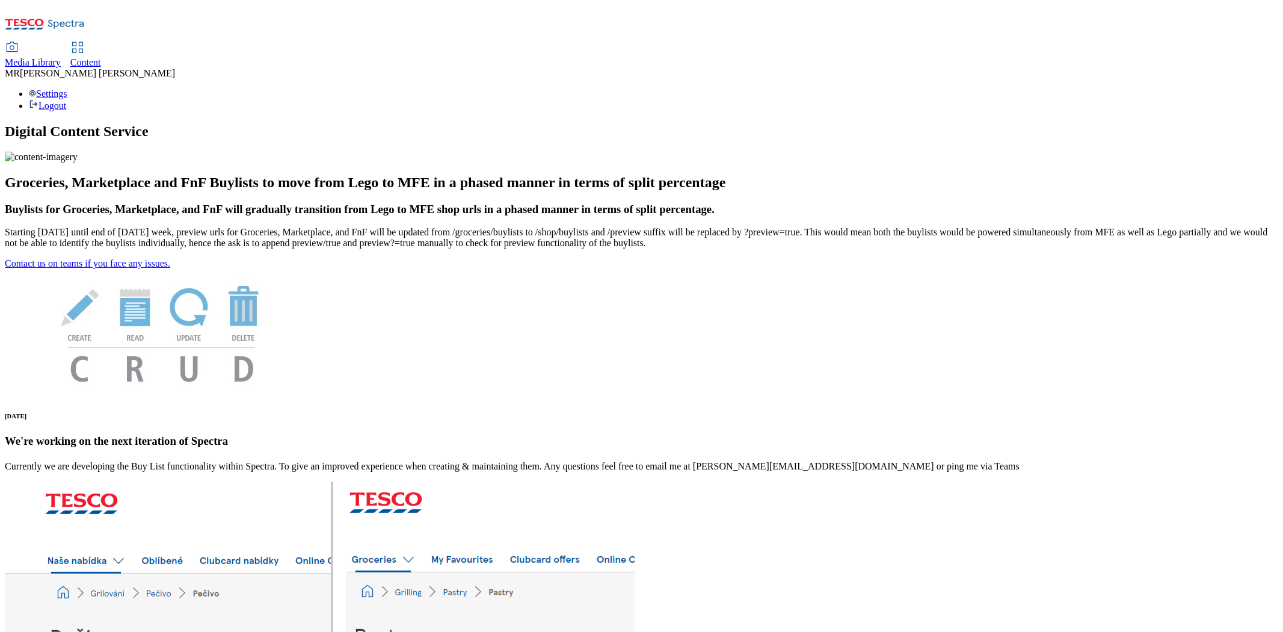
click at [101, 57] on span "Content" at bounding box center [85, 62] width 31 height 10
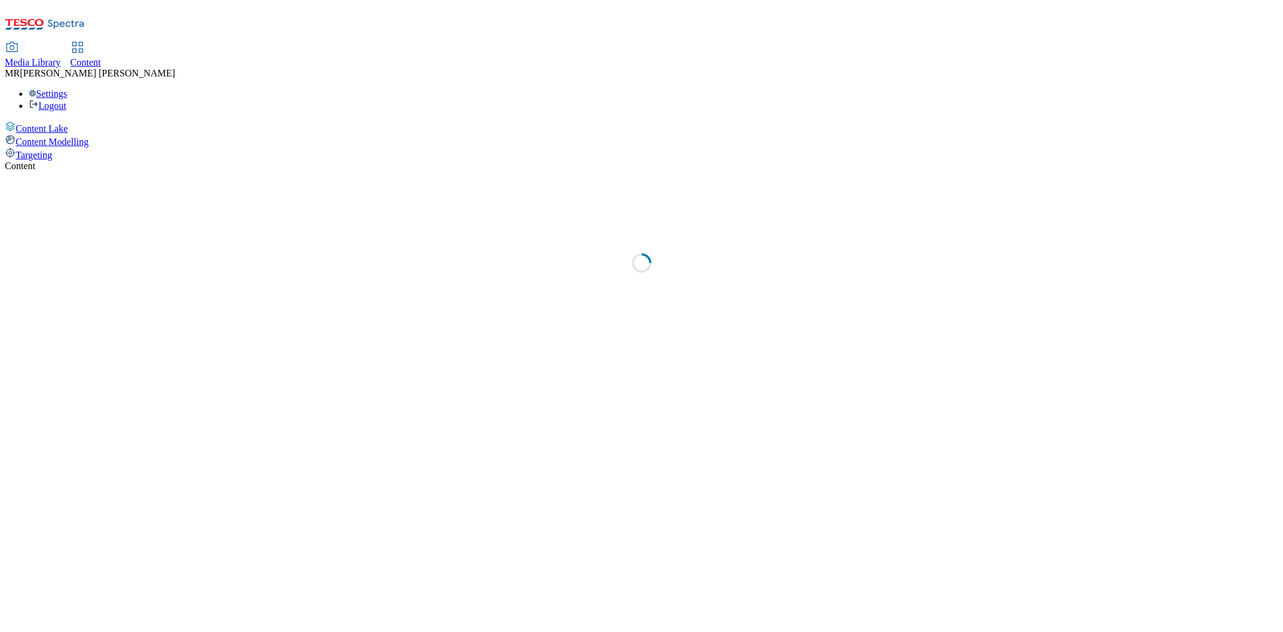
select select "ghs-[GEOGRAPHIC_DATA]"
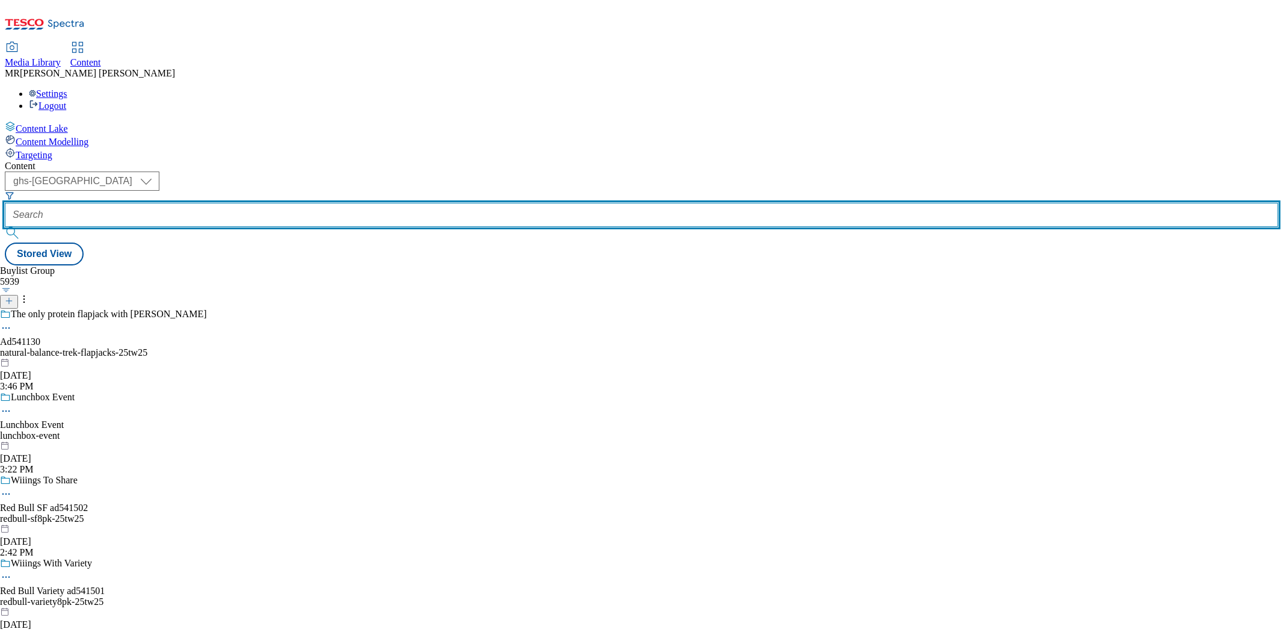
click at [294, 203] on input "text" at bounding box center [642, 215] width 1274 height 24
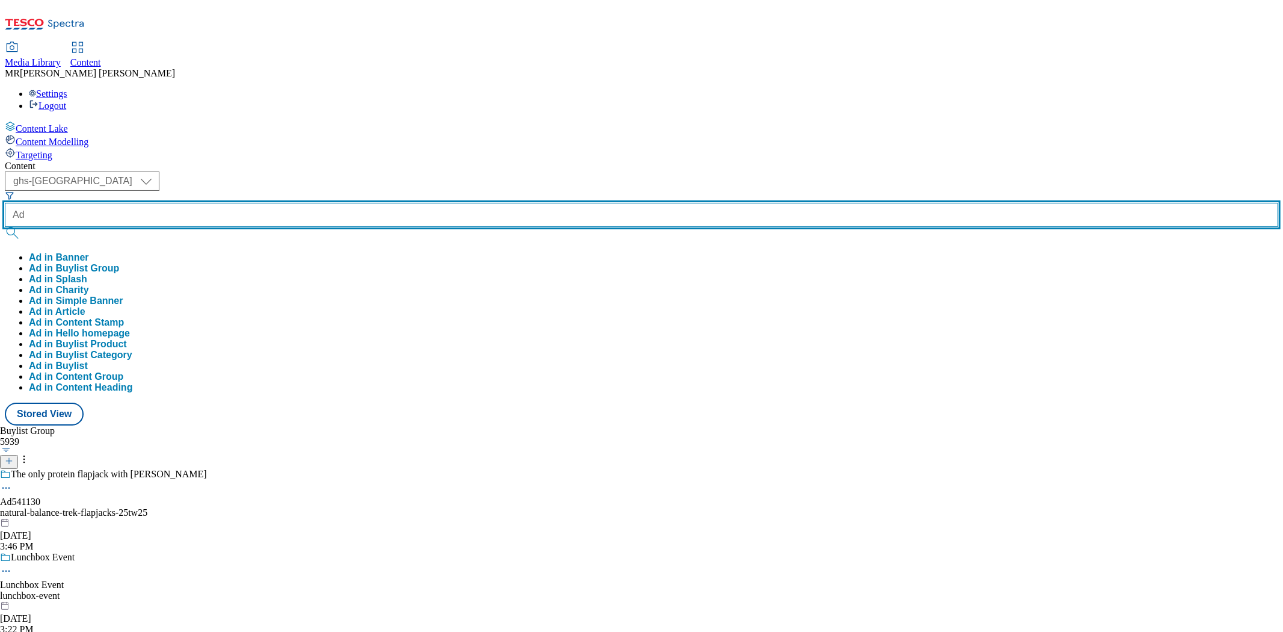
paste input "540985"
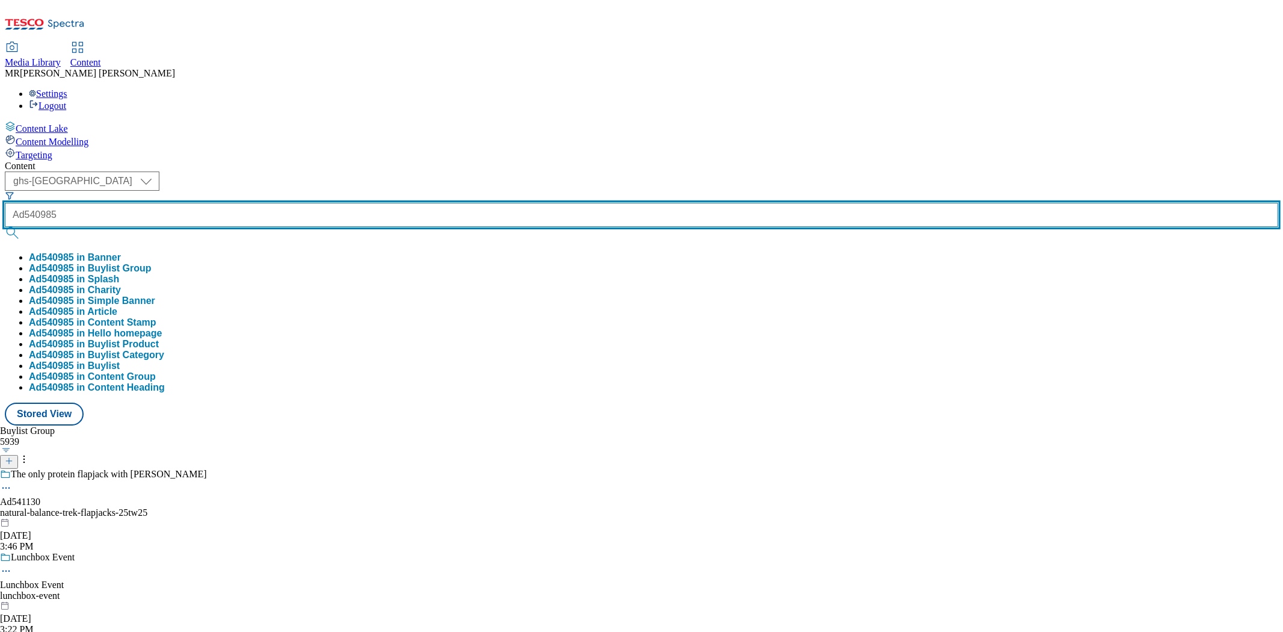
type input "Ad540985"
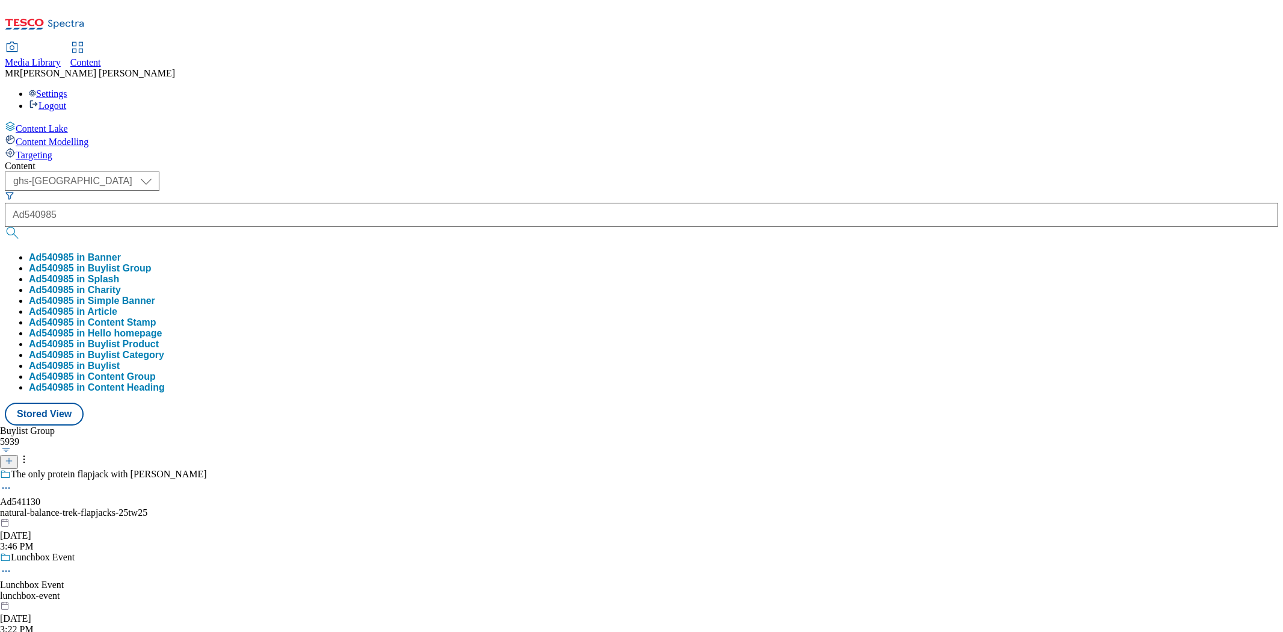
click at [152, 263] on button "Ad540985 in Buylist Group" at bounding box center [90, 268] width 123 height 11
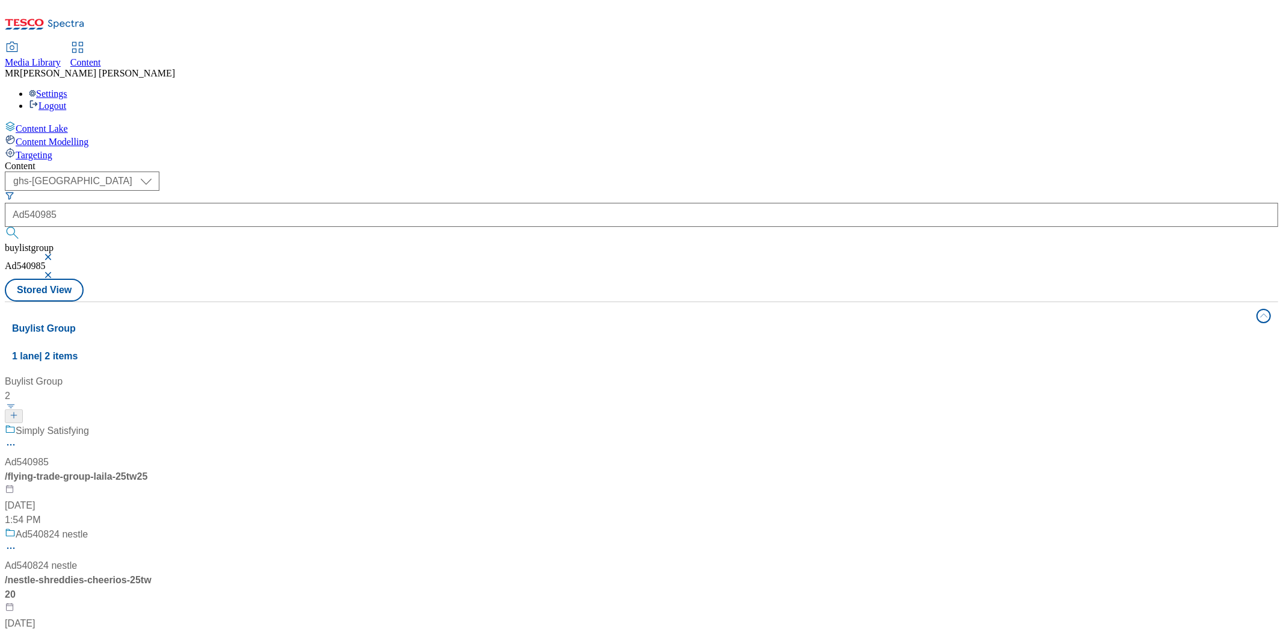
click at [155, 424] on div "Simply Satisfying" at bounding box center [80, 439] width 150 height 31
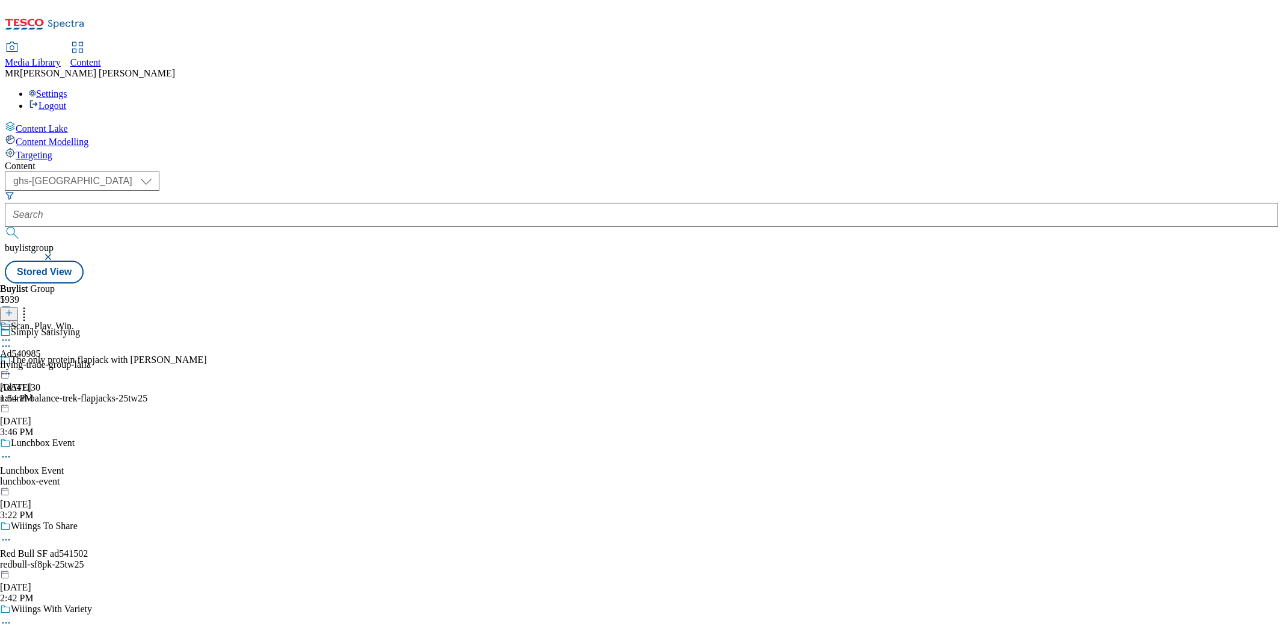
click at [91, 359] on div "flying-trade-group-laila" at bounding box center [45, 364] width 91 height 11
click at [12, 362] on icon at bounding box center [6, 368] width 12 height 12
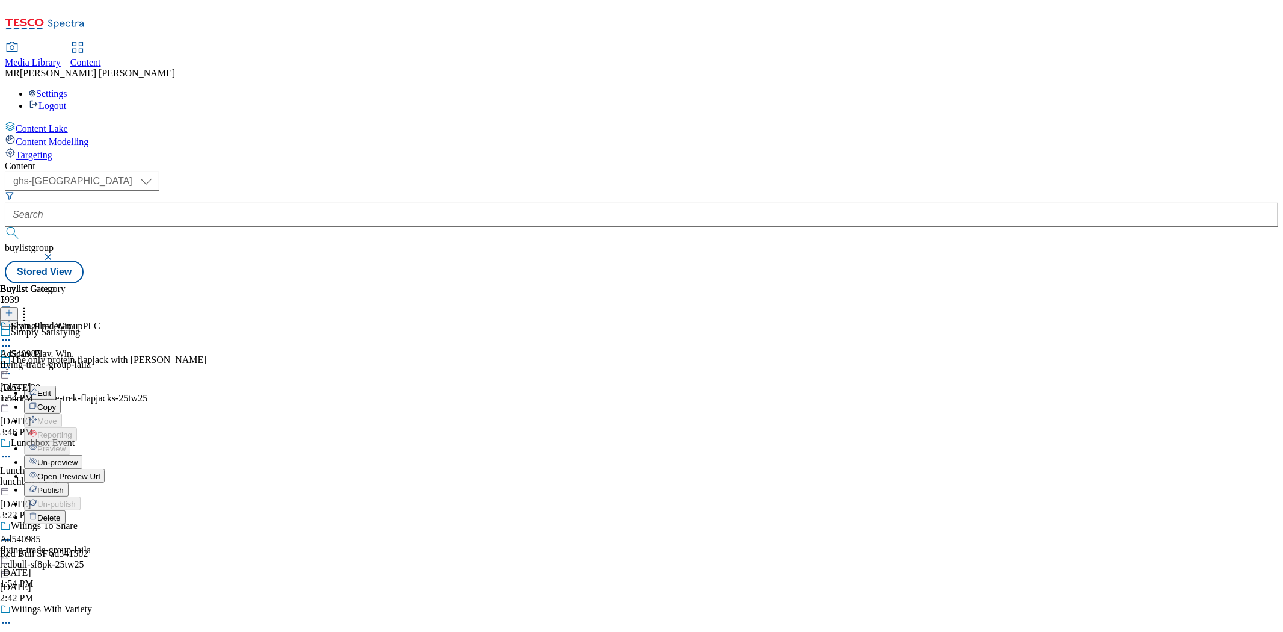
click at [100, 472] on span "Open Preview Url" at bounding box center [68, 476] width 63 height 9
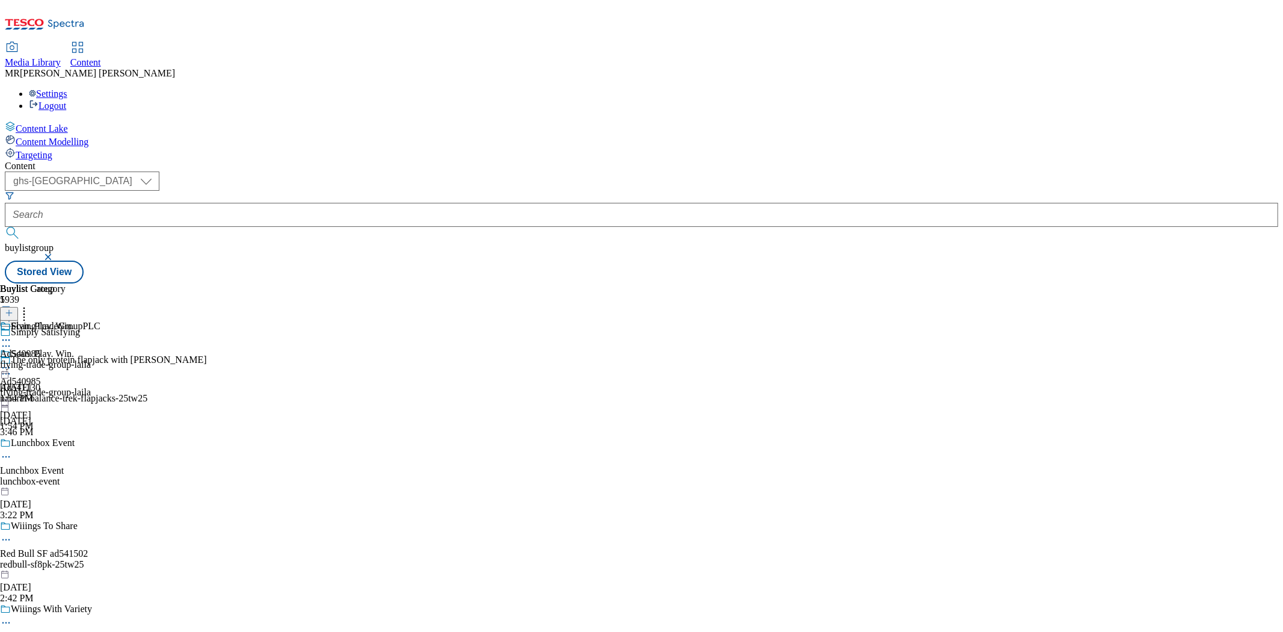
click at [12, 362] on icon at bounding box center [6, 368] width 12 height 12
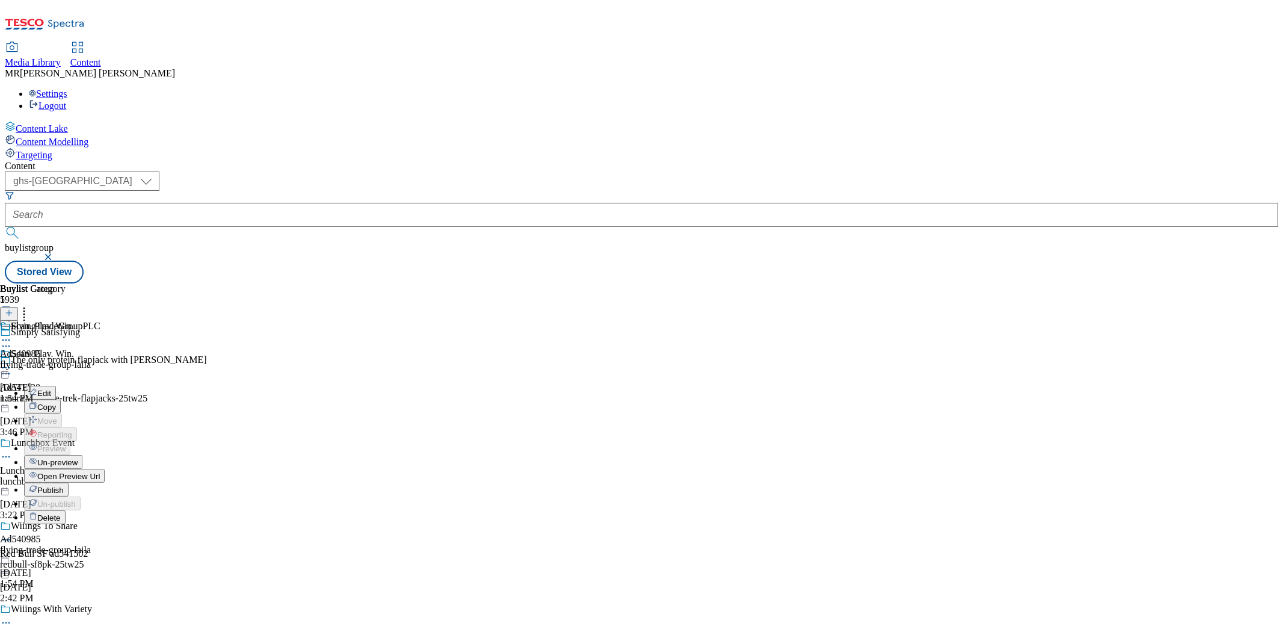
click at [37, 484] on icon at bounding box center [33, 488] width 8 height 8
